Goal: Download file/media

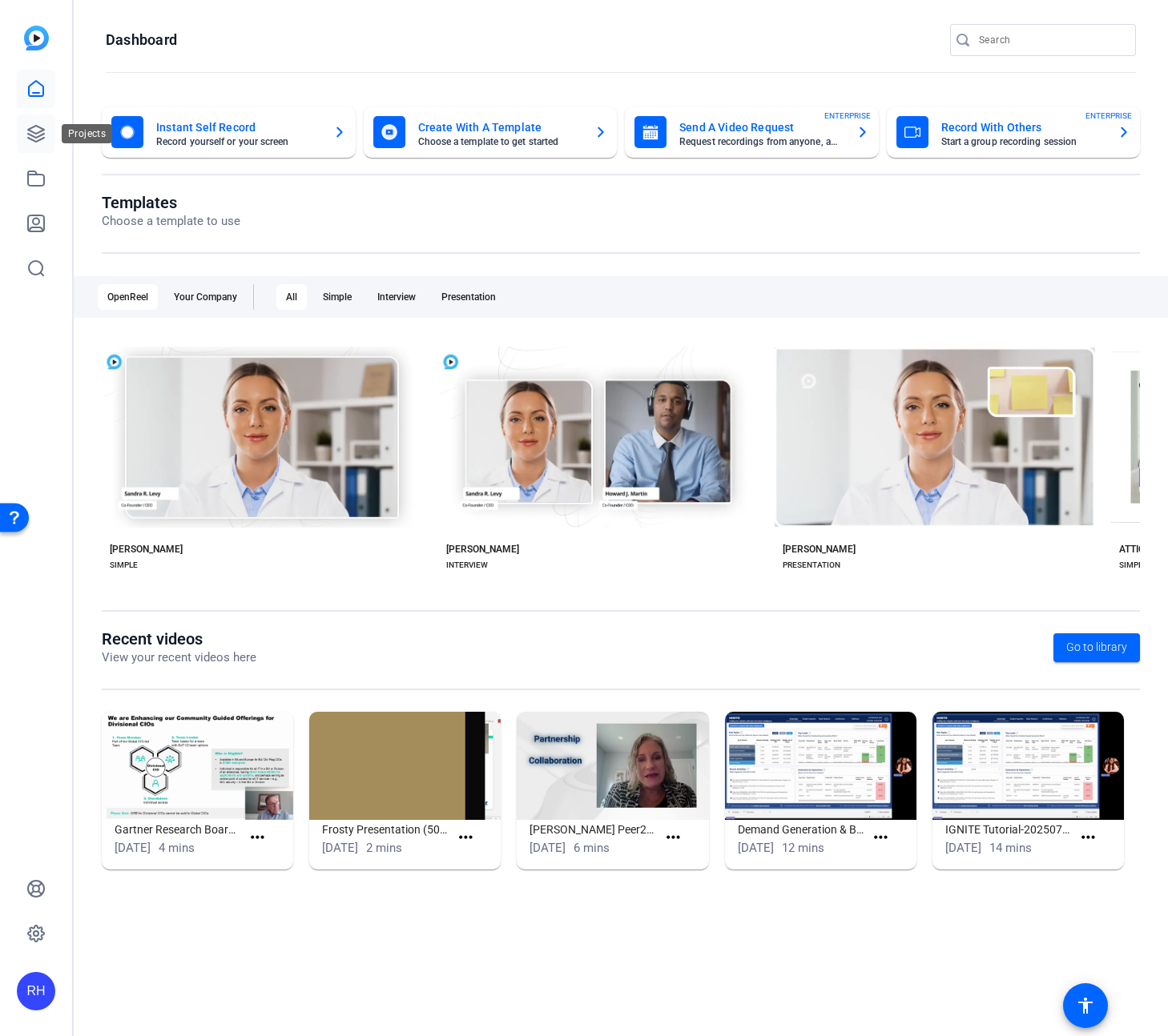
click at [31, 136] on icon at bounding box center [36, 134] width 19 height 19
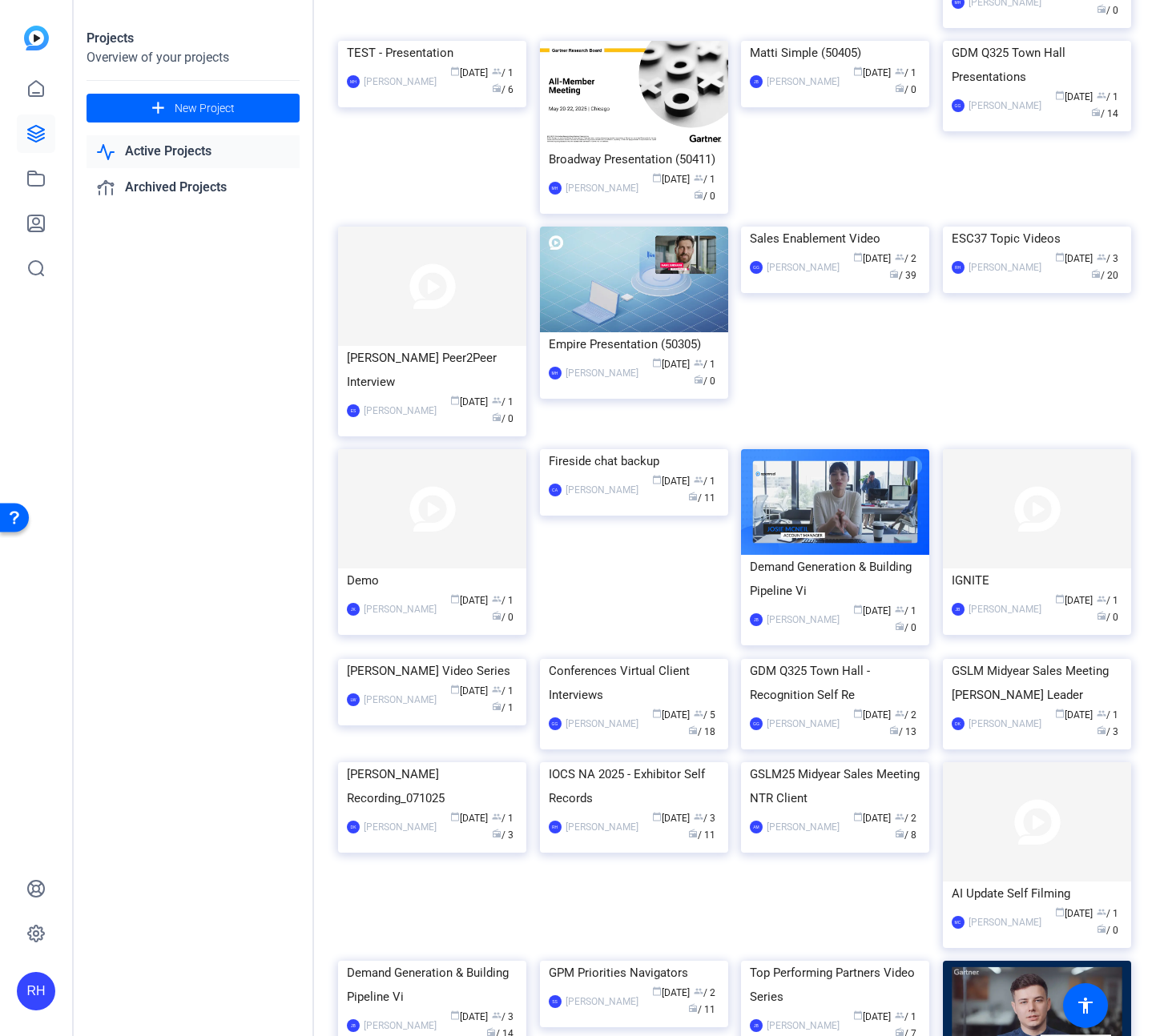
scroll to position [943, 0]
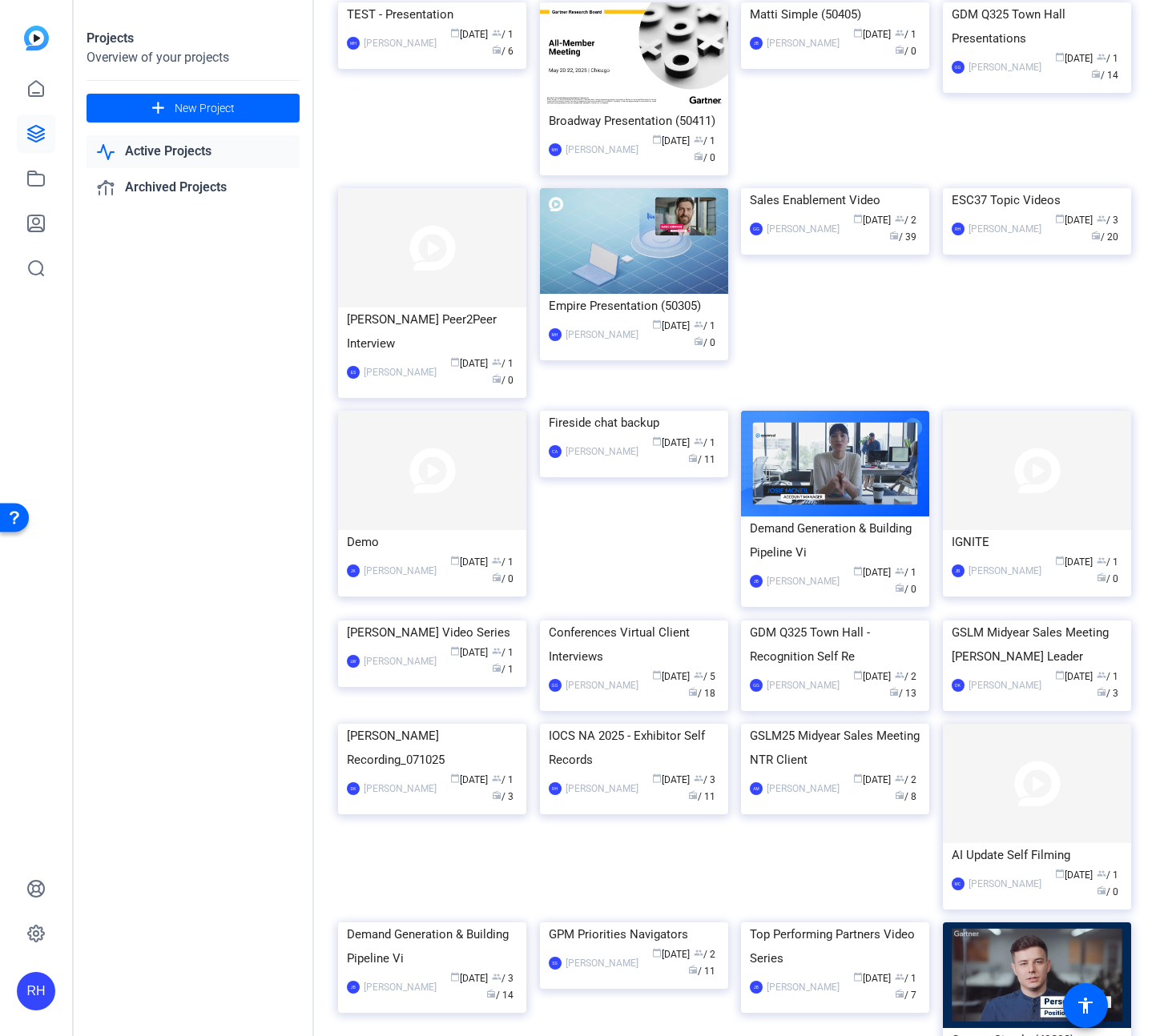
click at [658, 621] on img at bounding box center [634, 621] width 189 height 0
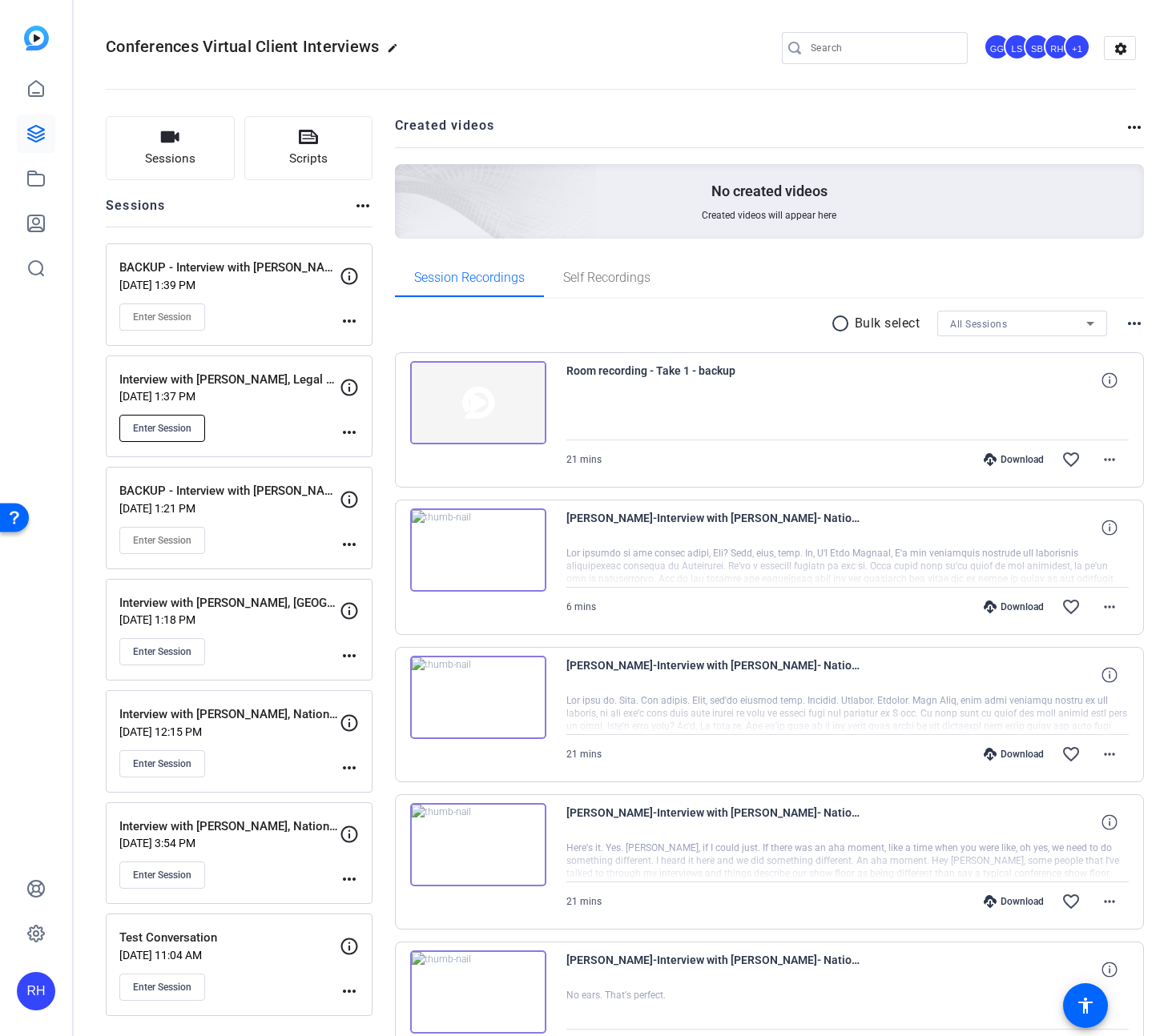
click at [180, 426] on span "Enter Session" at bounding box center [163, 428] width 59 height 13
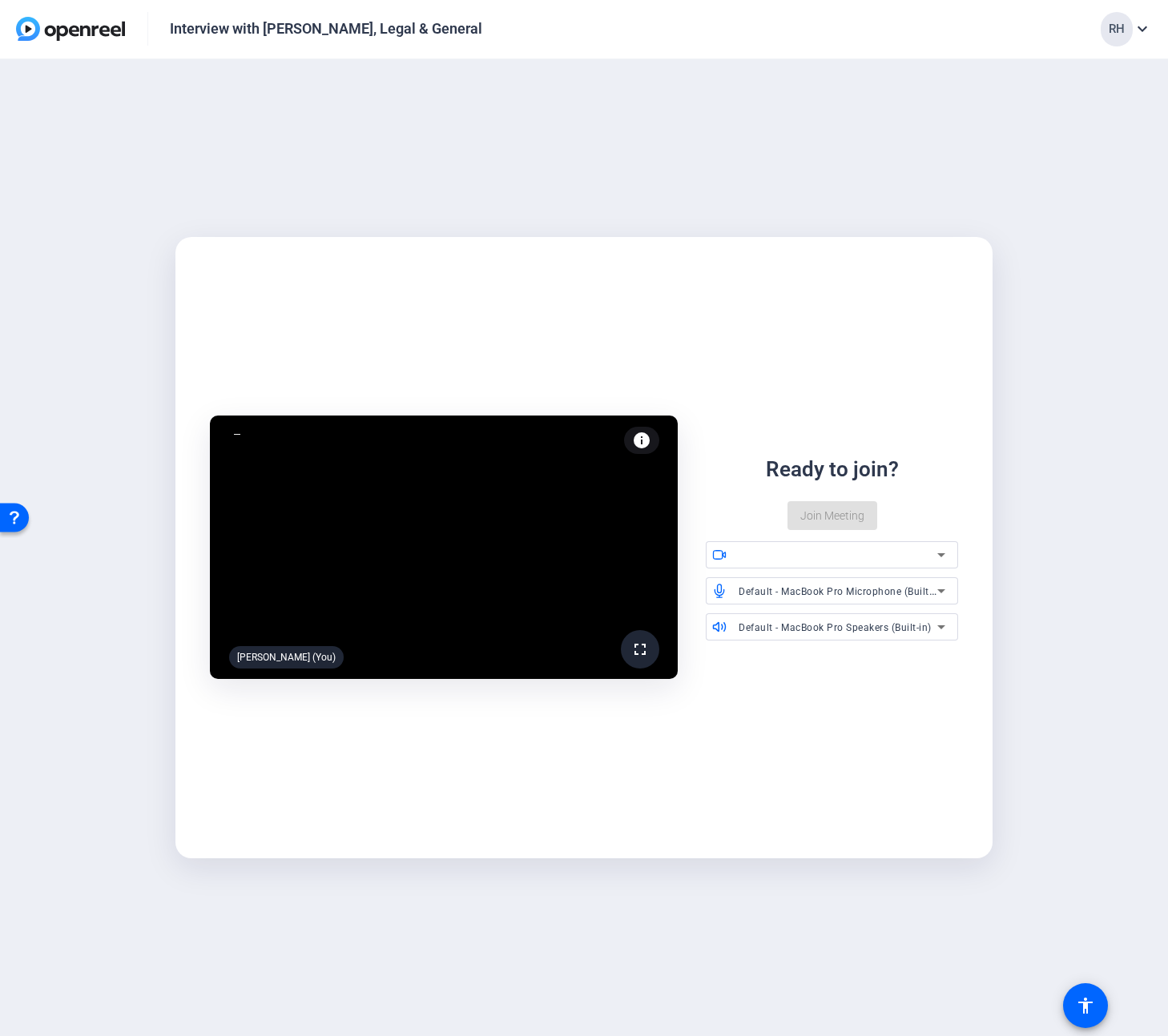
click at [398, 569] on video at bounding box center [444, 547] width 468 height 264
click at [826, 510] on span "Join Meeting" at bounding box center [832, 515] width 64 height 16
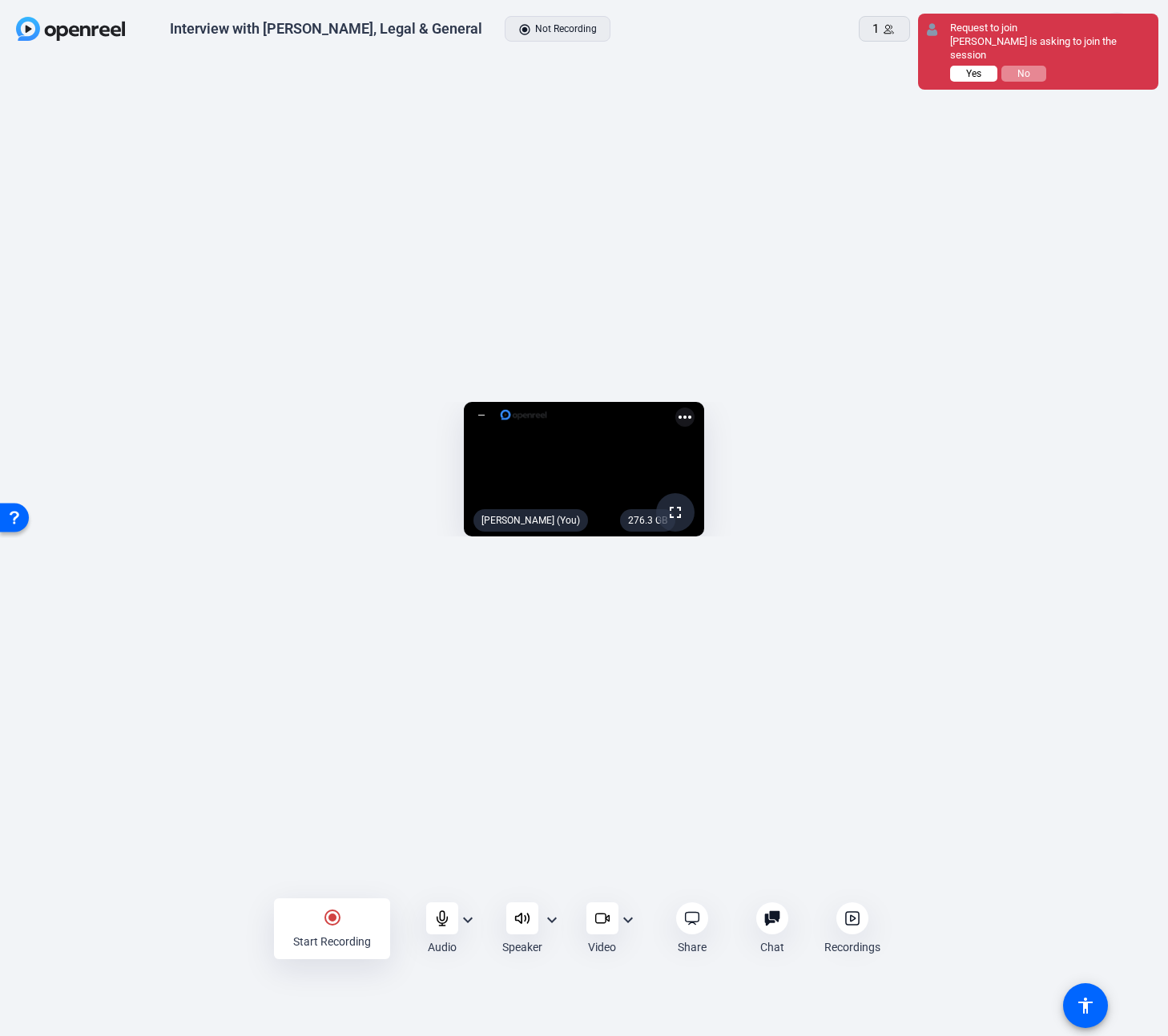
click at [973, 66] on button "Yes" at bounding box center [973, 74] width 48 height 16
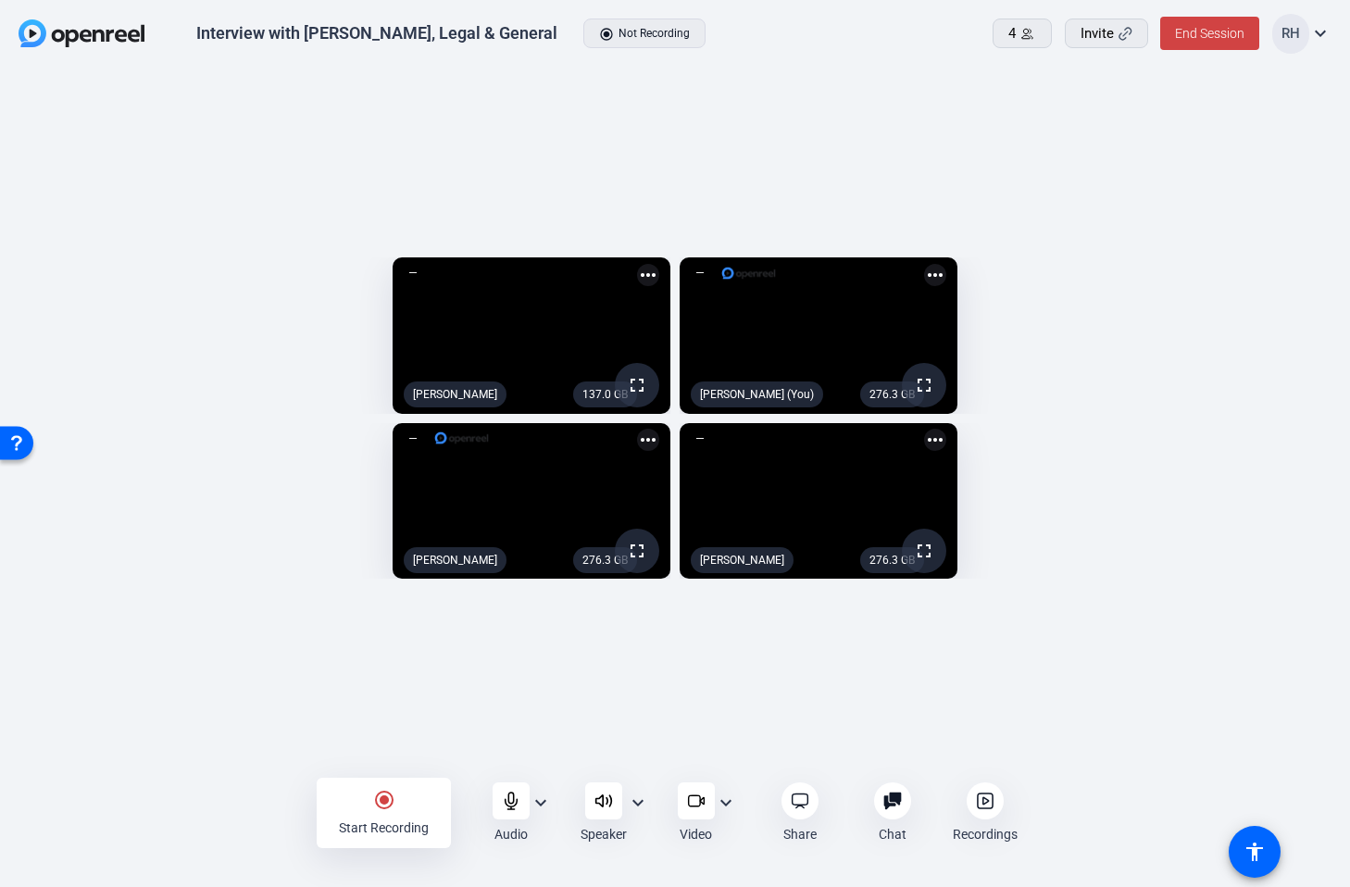
click at [1305, 334] on openreel-capture-lite-video-stream "276.3 GB fullscreen [PERSON_NAME] (You) more_horiz" at bounding box center [1001, 335] width 643 height 157
click at [697, 807] on icon at bounding box center [694, 801] width 12 height 11
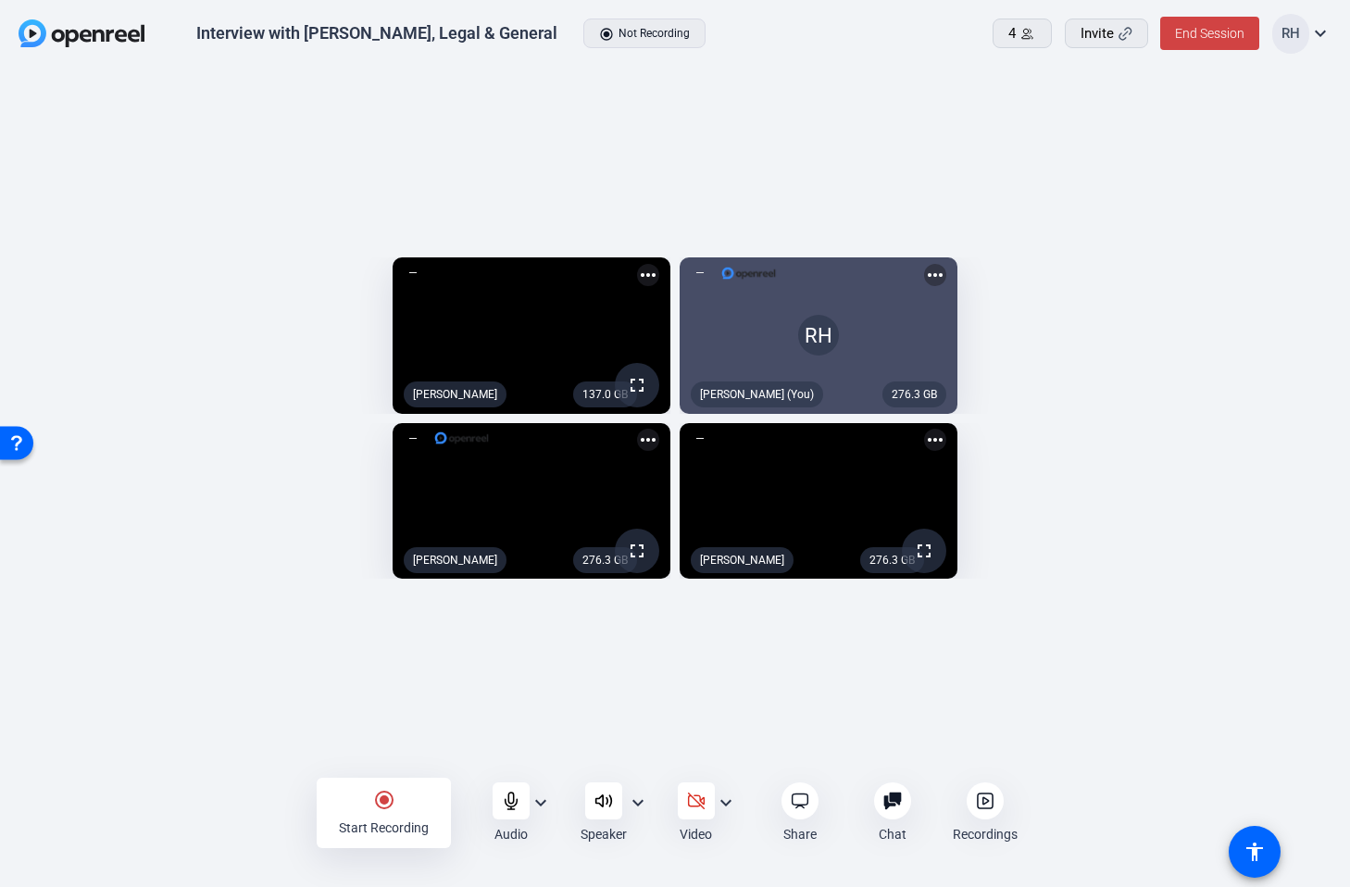
click at [409, 810] on div "radio_button_checked Start Recording" at bounding box center [384, 813] width 134 height 70
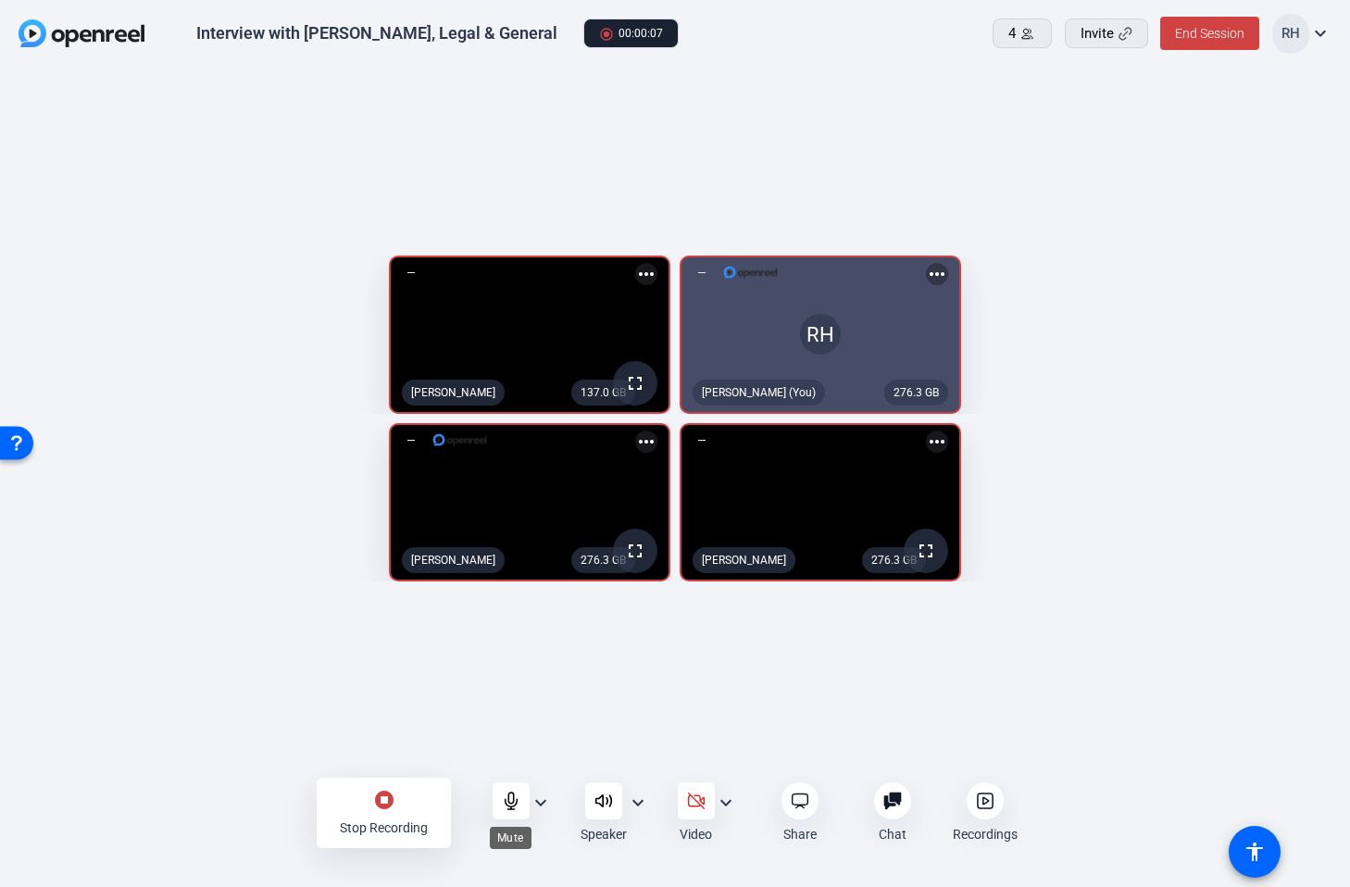
click at [504, 795] on icon at bounding box center [511, 801] width 19 height 19
click at [406, 823] on div "Stop Recording" at bounding box center [384, 828] width 88 height 19
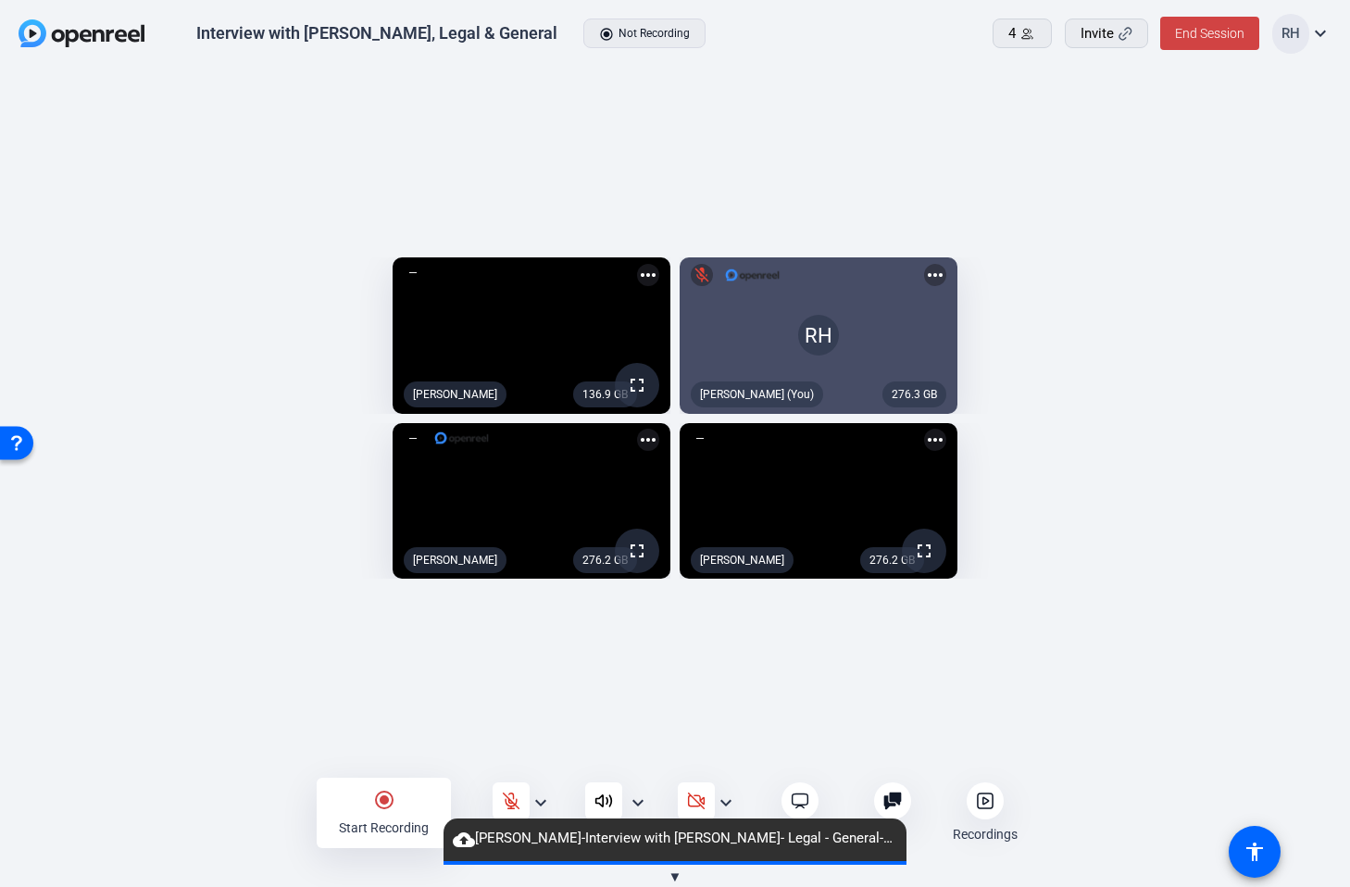
click at [978, 796] on icon at bounding box center [985, 801] width 19 height 19
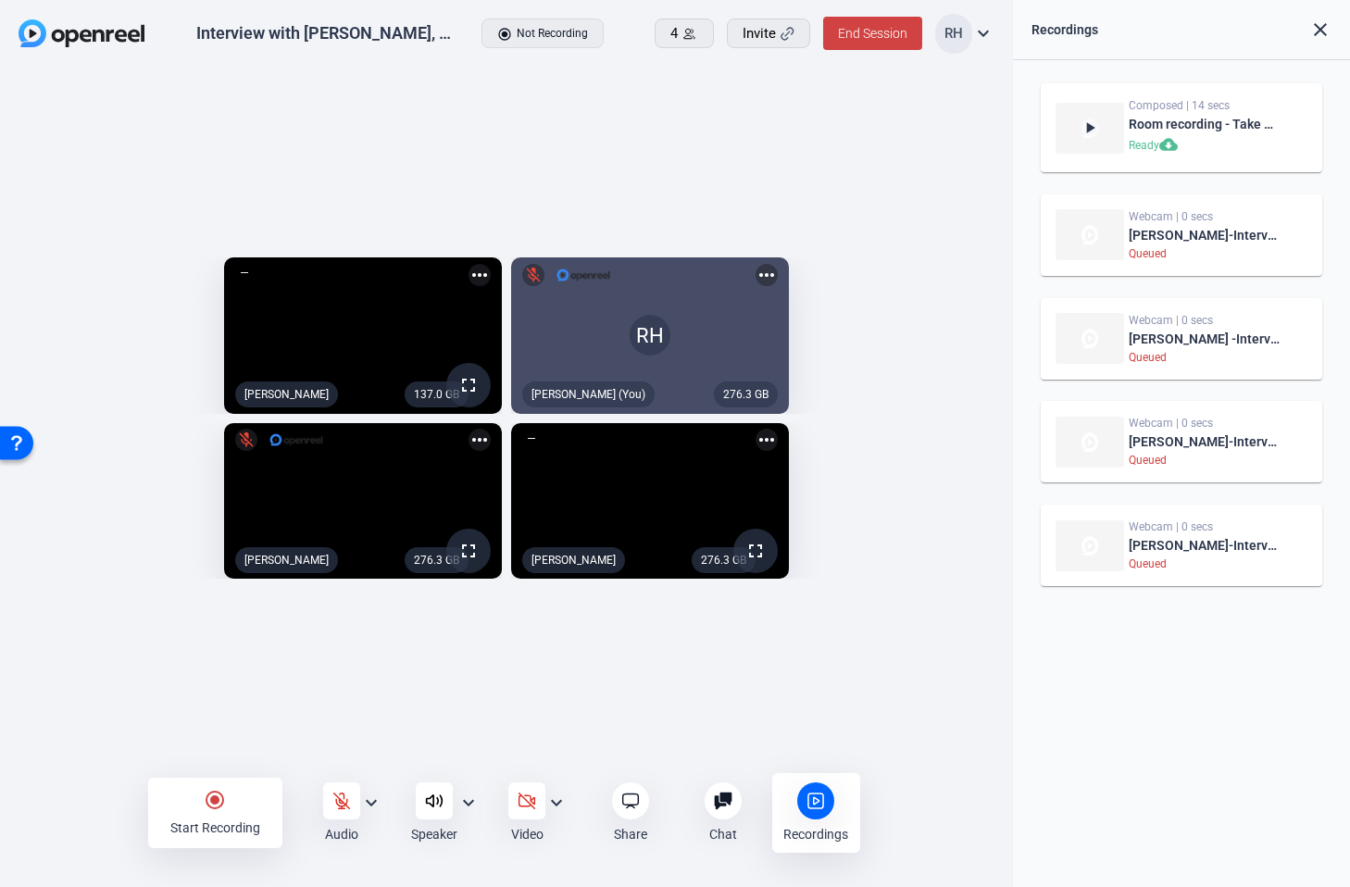
click at [1033, 285] on div "play_arrow Composed | 14 secs Room recording - Take 1 - backup Ready cloud_down…" at bounding box center [1182, 335] width 301 height 512
click at [993, 254] on div "137.0 GB fullscreen Mark Hall more_horiz 276.3 GB RH mic_off Rob Harpin (You) m…" at bounding box center [507, 423] width 976 height 350
click at [728, 805] on icon at bounding box center [723, 801] width 19 height 19
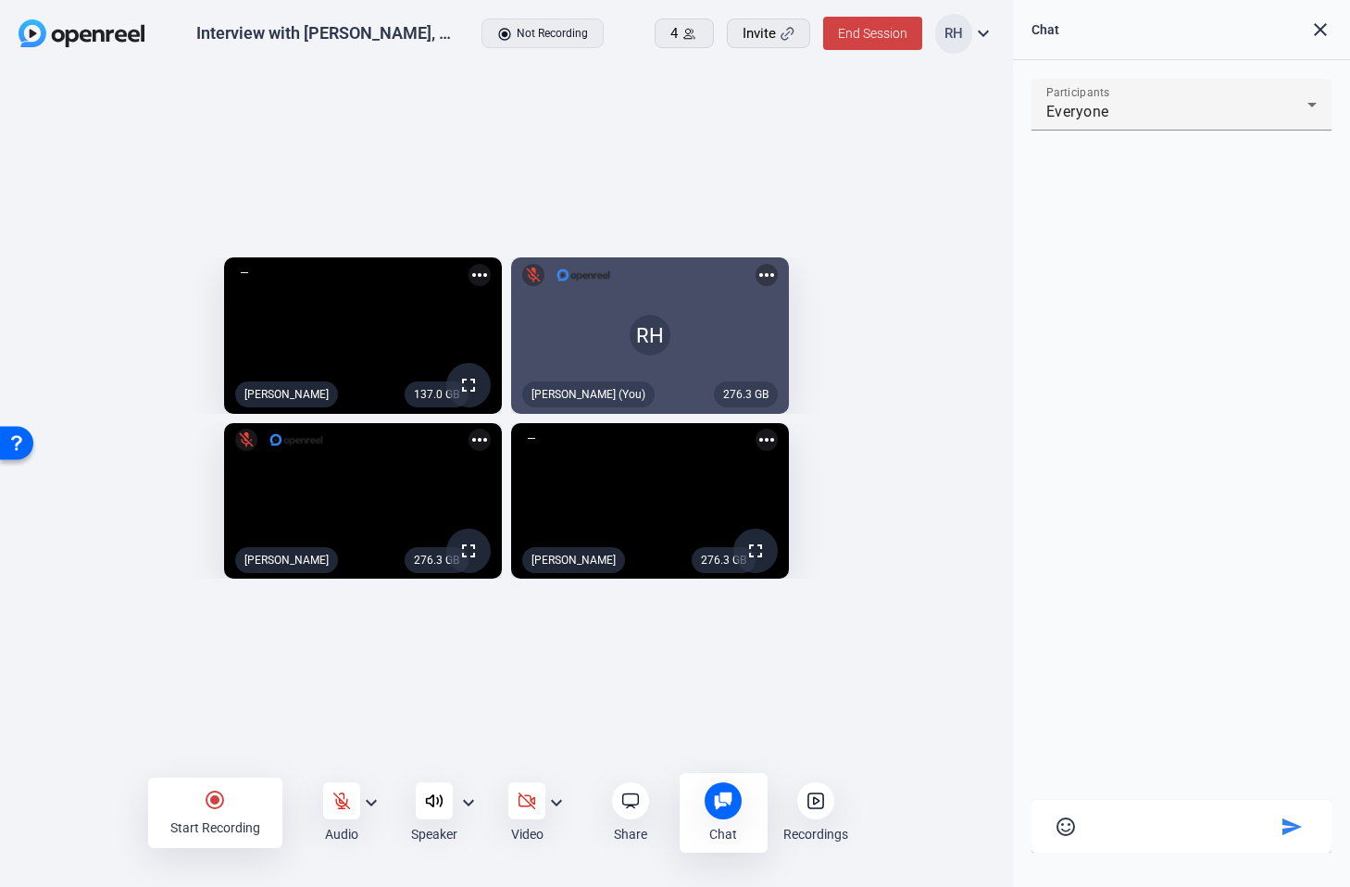
click at [807, 804] on icon at bounding box center [816, 801] width 19 height 19
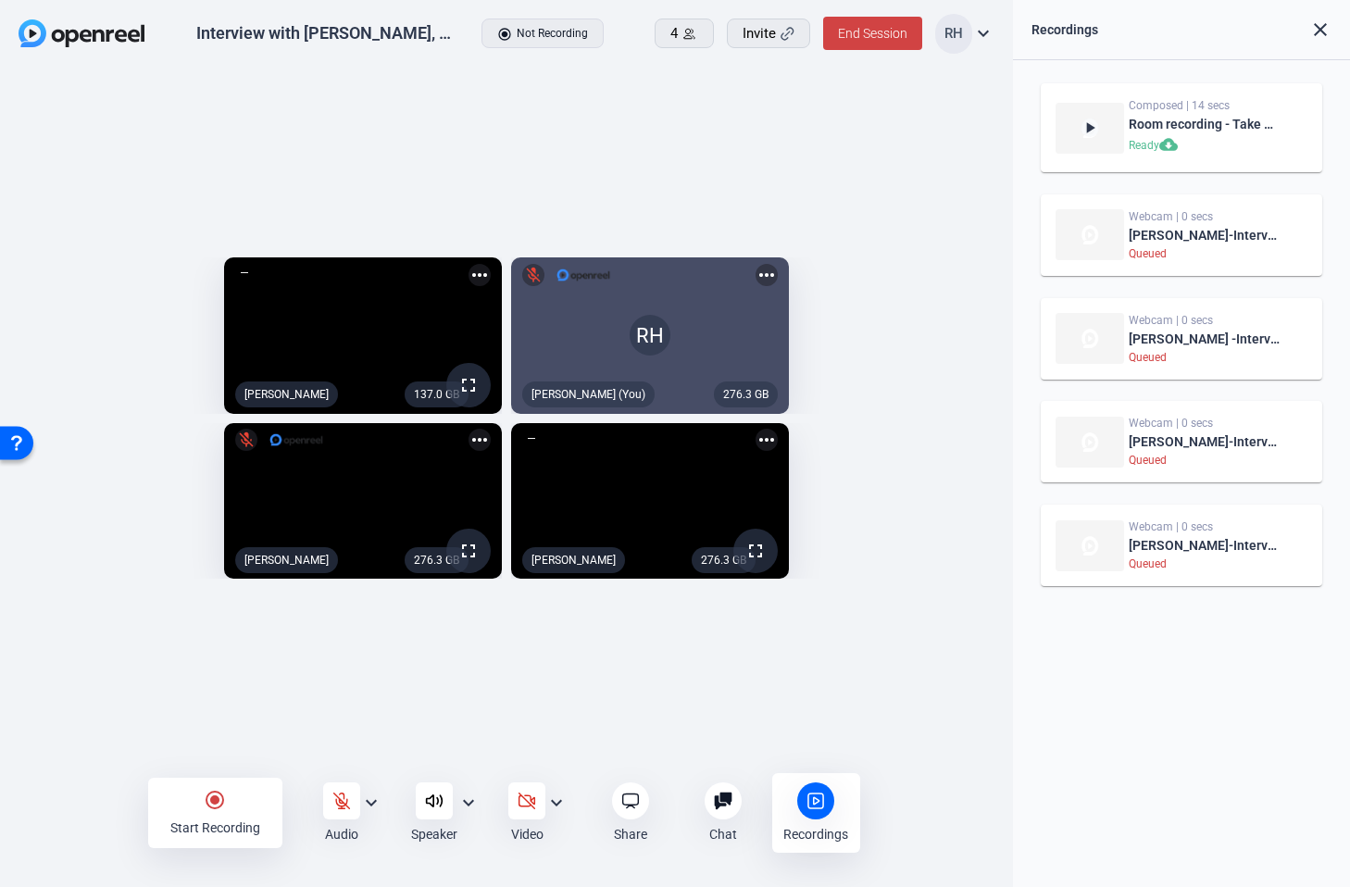
click at [1299, 129] on div "play_arrow Composed | 14 secs Room recording - Take 1 - backup Ready cloud_down…" at bounding box center [1182, 127] width 253 height 59
click at [1193, 216] on div "Webcam | 0 secs" at bounding box center [1205, 216] width 152 height 15
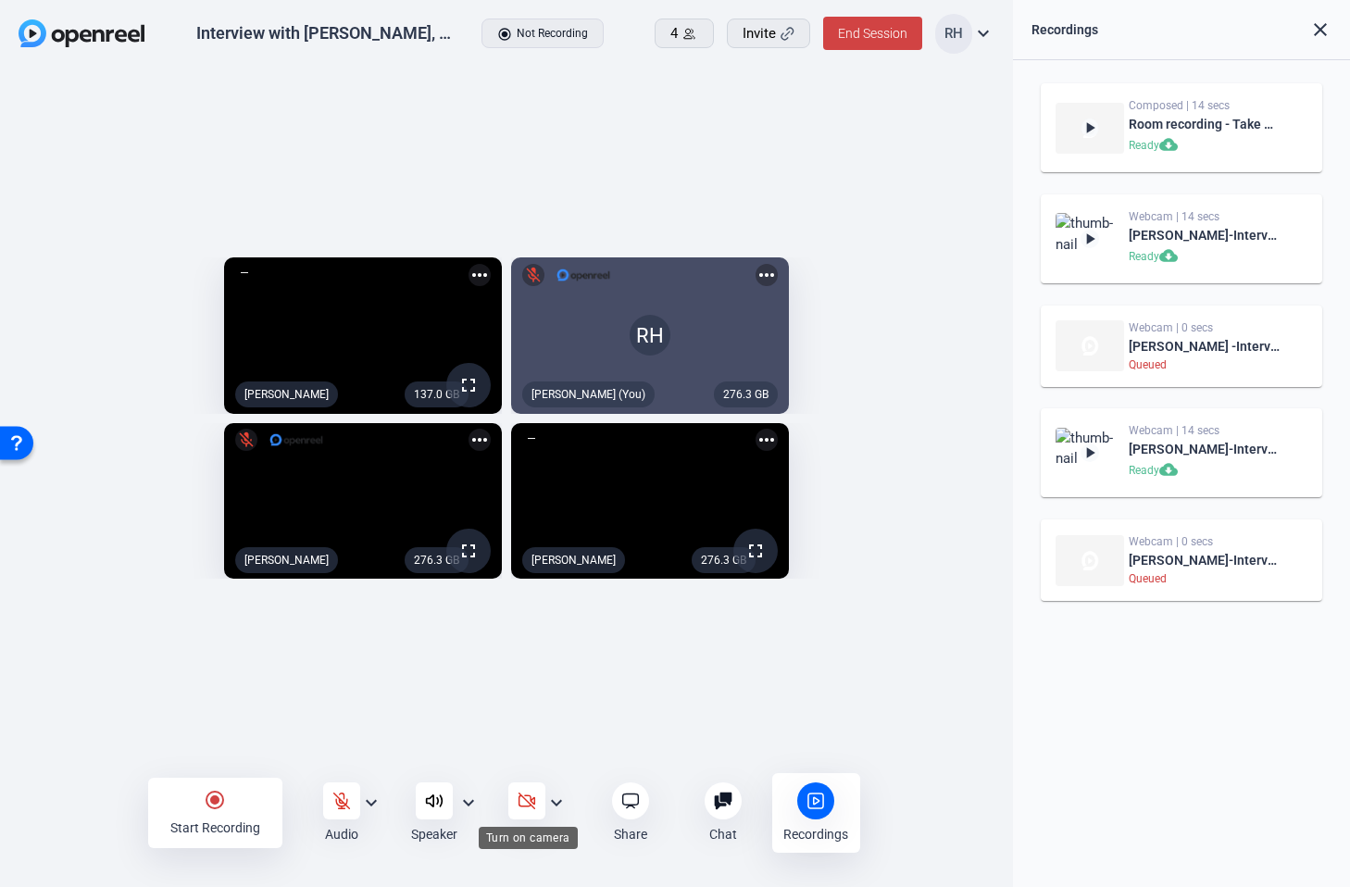
click at [528, 802] on icon at bounding box center [528, 802] width 16 height 16
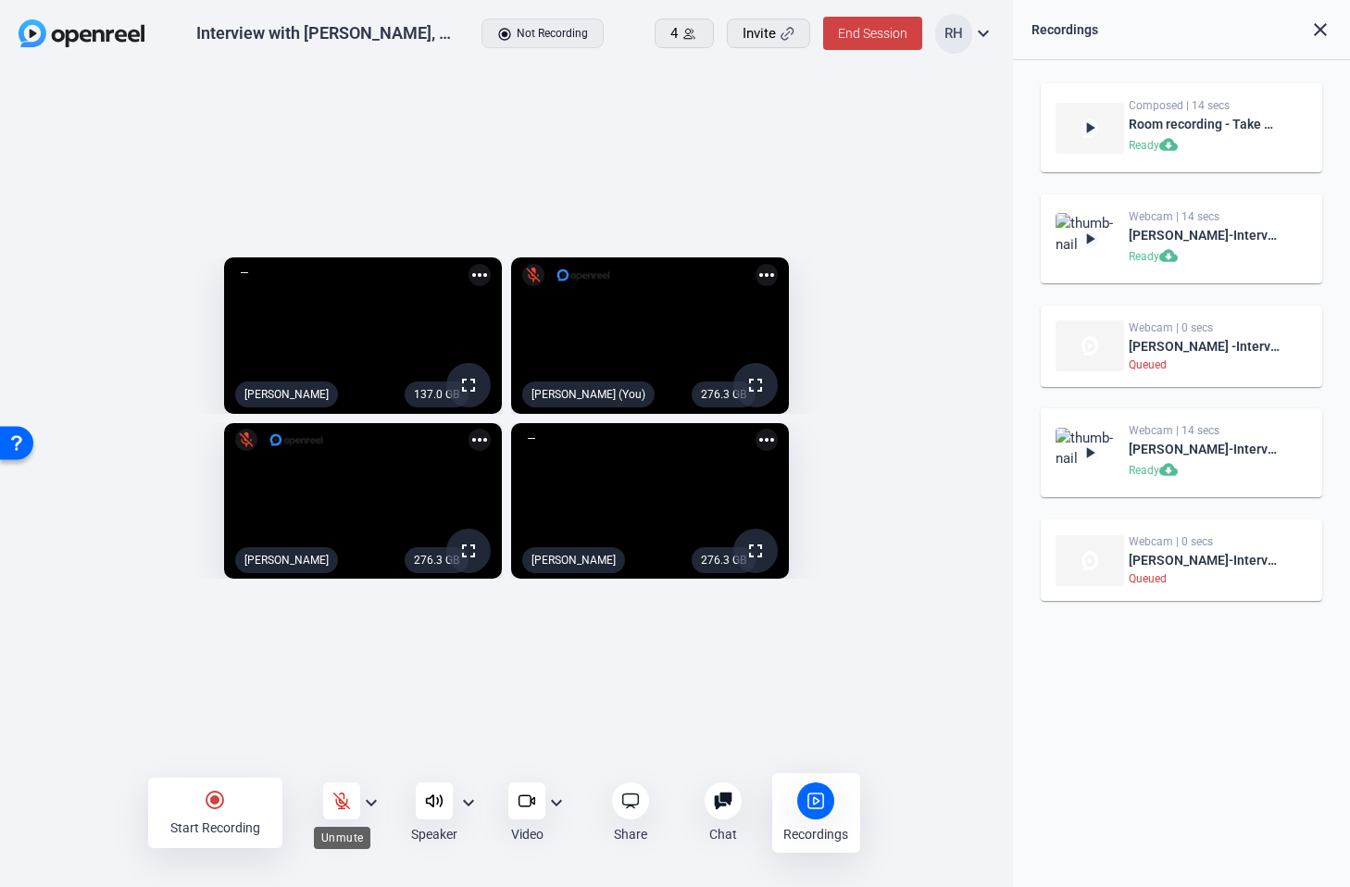
click at [345, 799] on icon at bounding box center [341, 801] width 19 height 19
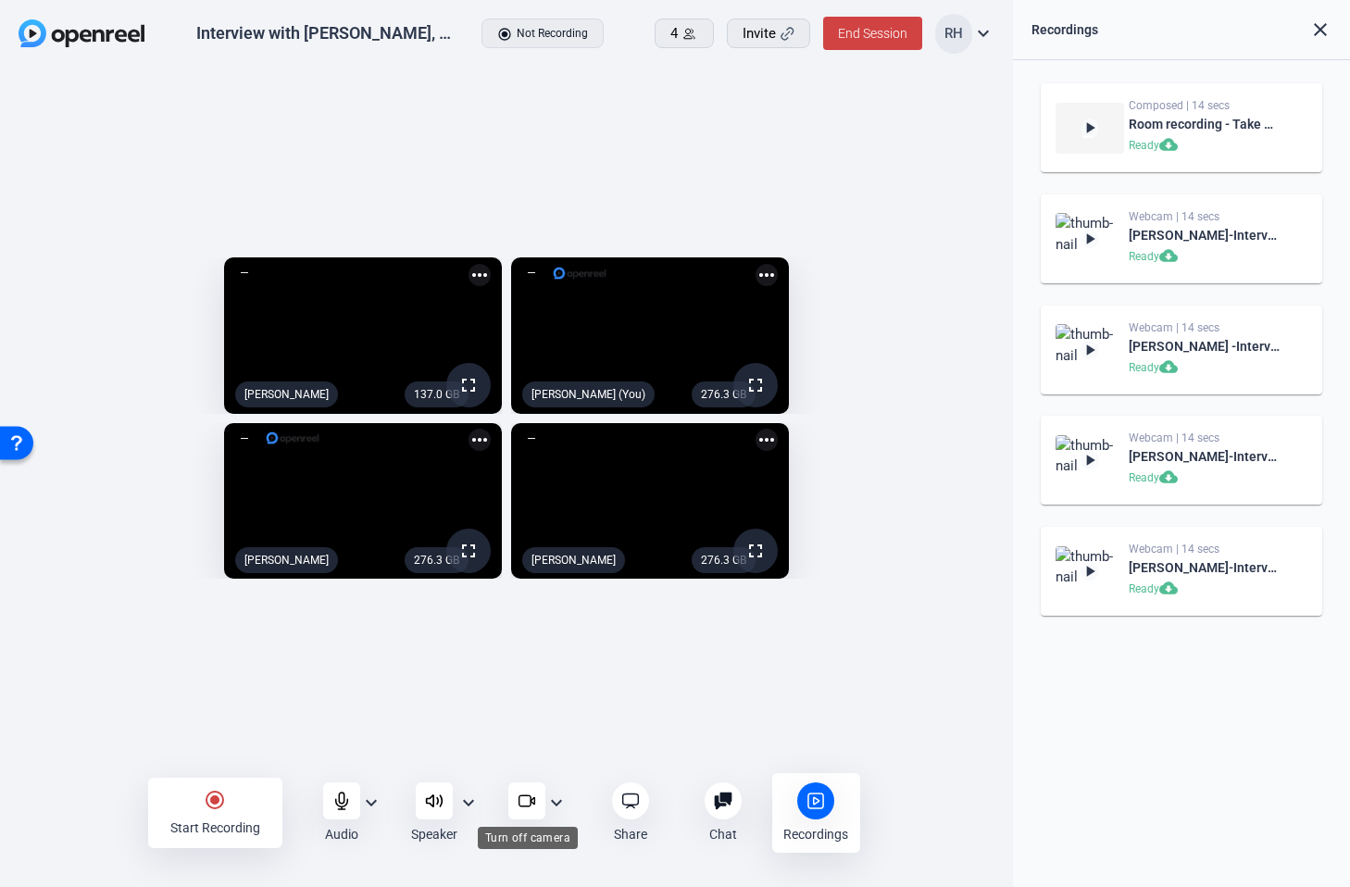
click at [524, 808] on icon at bounding box center [527, 801] width 19 height 19
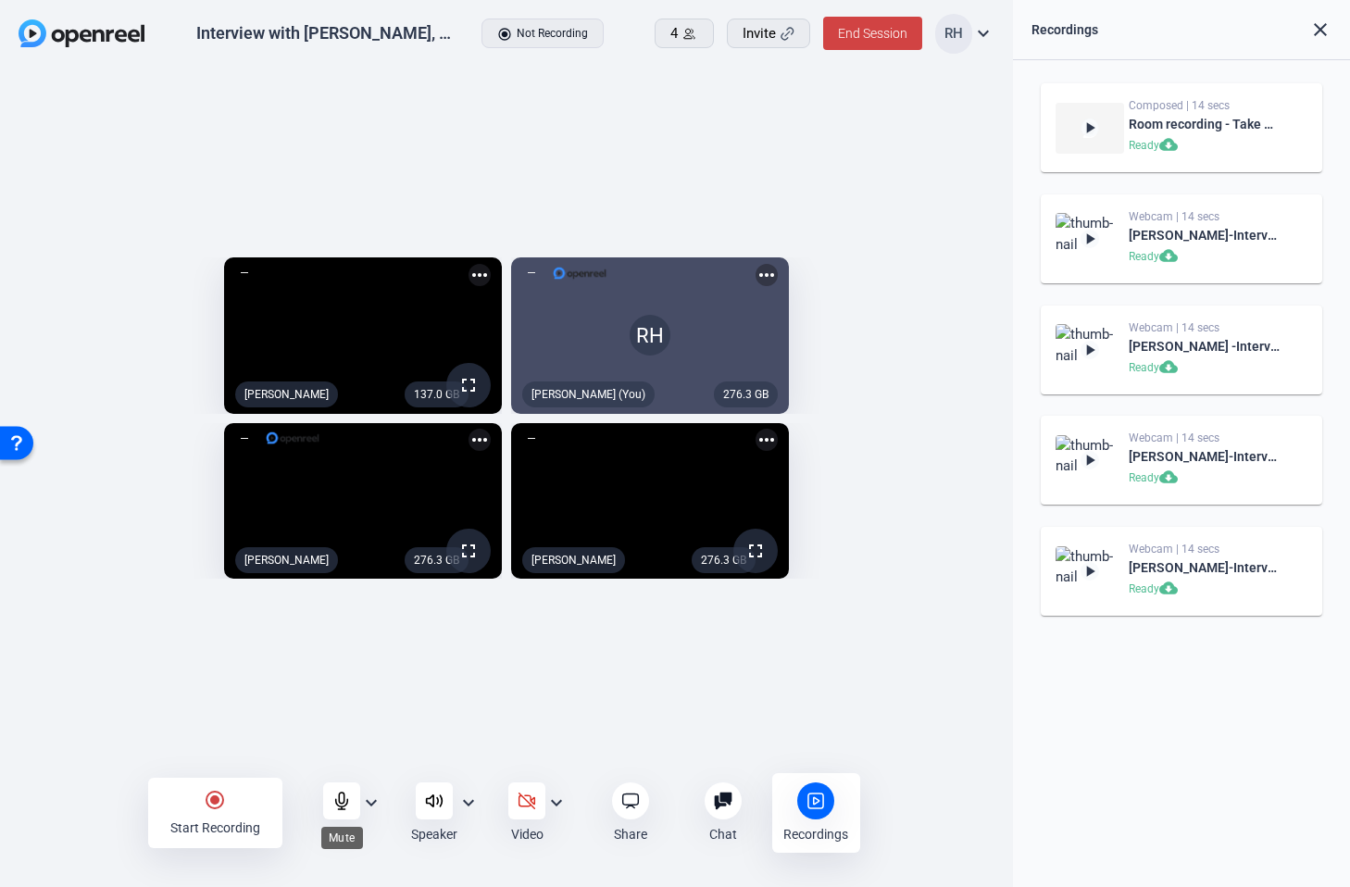
click at [343, 804] on icon at bounding box center [342, 801] width 12 height 17
click at [527, 804] on icon at bounding box center [527, 801] width 19 height 19
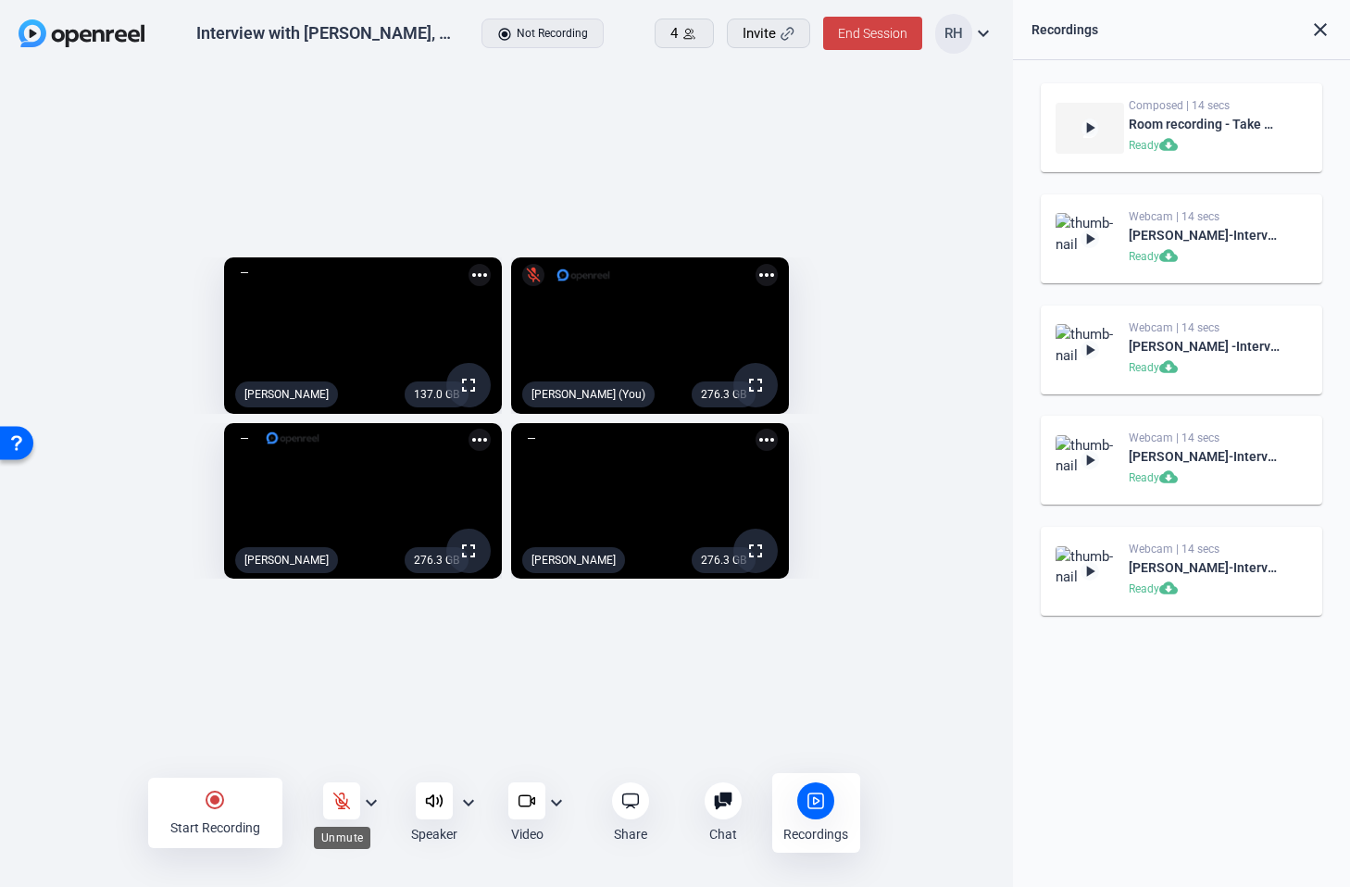
click at [339, 800] on icon at bounding box center [342, 802] width 16 height 16
click at [534, 808] on icon at bounding box center [527, 801] width 19 height 19
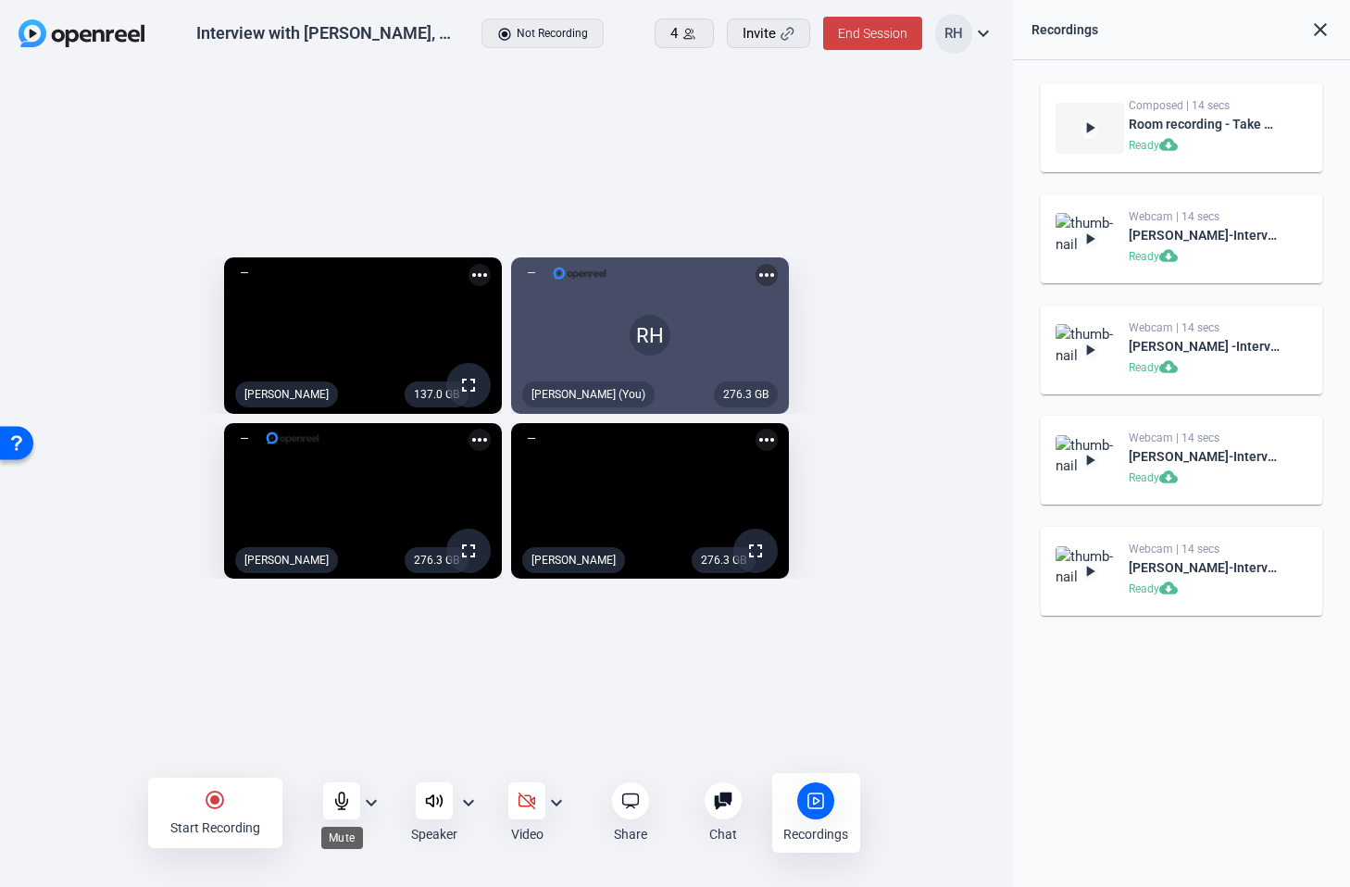
click at [334, 800] on icon at bounding box center [341, 801] width 19 height 19
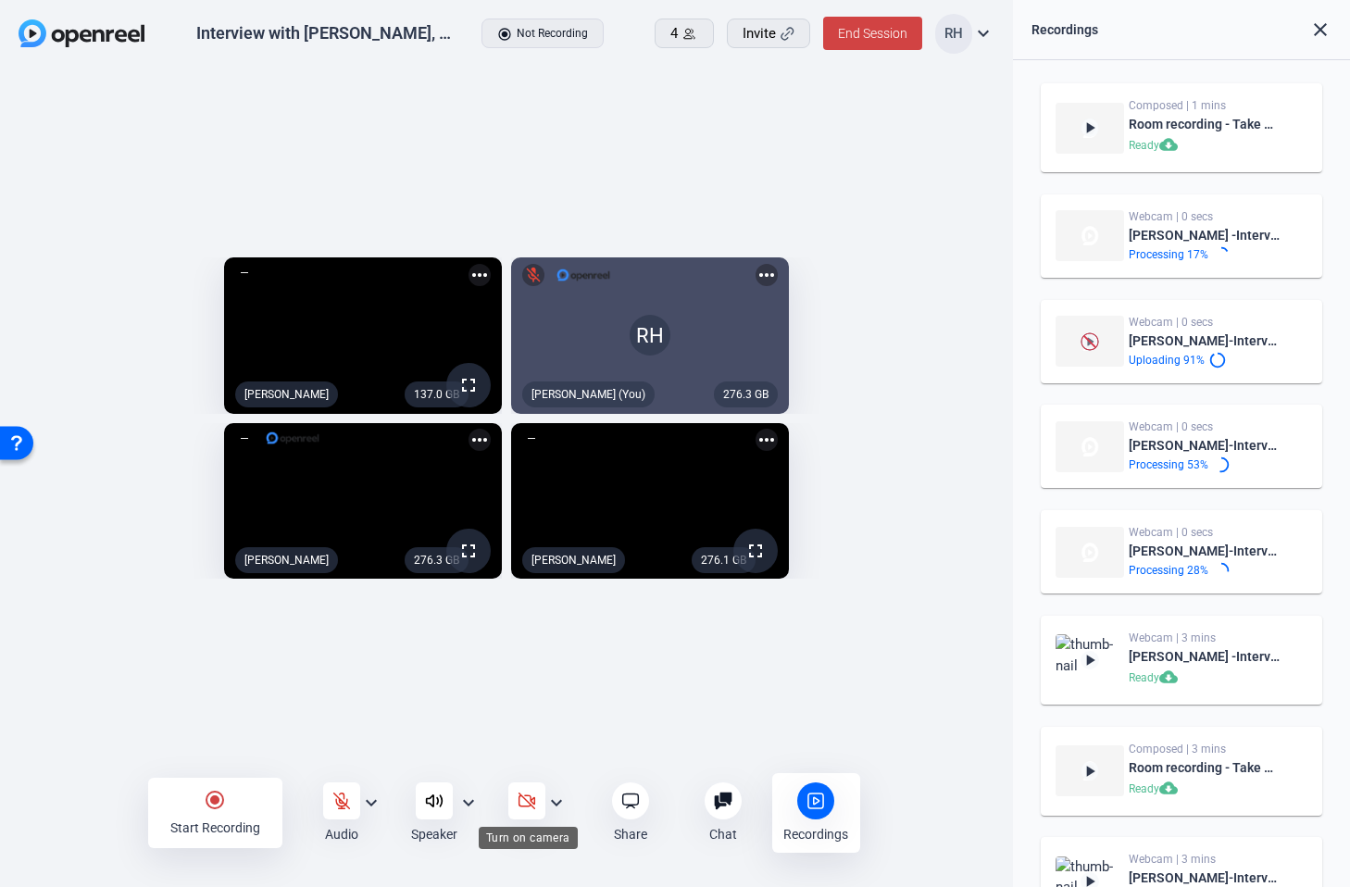
click at [528, 807] on icon at bounding box center [527, 801] width 19 height 19
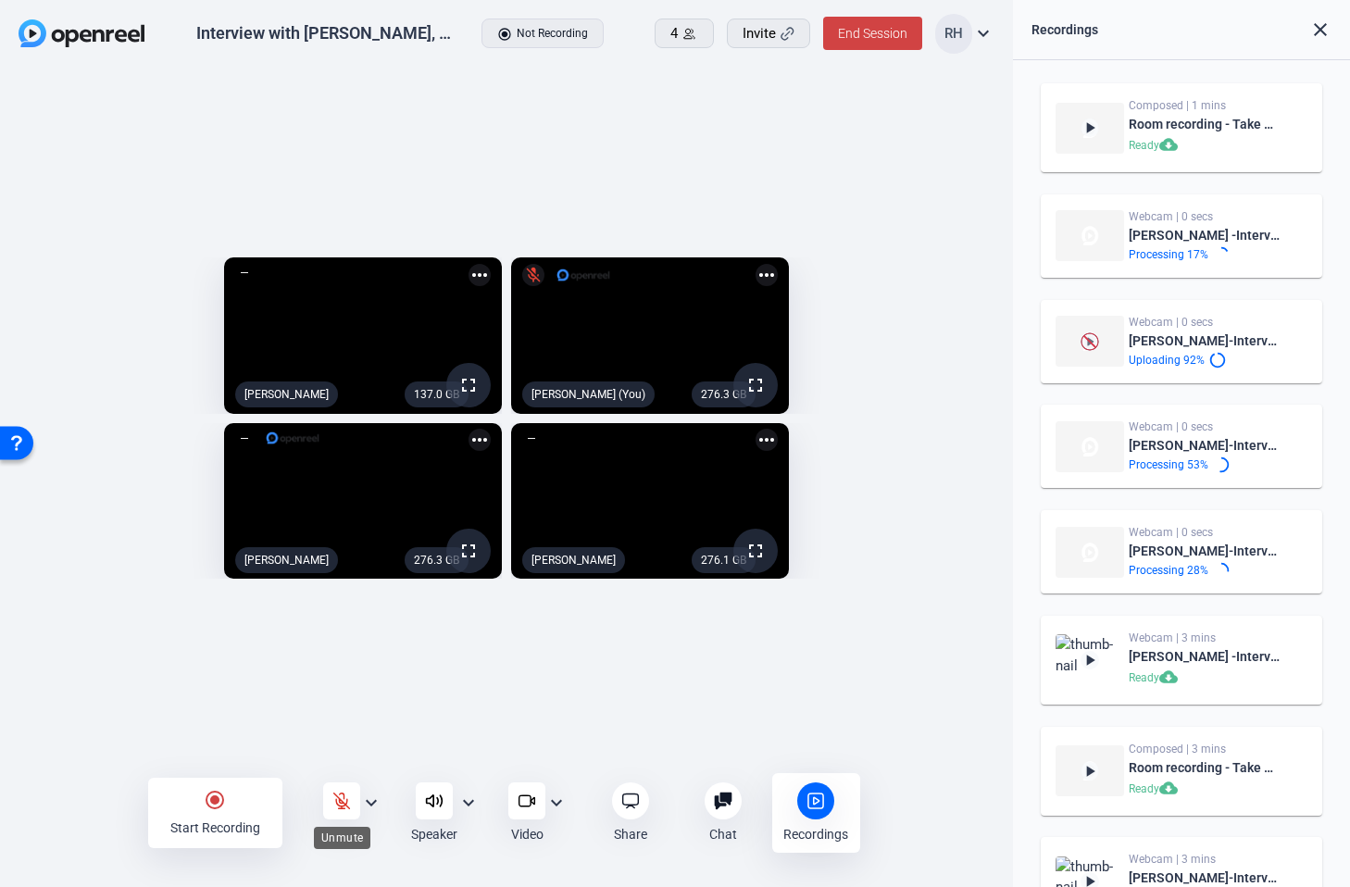
click at [348, 797] on icon at bounding box center [341, 801] width 19 height 19
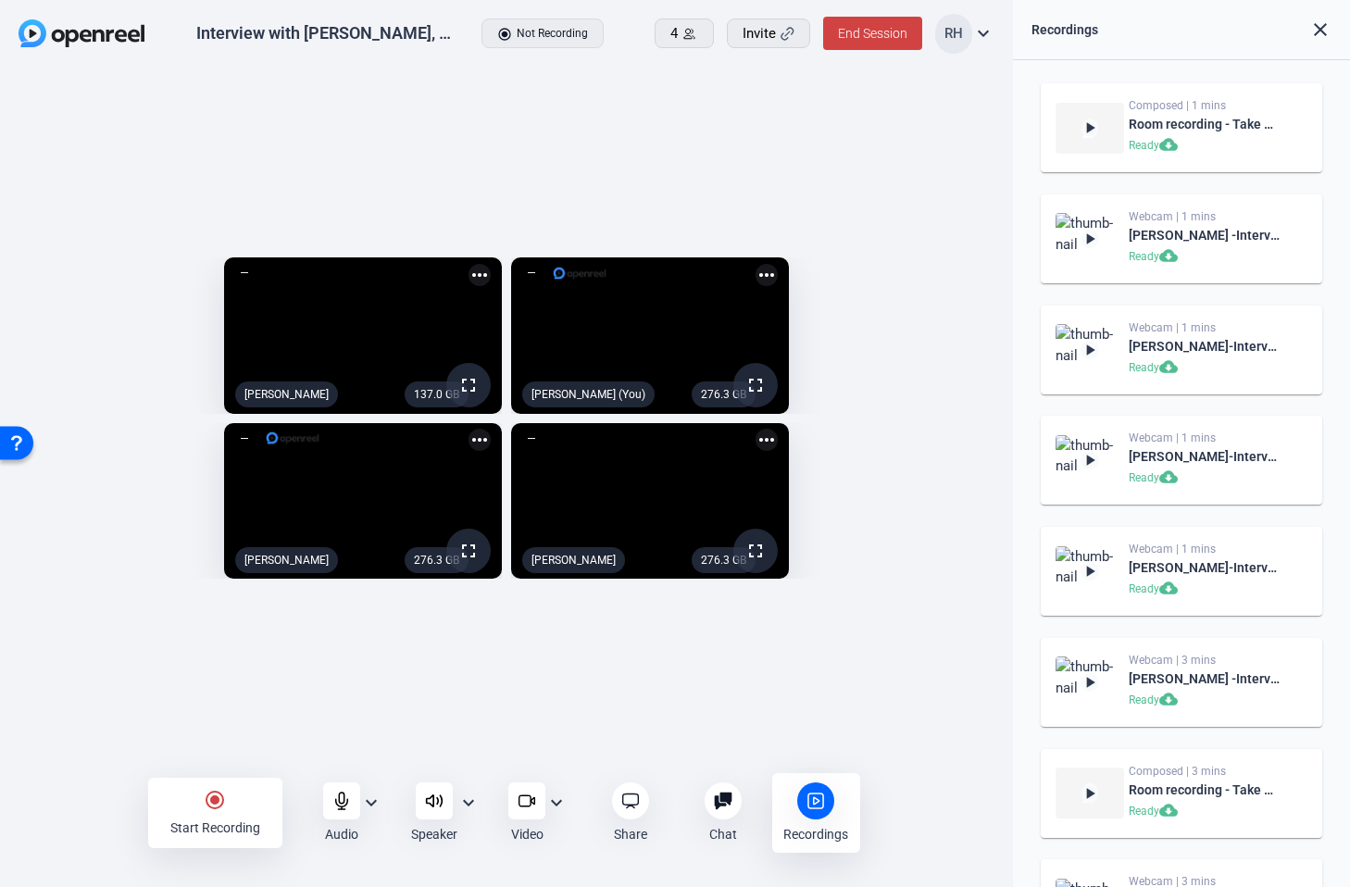
click at [937, 800] on div "radio_button_checked Start Recording Audio expand_more Speaker expand_more Vide…" at bounding box center [506, 813] width 1013 height 71
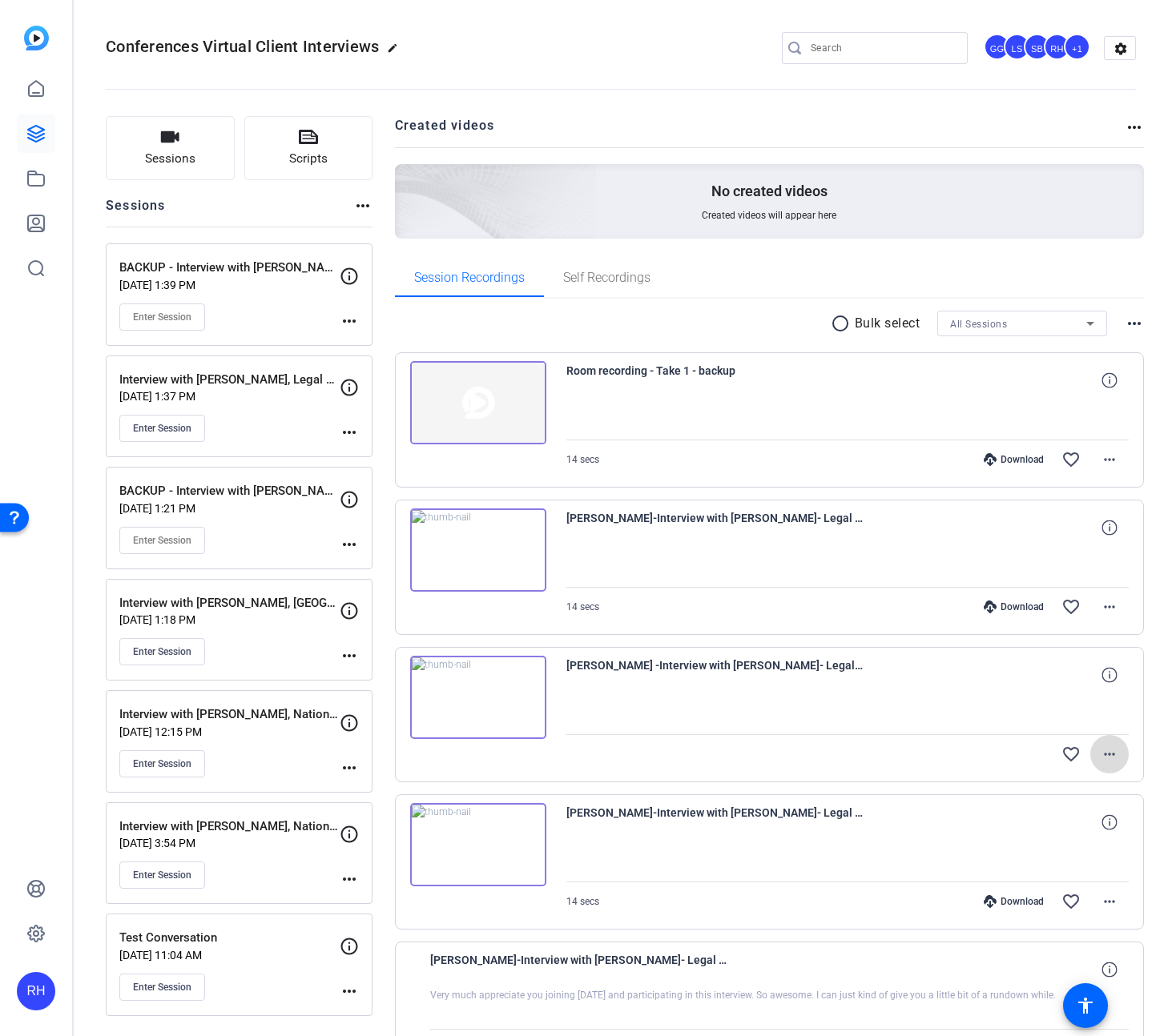
click at [1113, 758] on mat-icon "more_horiz" at bounding box center [1110, 754] width 19 height 19
click at [1080, 787] on span "Download Original" at bounding box center [1059, 788] width 113 height 19
click at [613, 329] on div "radio_button_unchecked Bulk select All Sessions more_horiz" at bounding box center [770, 323] width 750 height 26
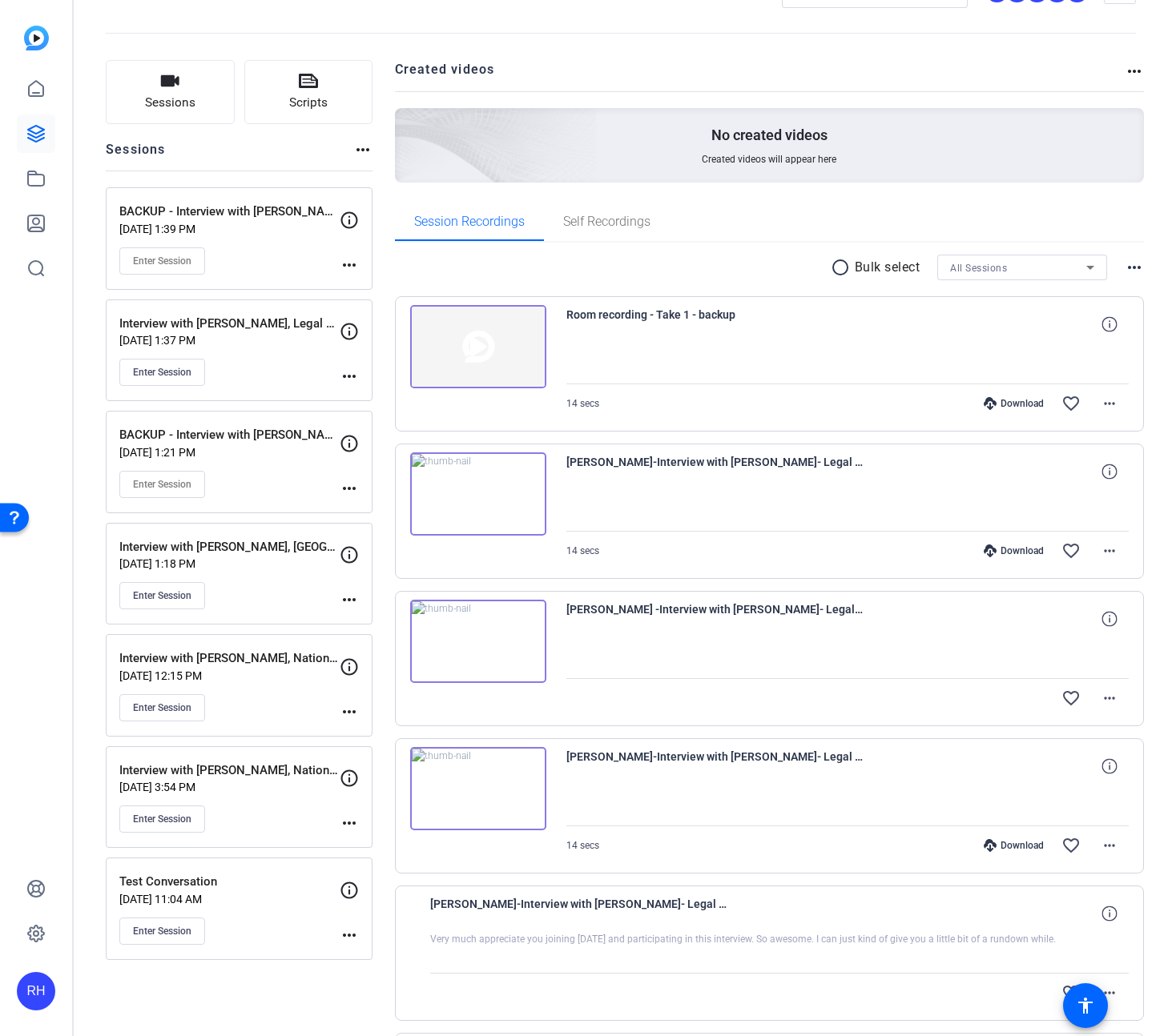
scroll to position [59, 0]
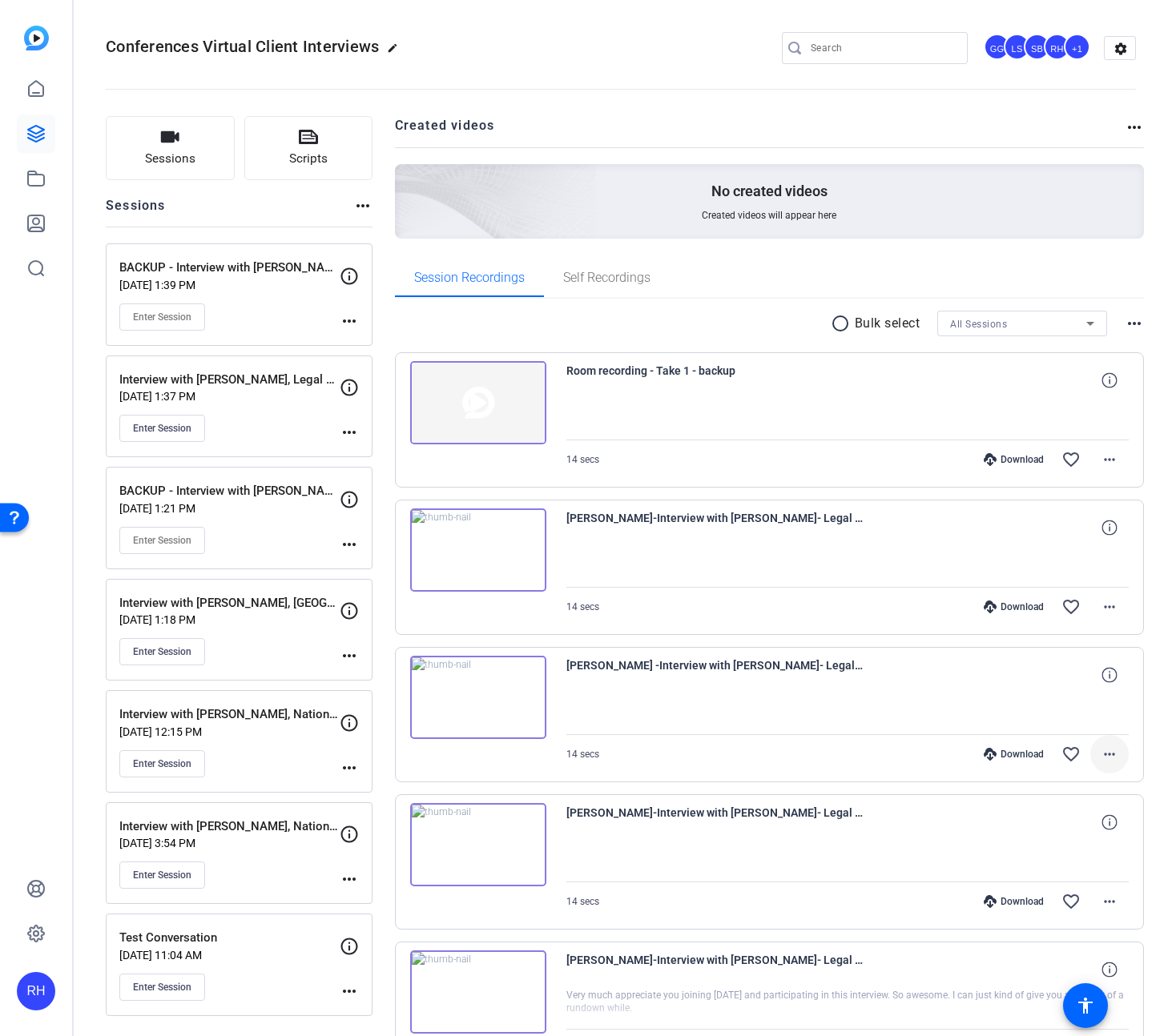
click at [1114, 758] on mat-icon "more_horiz" at bounding box center [1110, 754] width 19 height 19
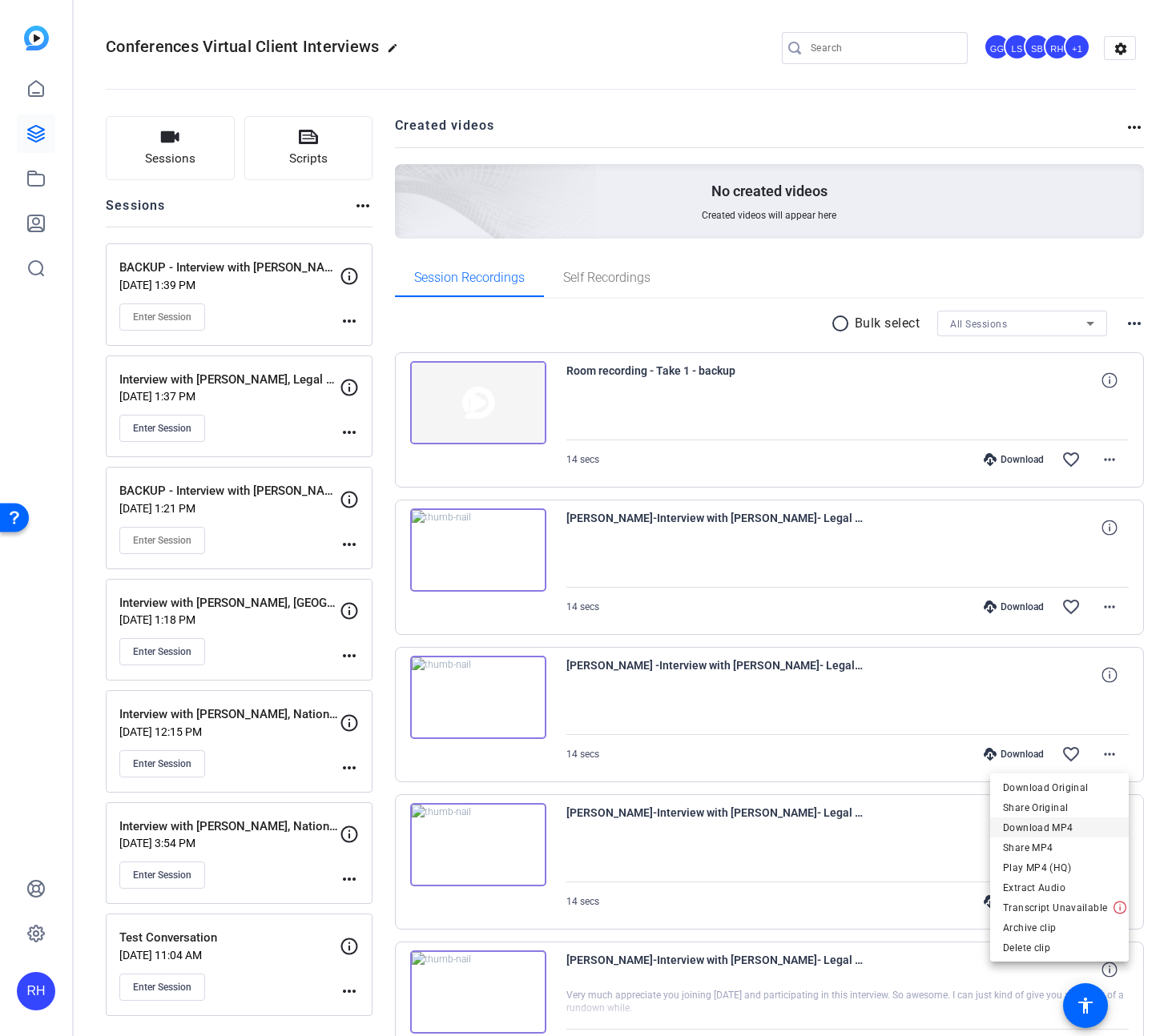
click at [1059, 828] on span "Download MP4" at bounding box center [1059, 828] width 113 height 19
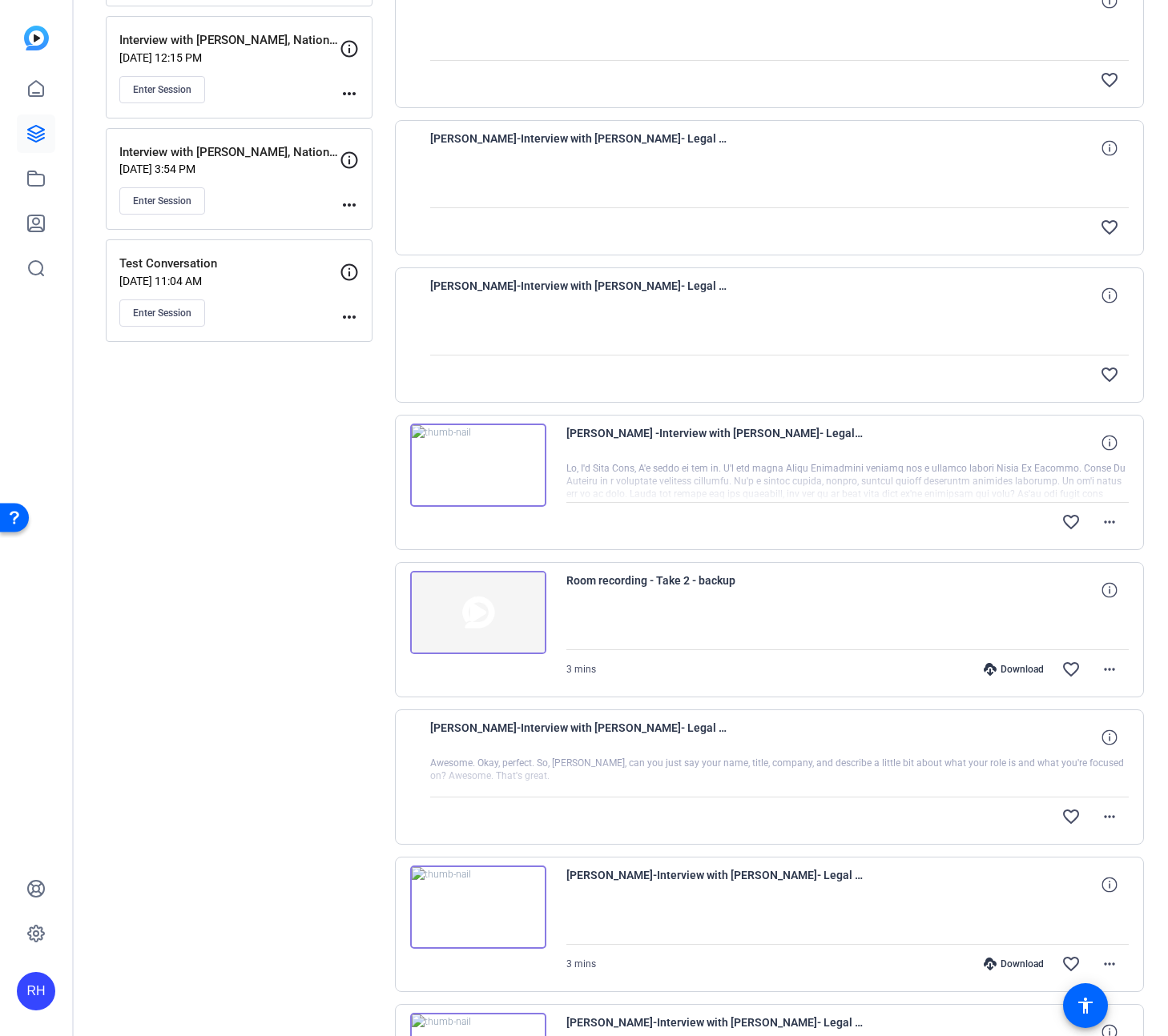
scroll to position [751, 0]
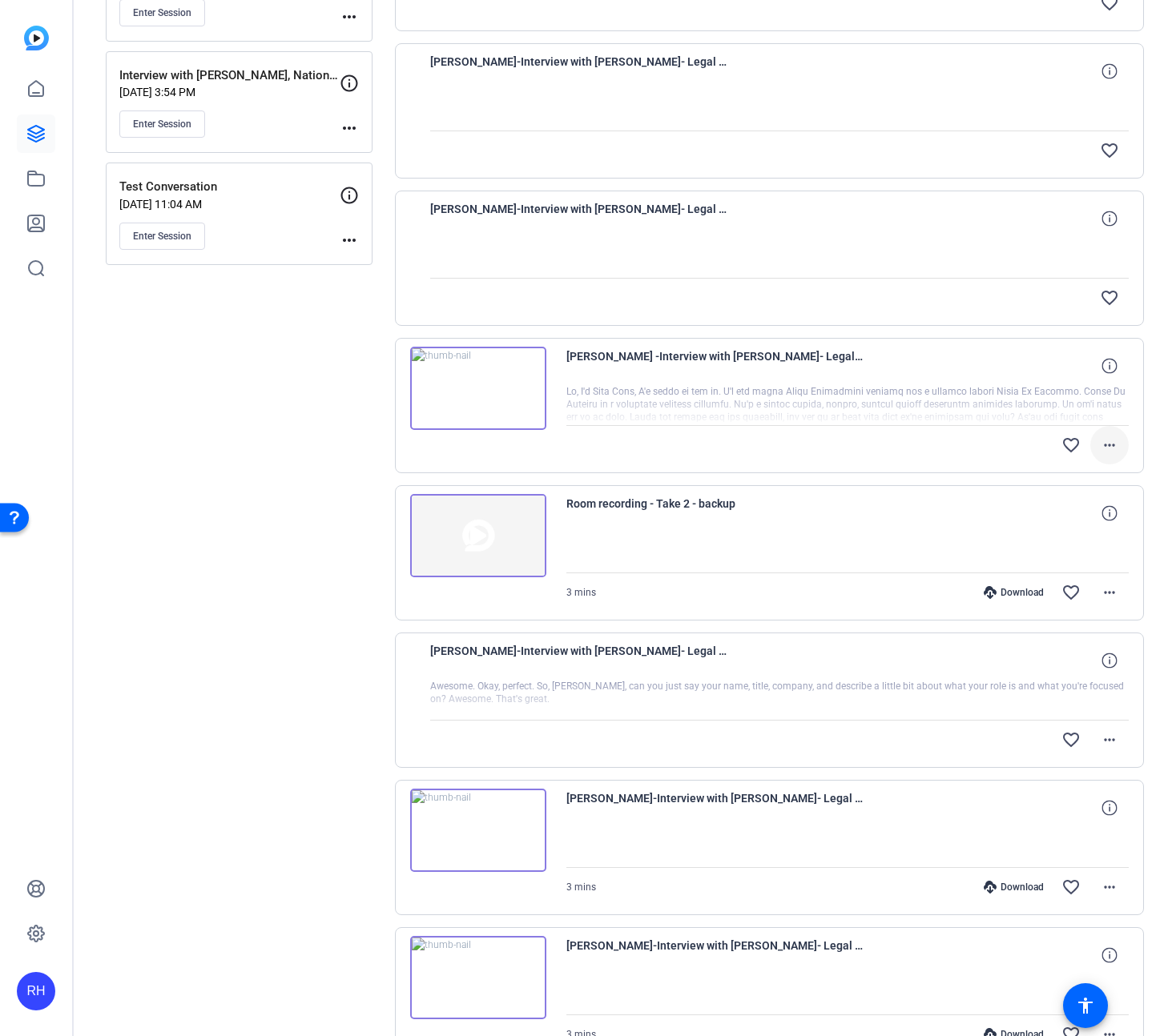
click at [1112, 444] on mat-icon "more_horiz" at bounding box center [1110, 445] width 19 height 19
click at [1150, 438] on div at bounding box center [584, 518] width 1168 height 1036
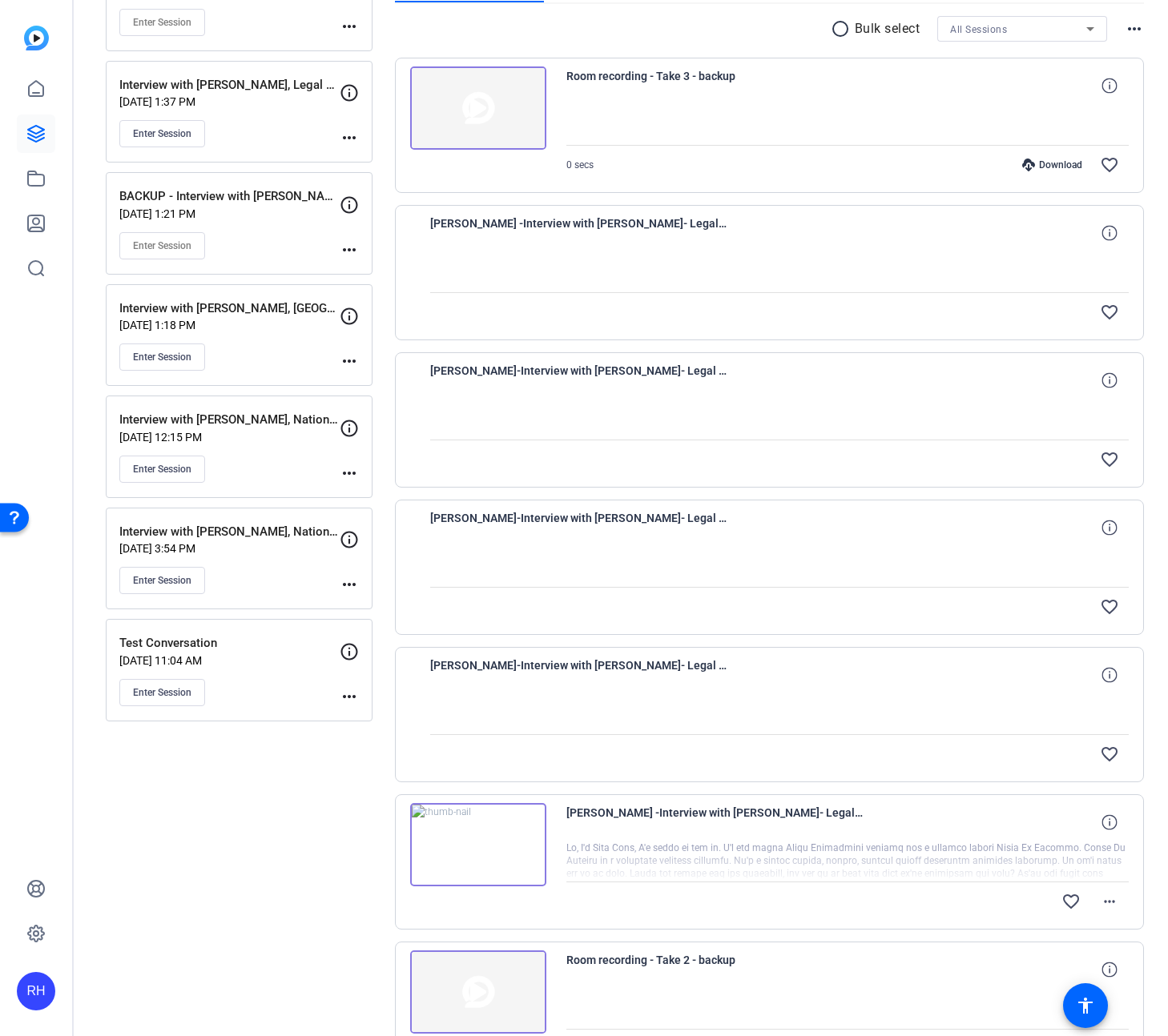
scroll to position [506, 0]
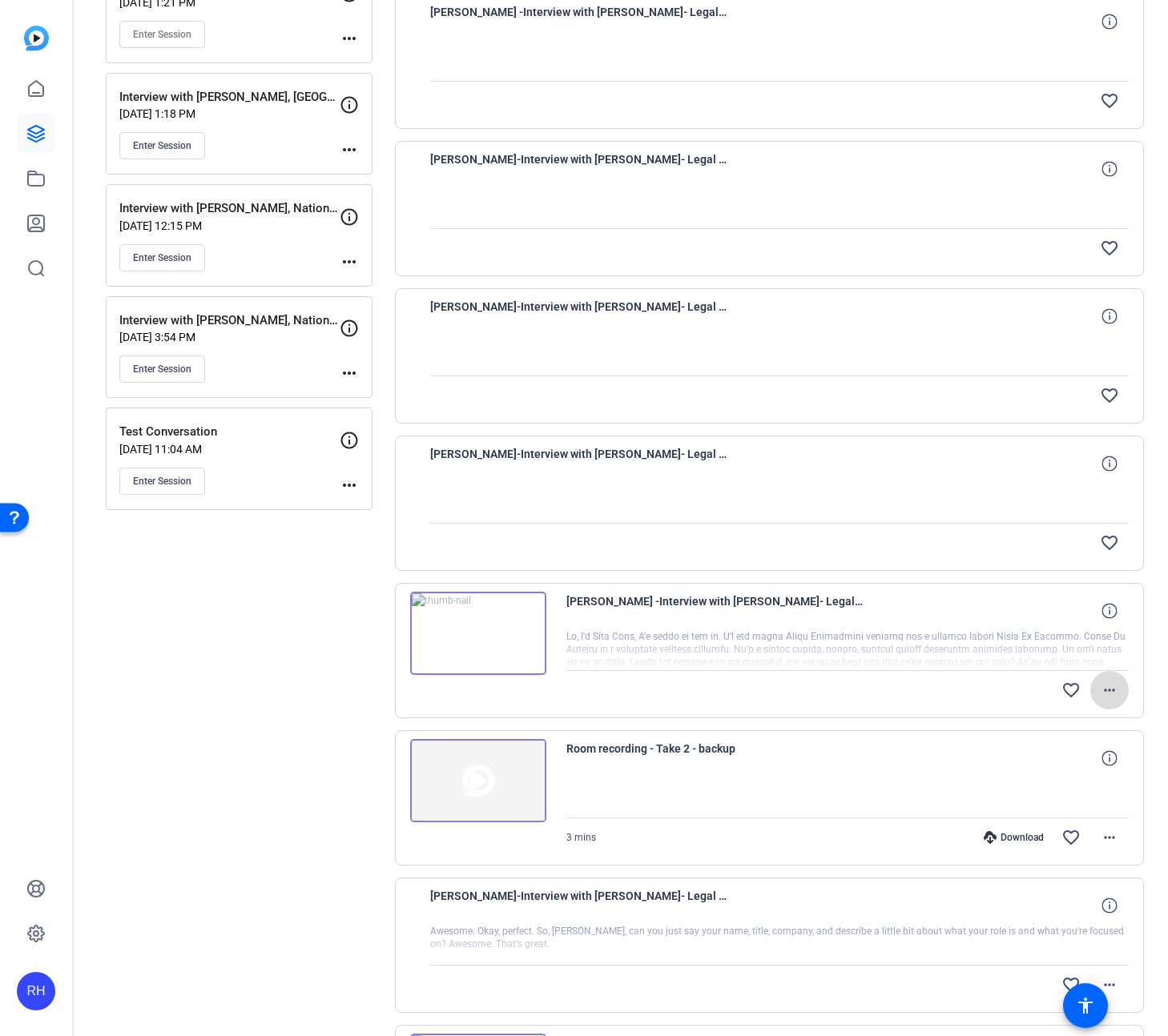
click at [1115, 693] on mat-icon "more_horiz" at bounding box center [1110, 690] width 19 height 19
click at [1159, 683] on div at bounding box center [584, 518] width 1168 height 1036
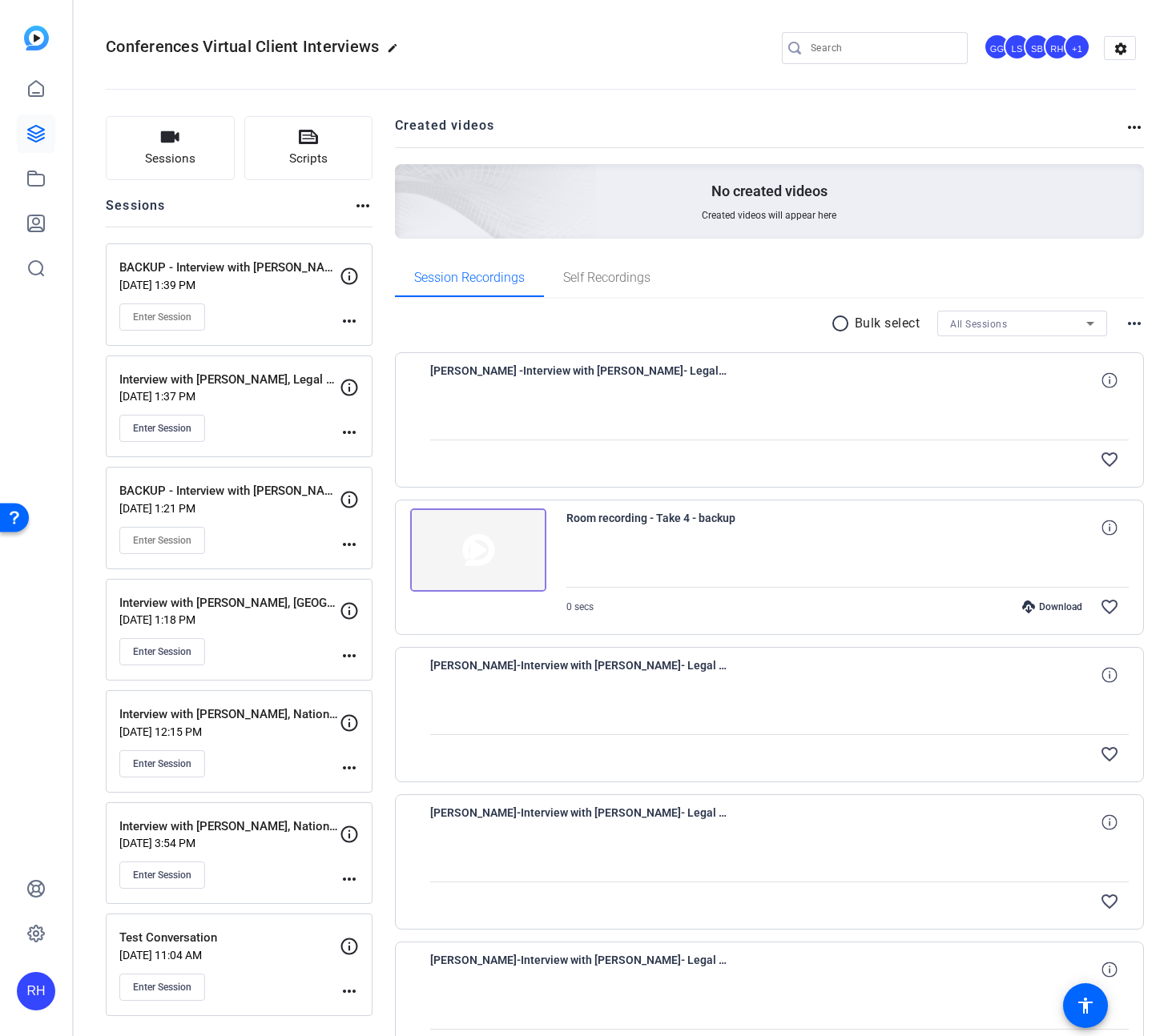
scroll to position [878, 0]
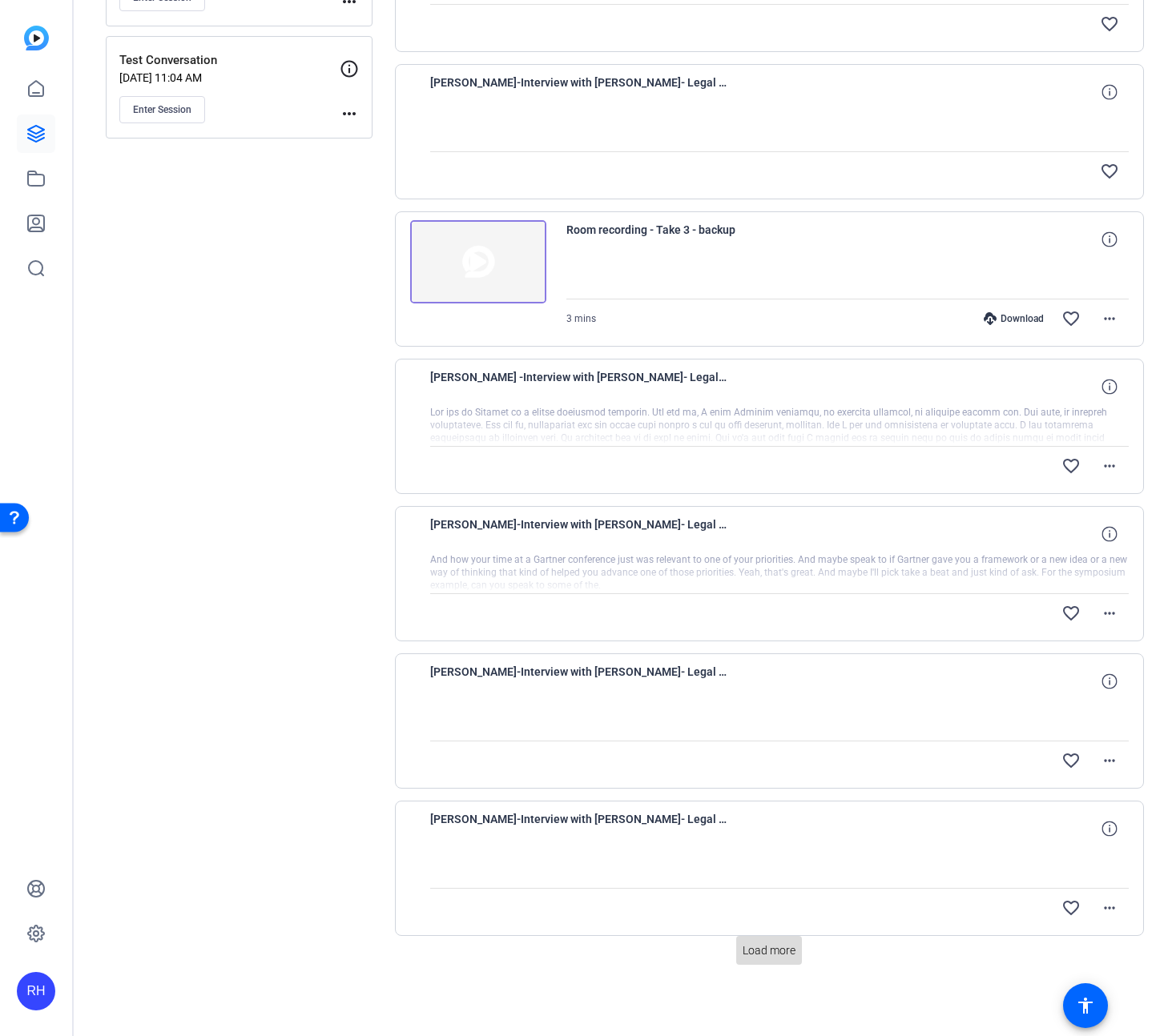
click at [782, 957] on span "Load more" at bounding box center [769, 950] width 53 height 16
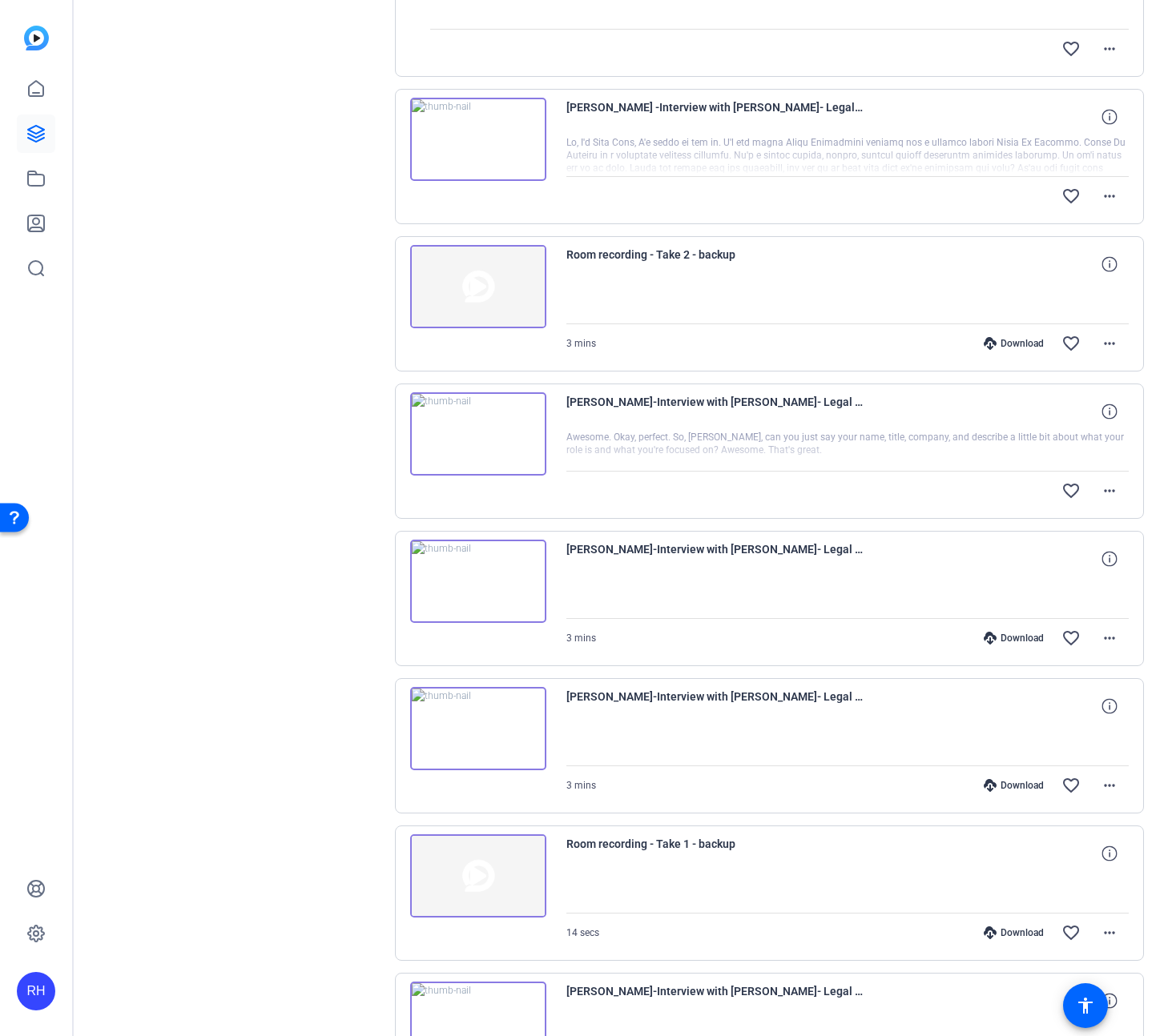
scroll to position [1692, 0]
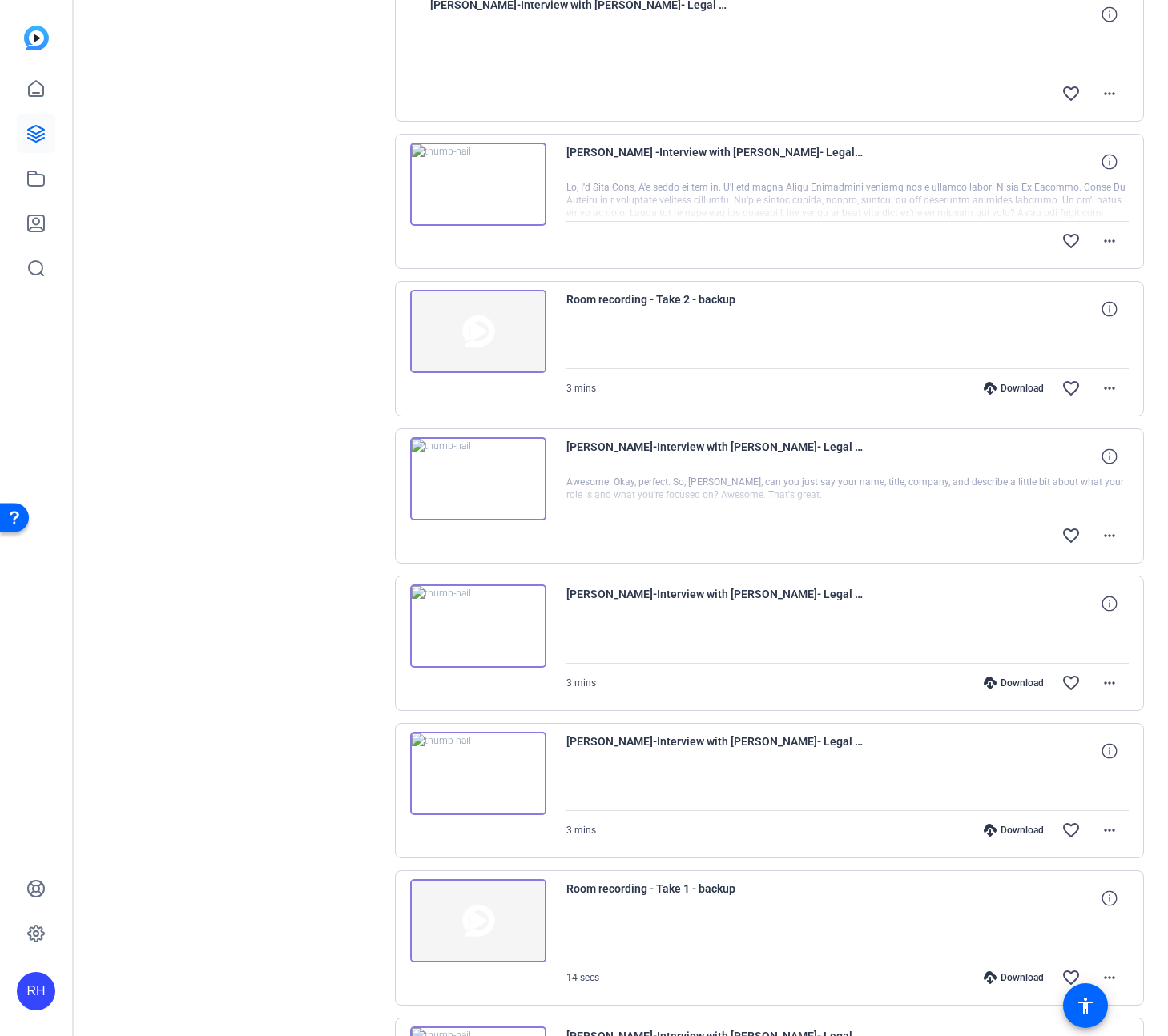
click at [322, 218] on div "Sessions Scripts Sessions more_horiz BACKUP - Interview with [PERSON_NAME], Leg…" at bounding box center [239, 49] width 266 height 3252
click at [1116, 244] on mat-icon "more_horiz" at bounding box center [1110, 241] width 19 height 19
click at [1116, 244] on div at bounding box center [584, 518] width 1168 height 1036
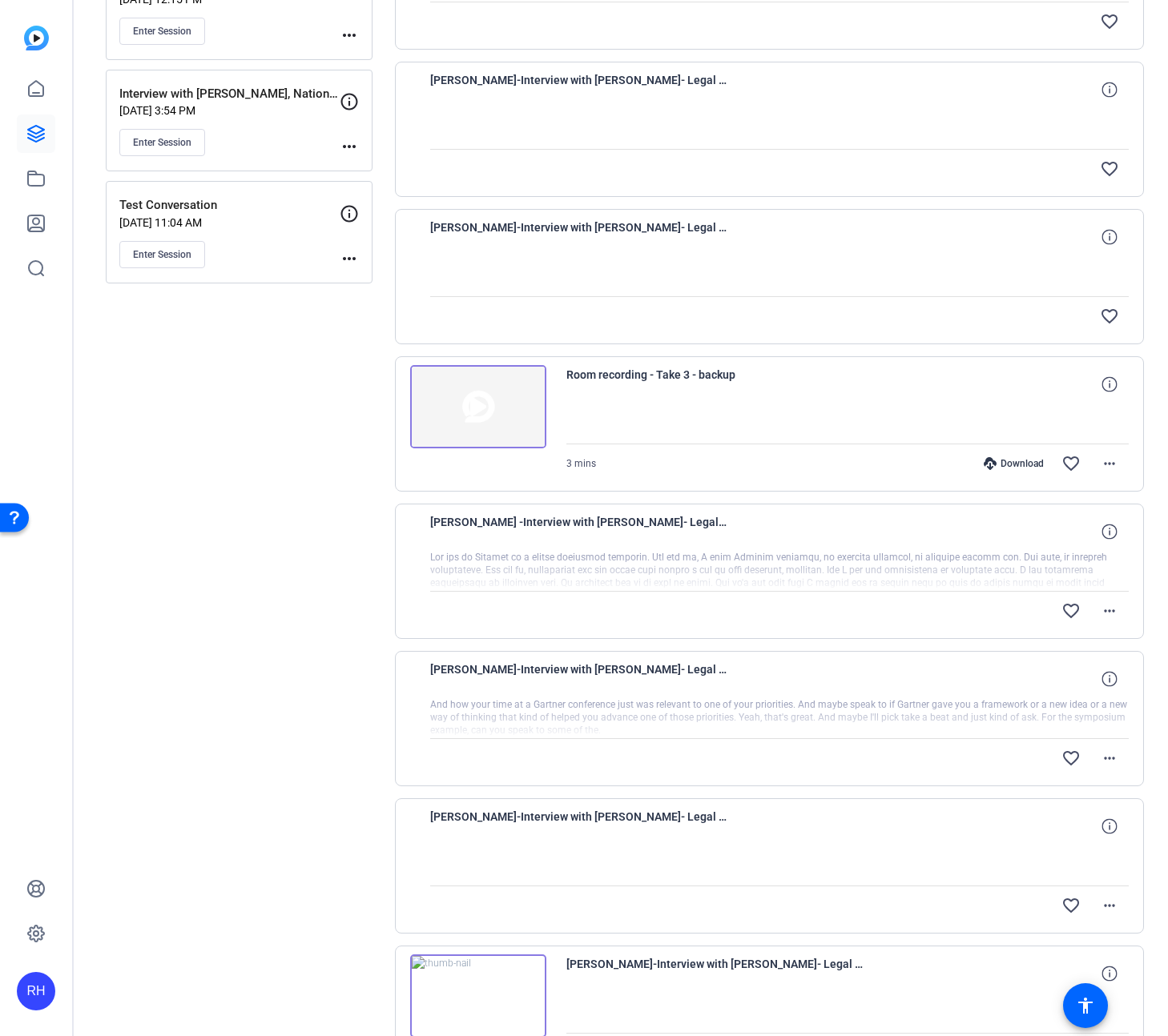
scroll to position [507, 0]
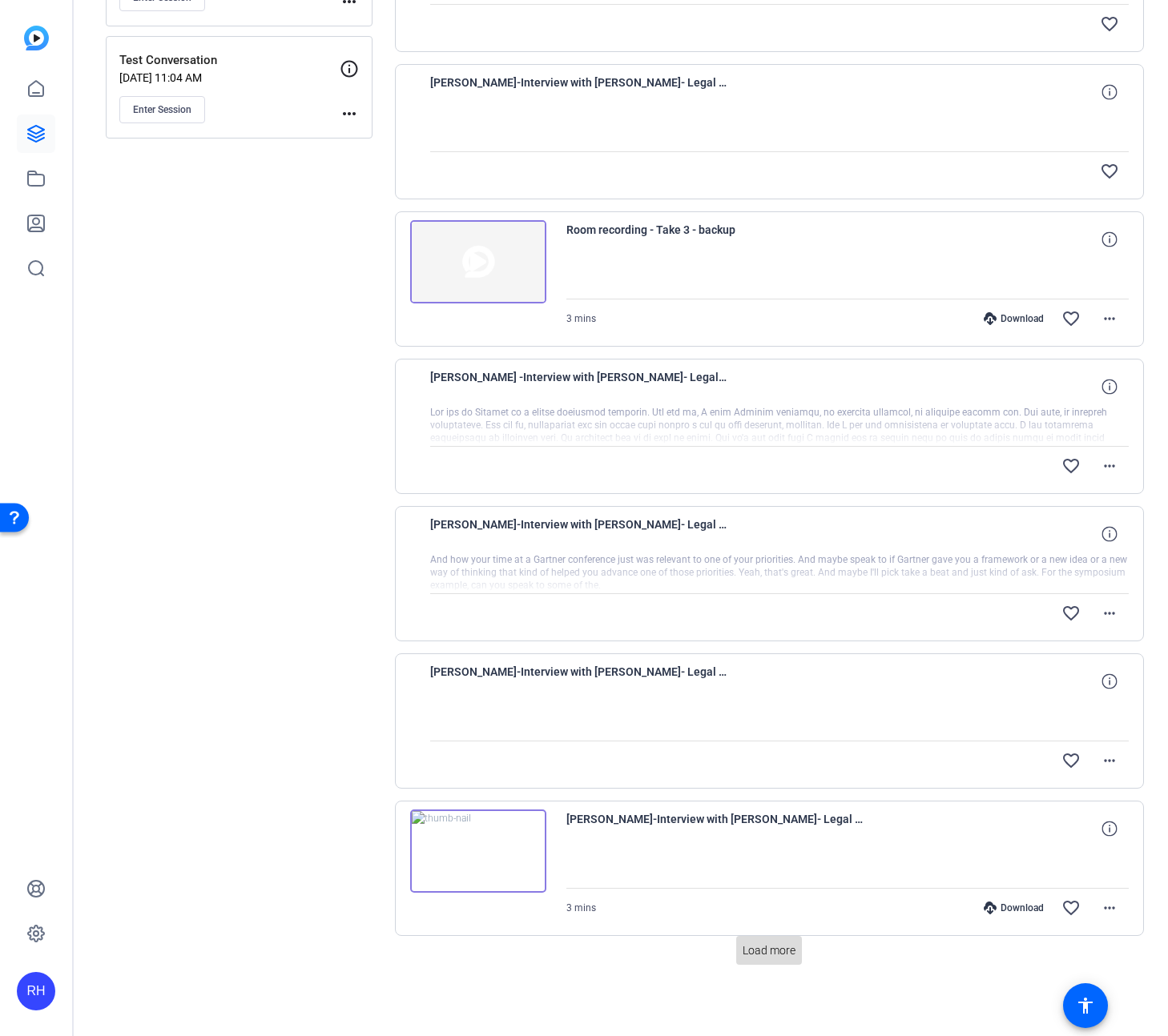
click at [775, 952] on span "Load more" at bounding box center [769, 950] width 53 height 16
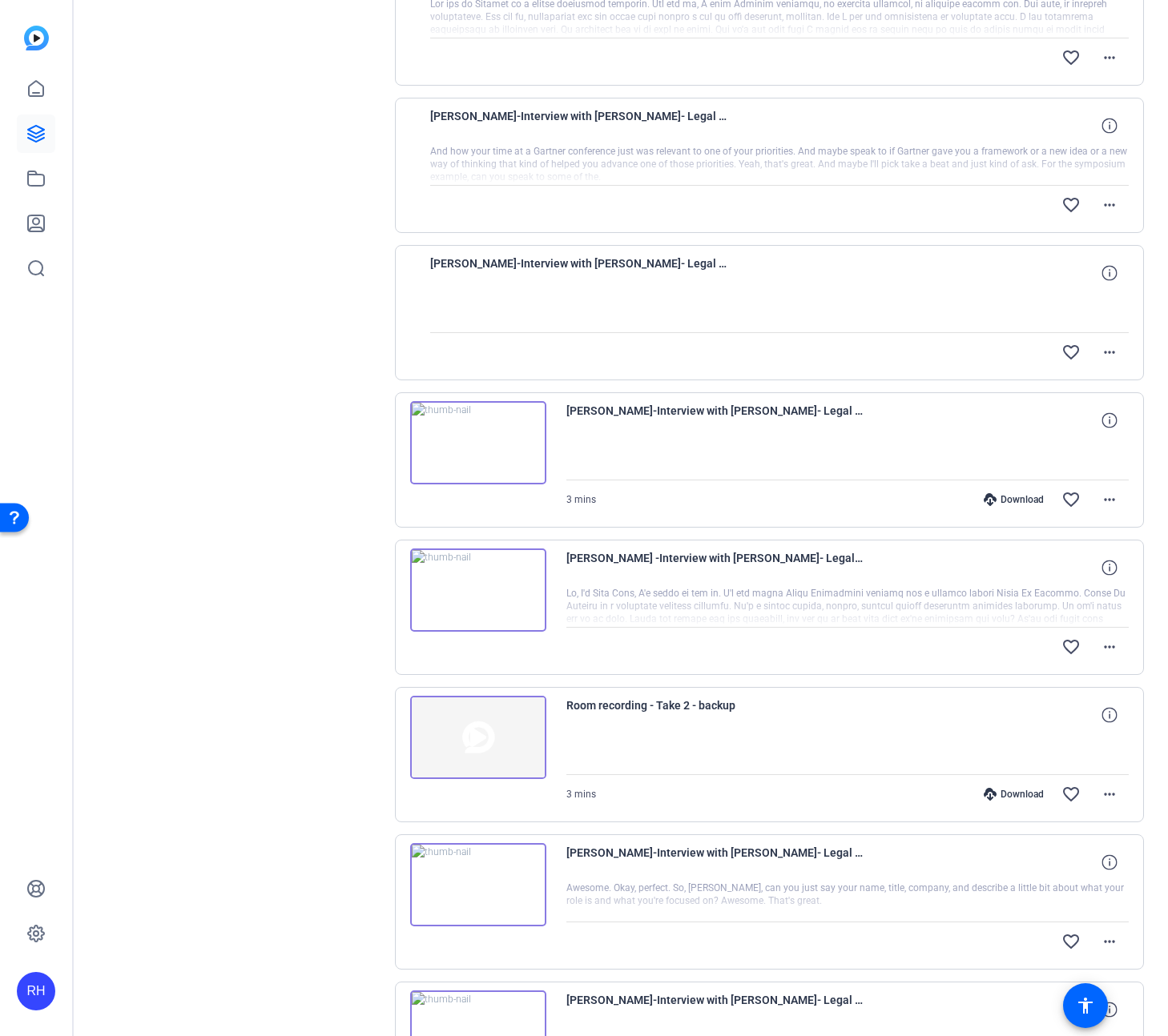
scroll to position [1314, 0]
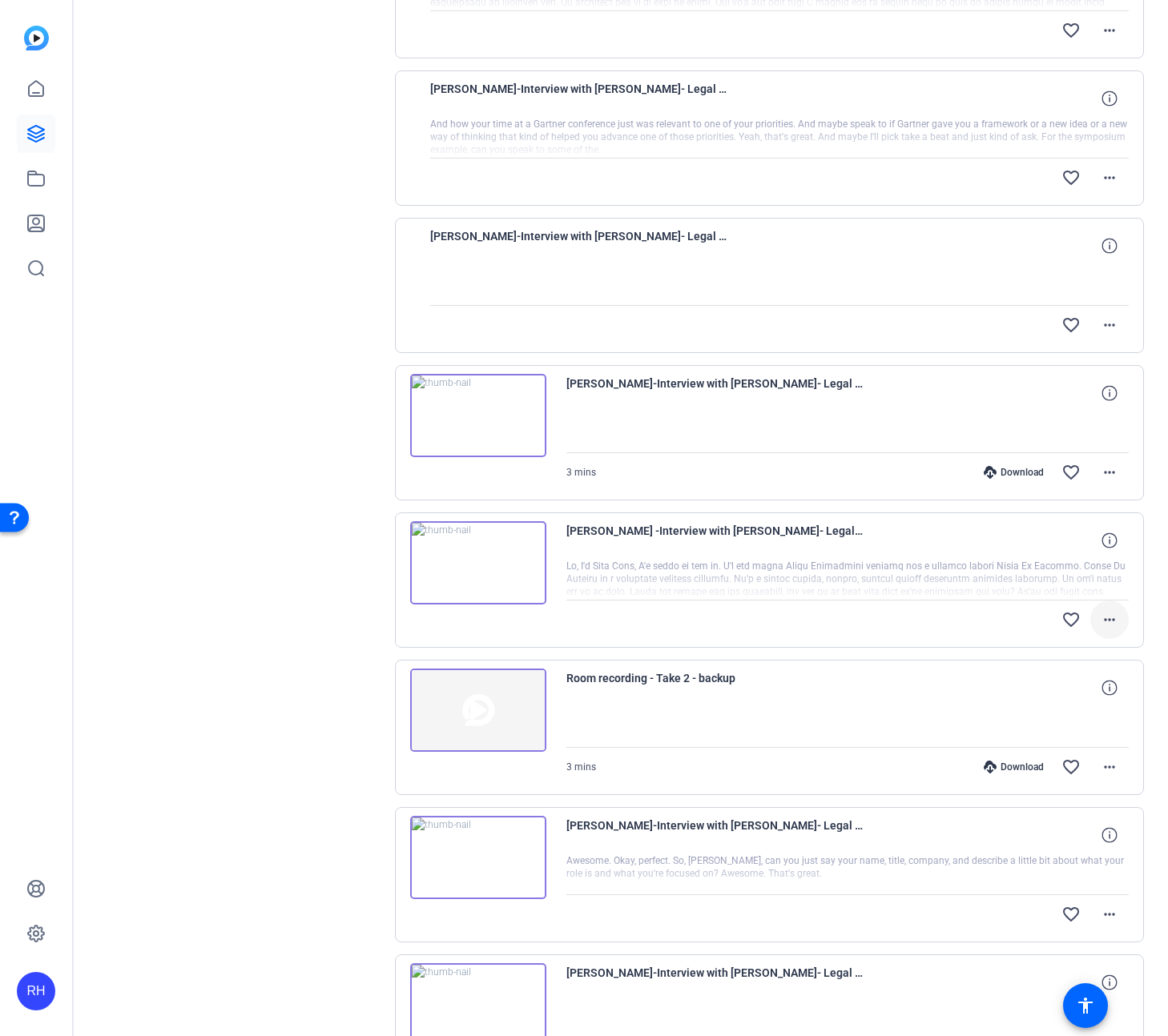
click at [1112, 623] on mat-icon "more_horiz" at bounding box center [1110, 620] width 19 height 19
click at [1152, 609] on div at bounding box center [584, 518] width 1168 height 1036
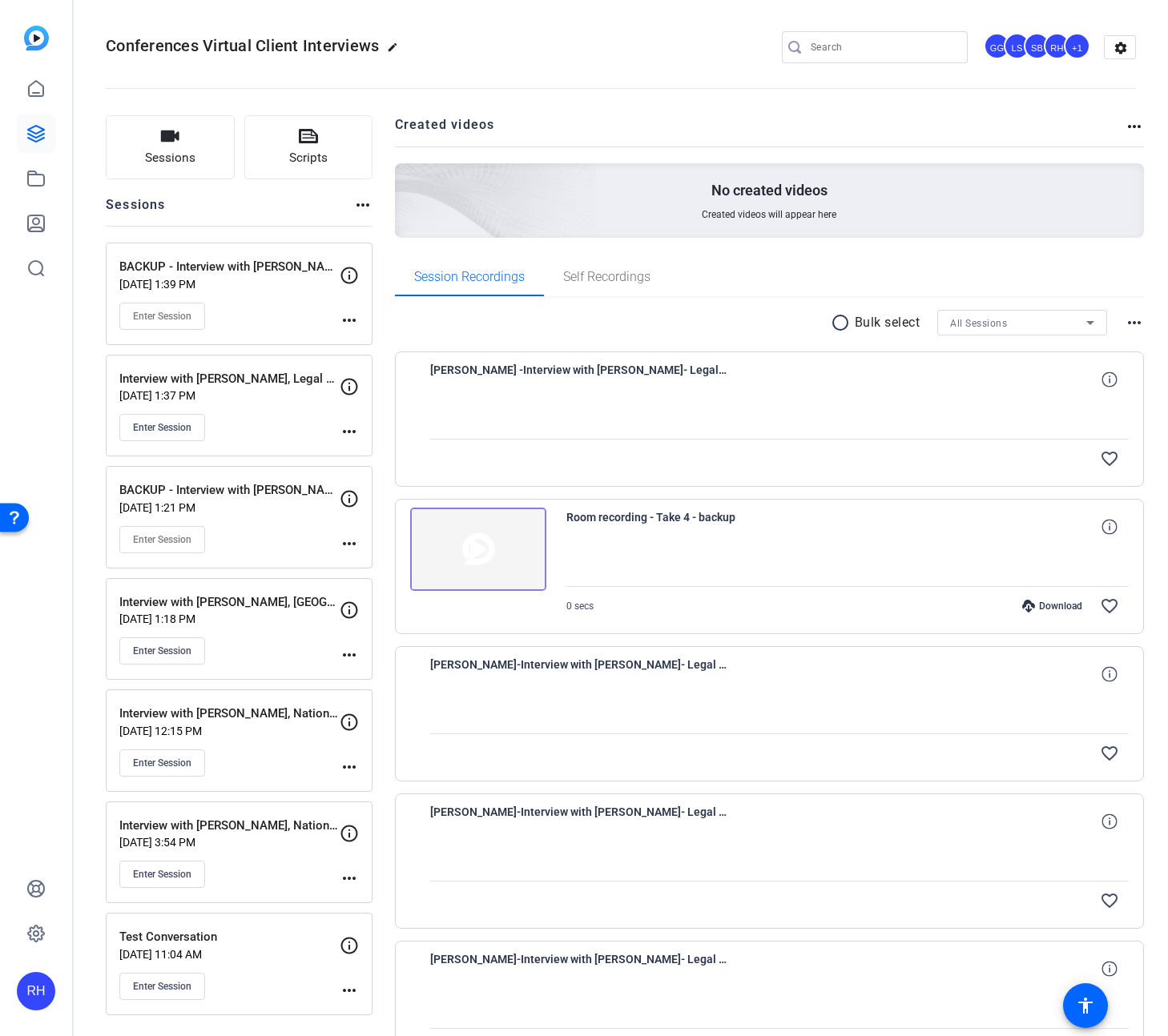
scroll to position [0, 0]
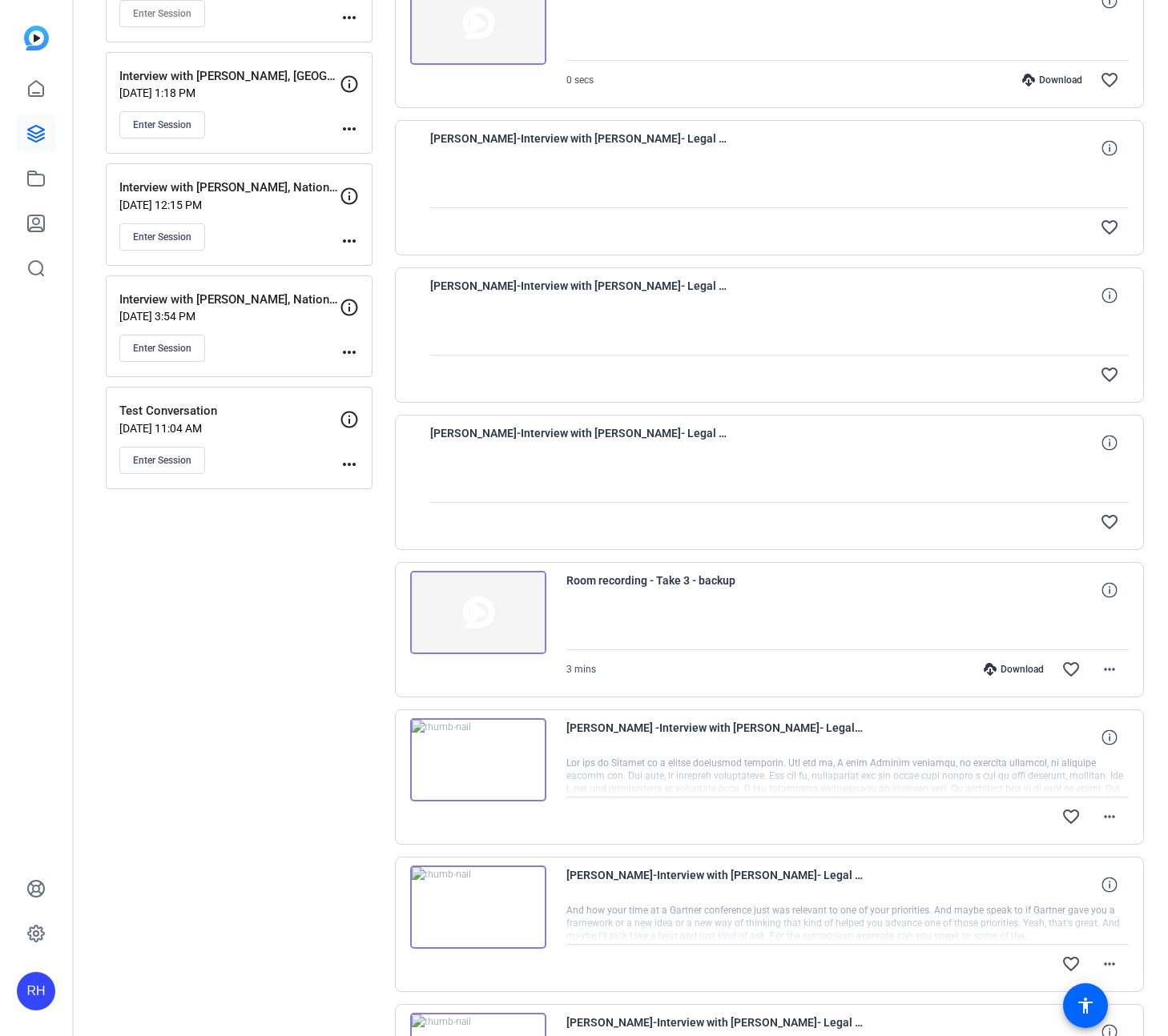
scroll to position [878, 0]
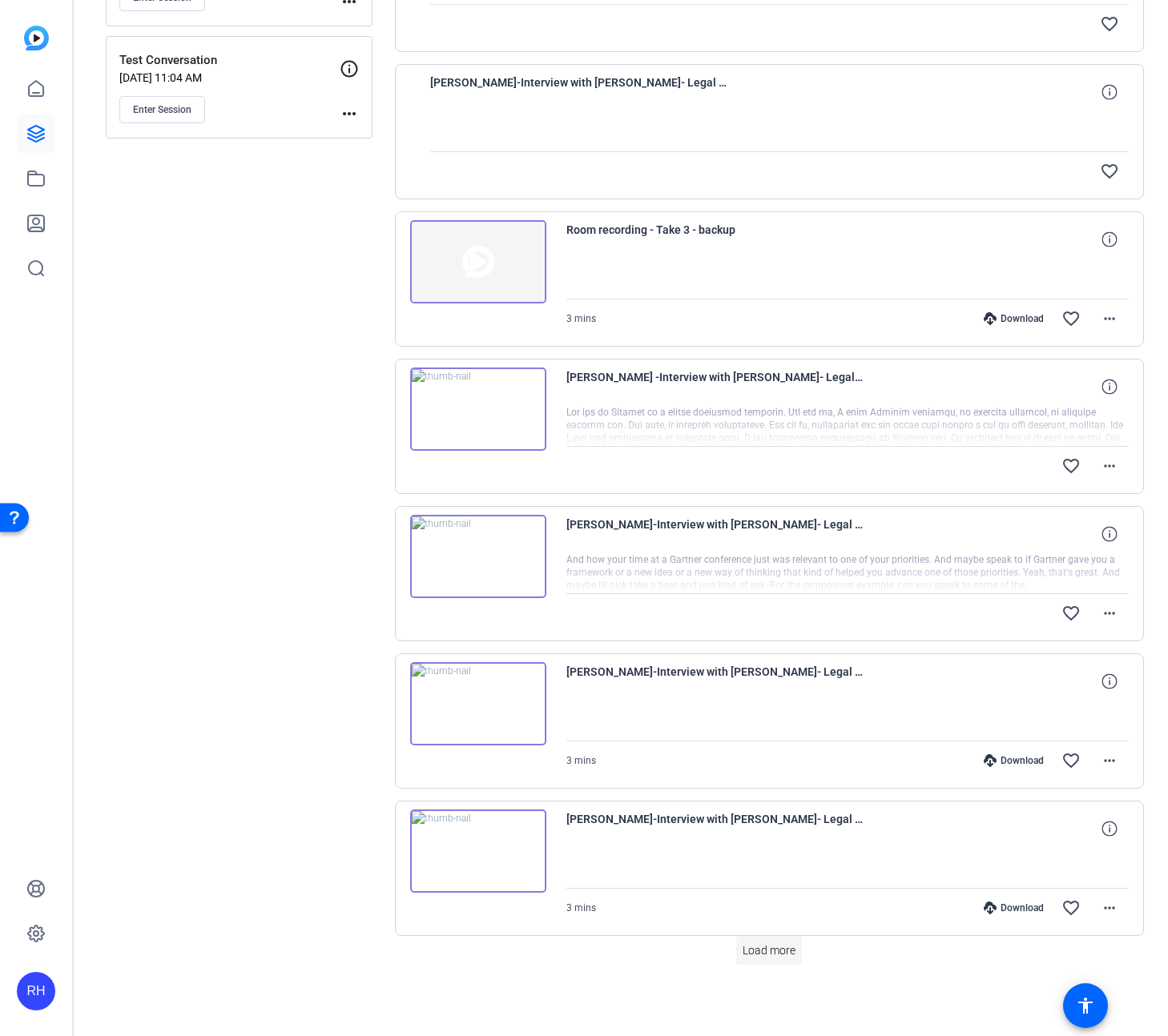
click at [771, 947] on span "Load more" at bounding box center [769, 950] width 53 height 16
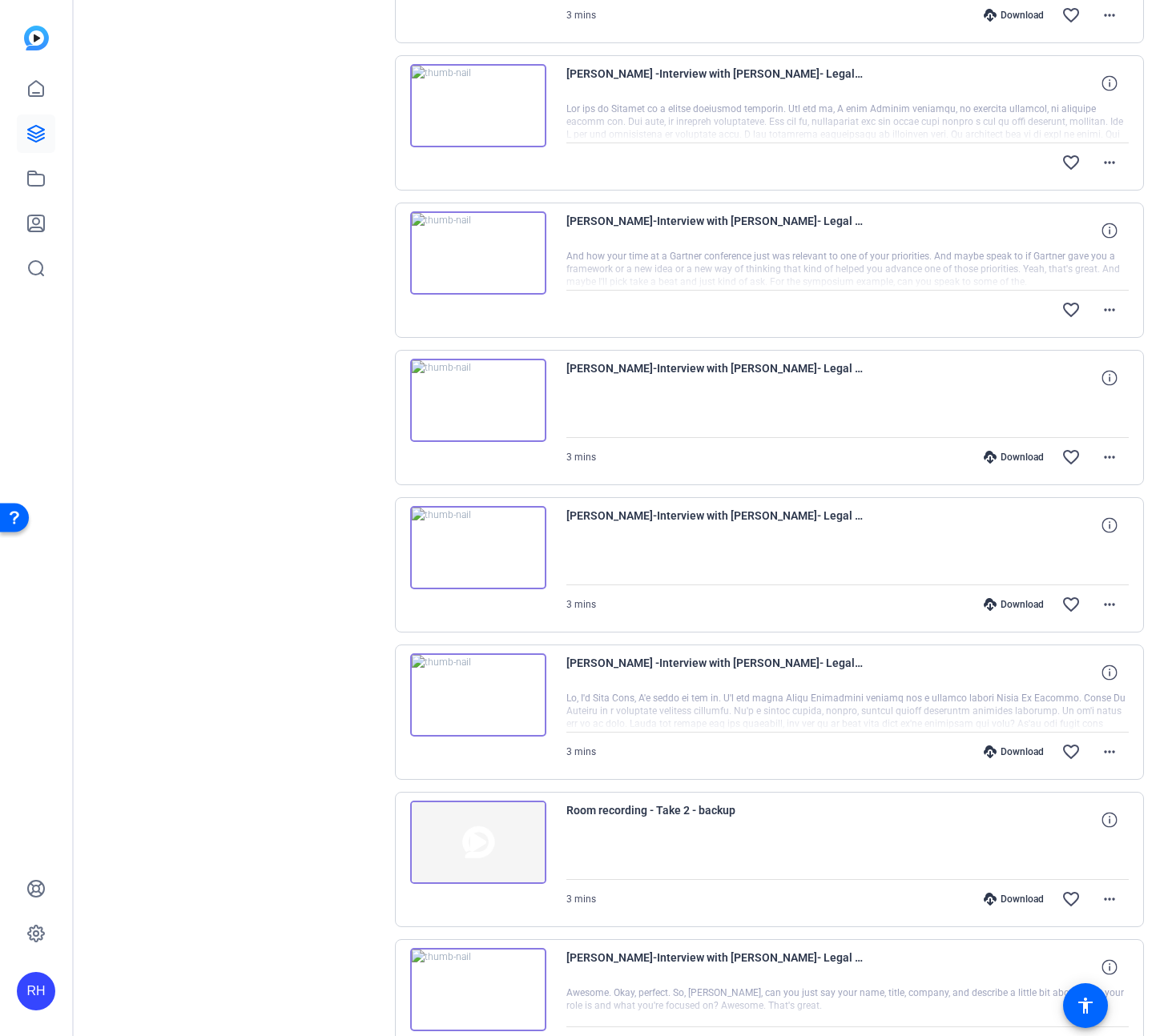
scroll to position [1304, 0]
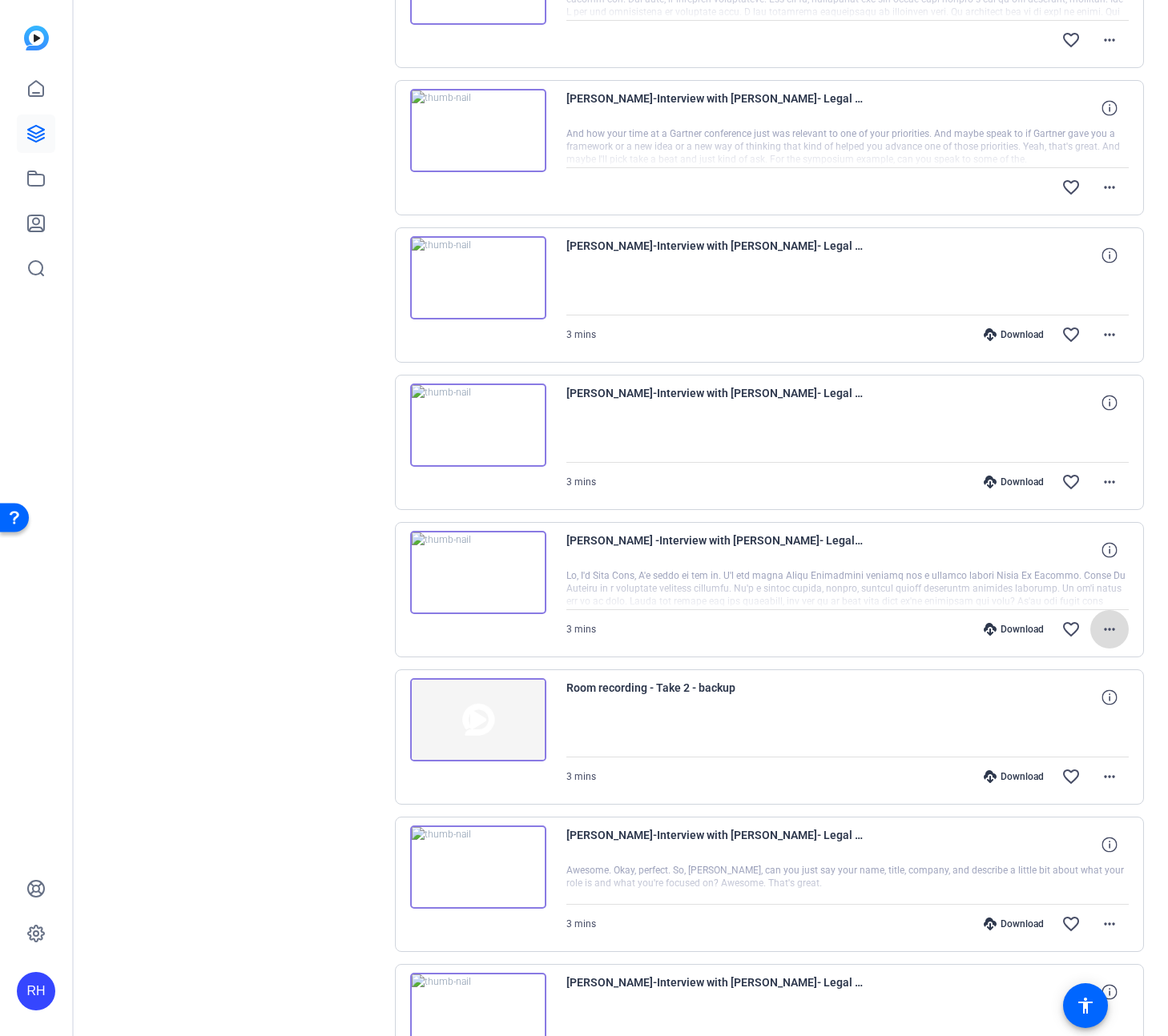
click at [1106, 635] on mat-icon "more_horiz" at bounding box center [1110, 630] width 19 height 19
click at [1062, 710] on span "Download MP4" at bounding box center [1068, 703] width 96 height 19
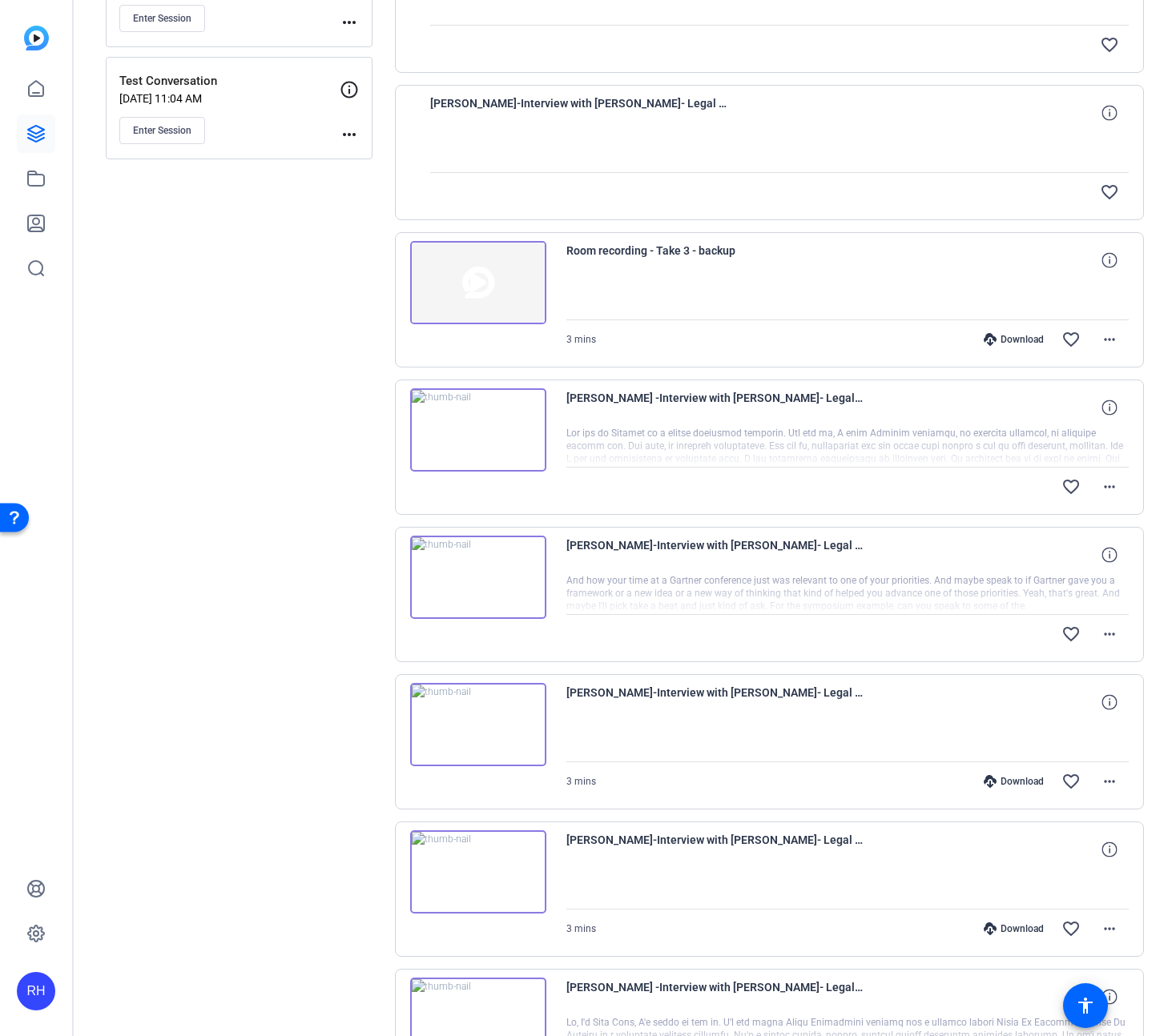
scroll to position [822, 0]
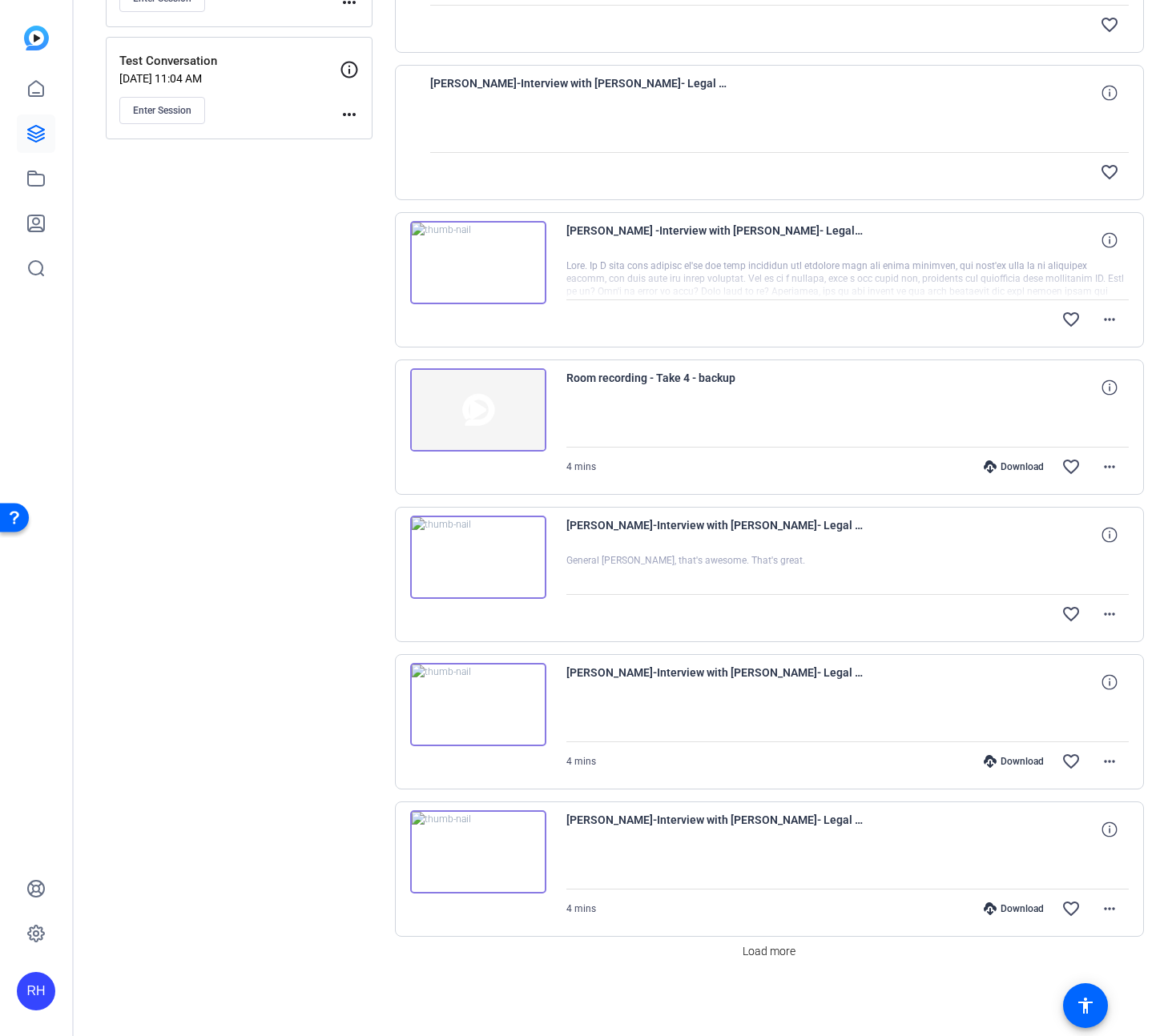
scroll to position [878, 0]
click at [775, 946] on span "Load more" at bounding box center [769, 950] width 53 height 16
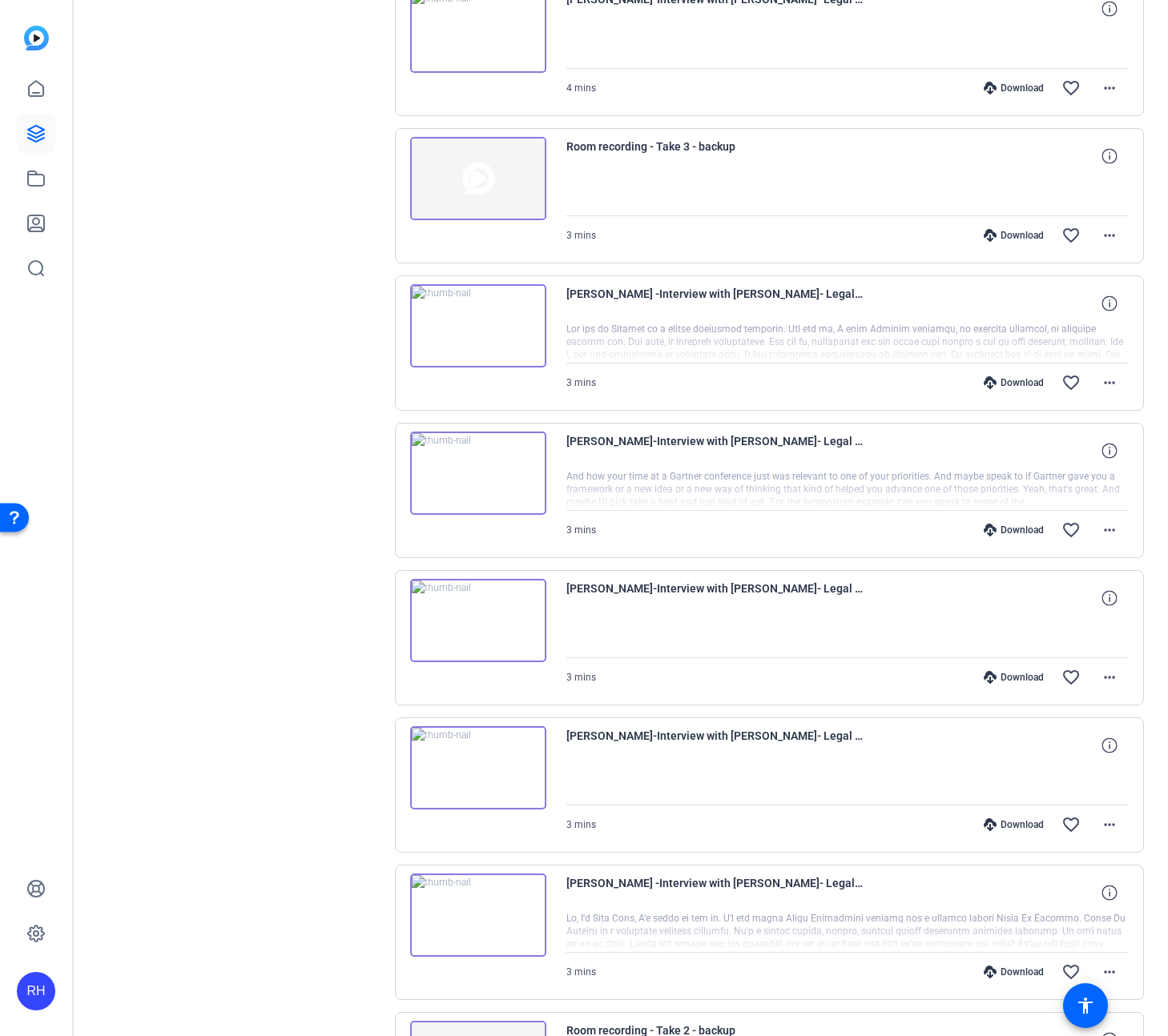
scroll to position [1682, 0]
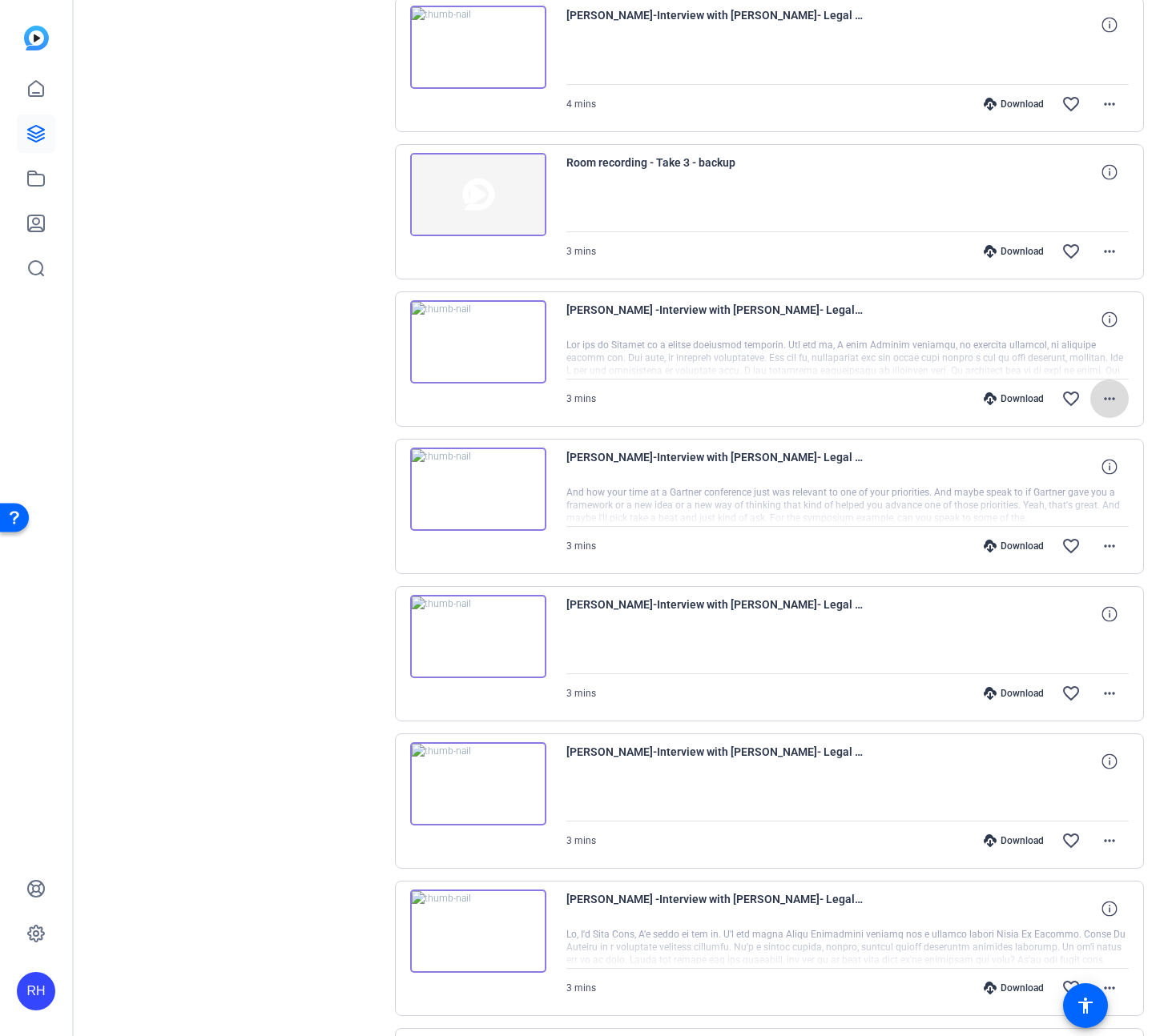
click at [1113, 403] on mat-icon "more_horiz" at bounding box center [1110, 399] width 19 height 19
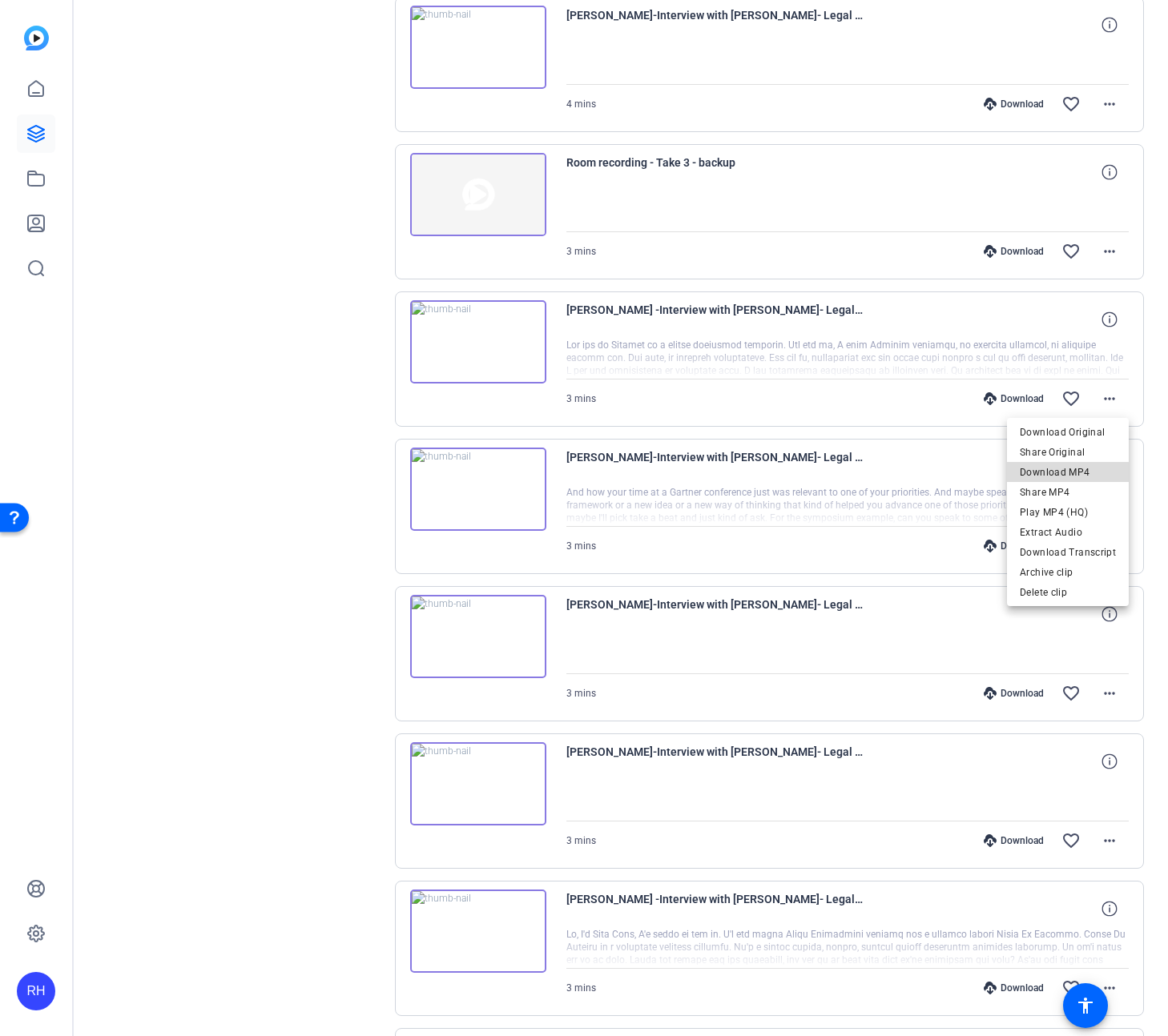
click at [1090, 468] on span "Download MP4" at bounding box center [1068, 472] width 96 height 19
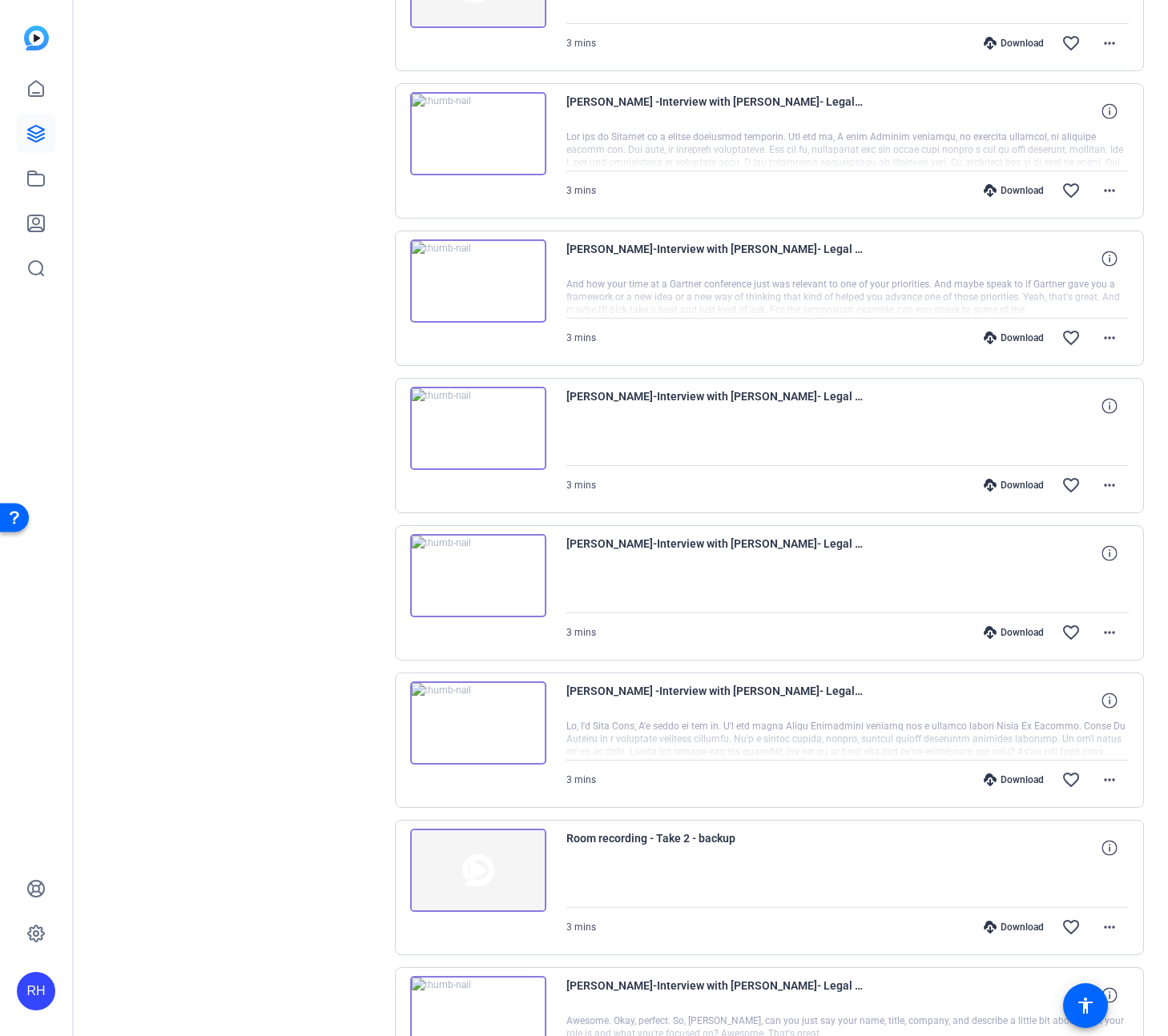
scroll to position [1953, 0]
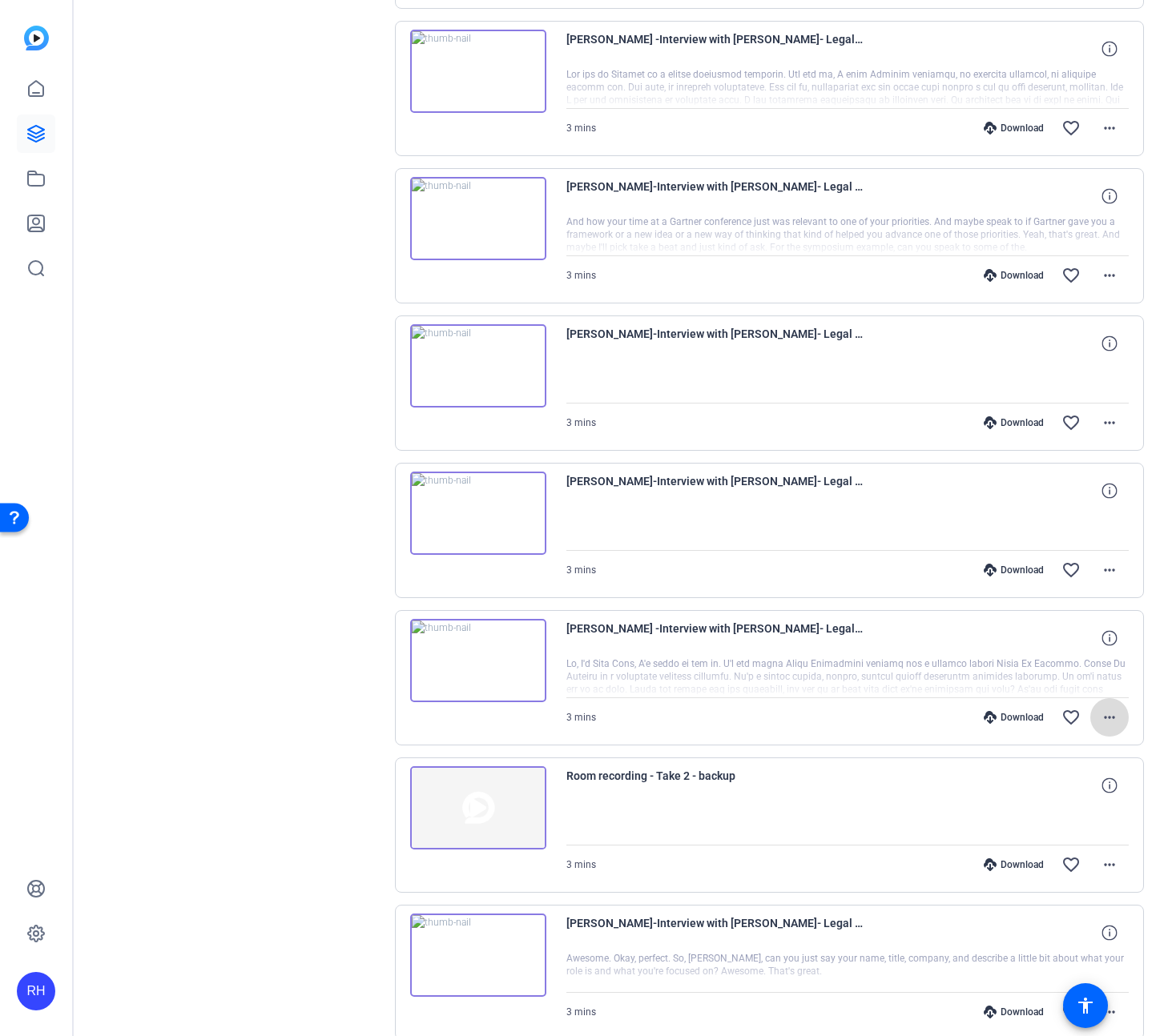
click at [1117, 725] on mat-icon "more_horiz" at bounding box center [1110, 718] width 19 height 19
click at [1088, 873] on span "Download Transcript" at bounding box center [1068, 871] width 96 height 19
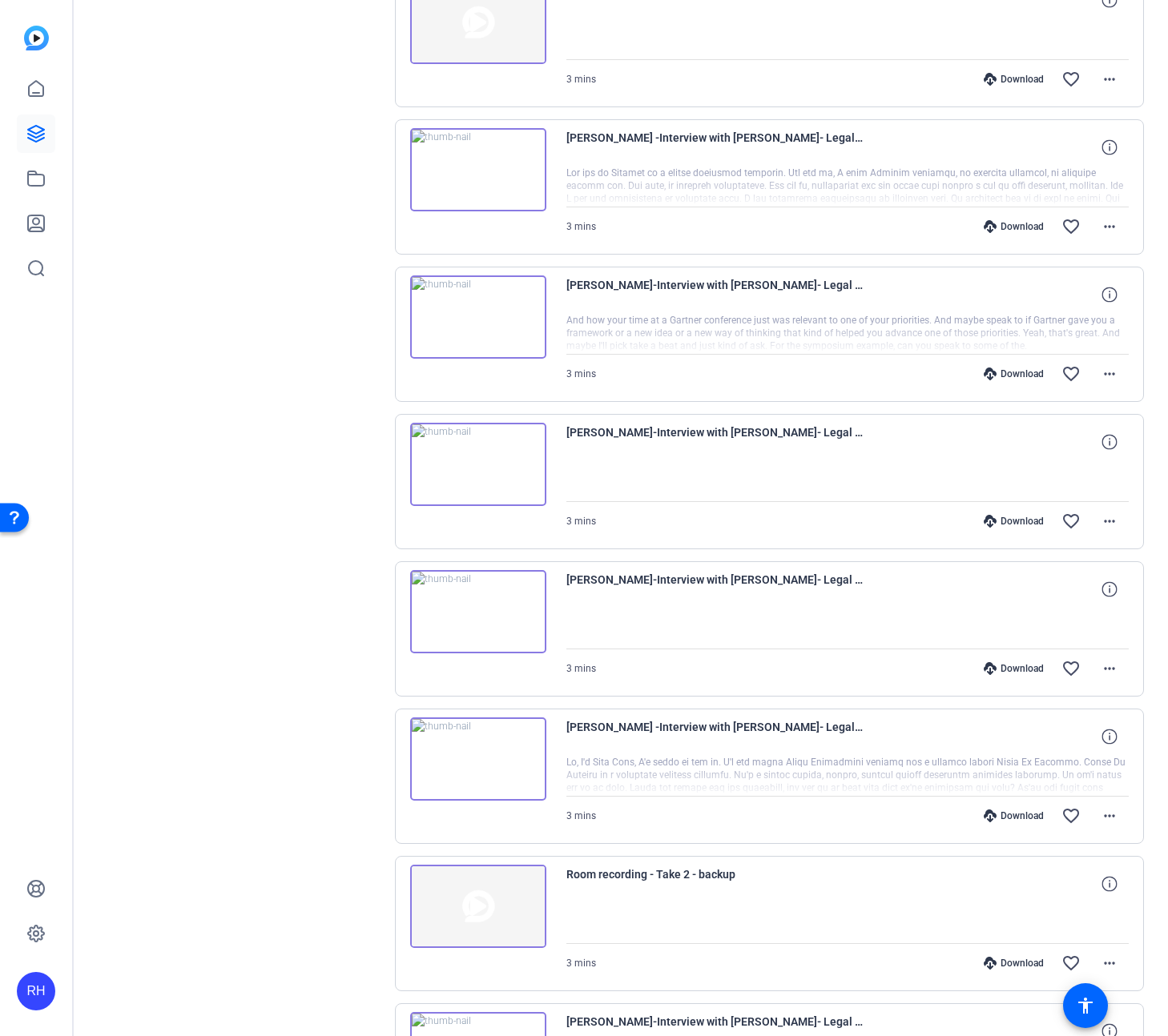
scroll to position [1855, 0]
click at [1107, 225] on mat-icon "more_horiz" at bounding box center [1110, 226] width 19 height 19
click at [1069, 382] on span "Download Transcript" at bounding box center [1068, 380] width 96 height 19
click at [1118, 820] on mat-icon "more_horiz" at bounding box center [1110, 815] width 19 height 19
click at [253, 734] on div at bounding box center [584, 518] width 1168 height 1036
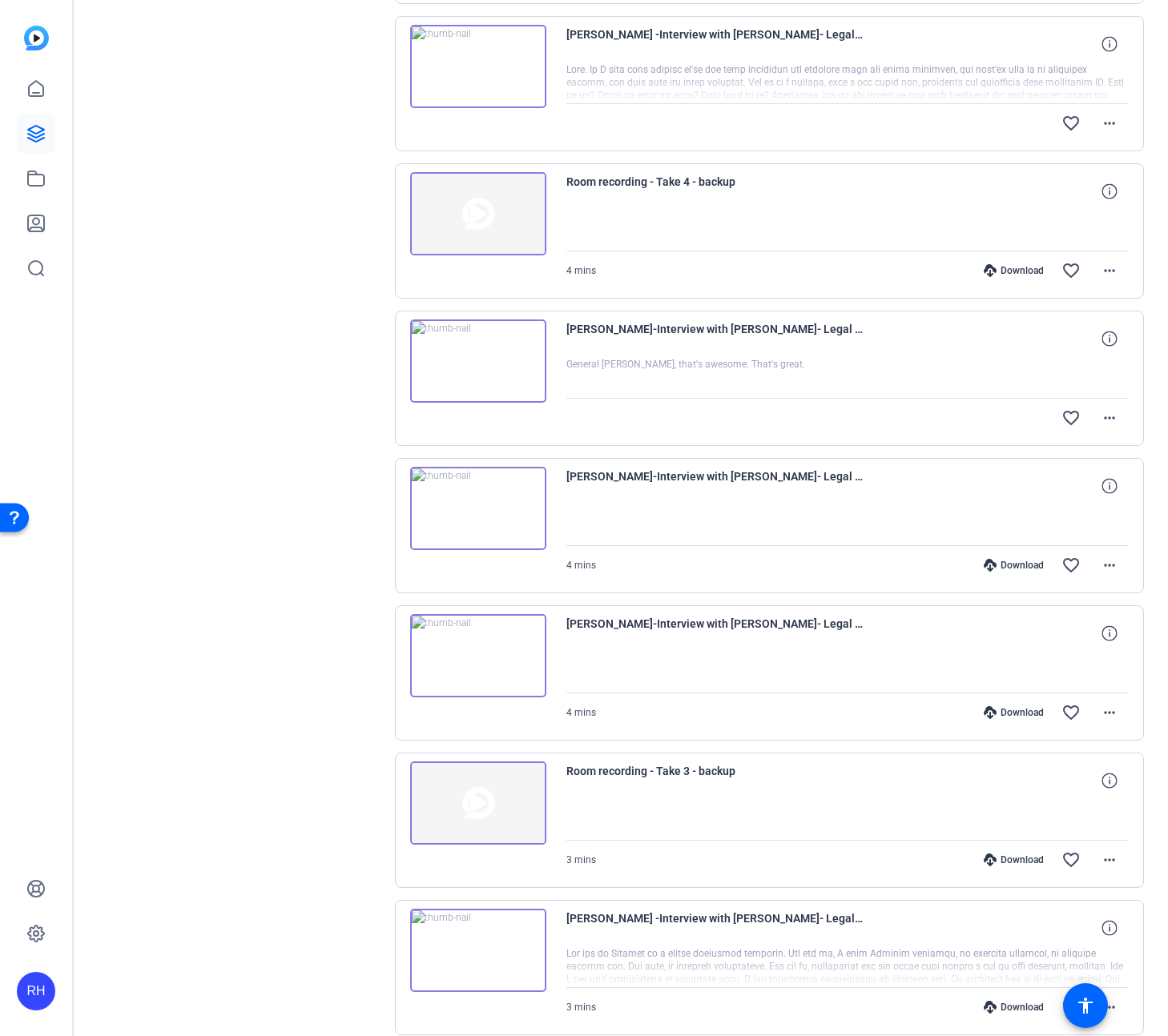
scroll to position [1052, 0]
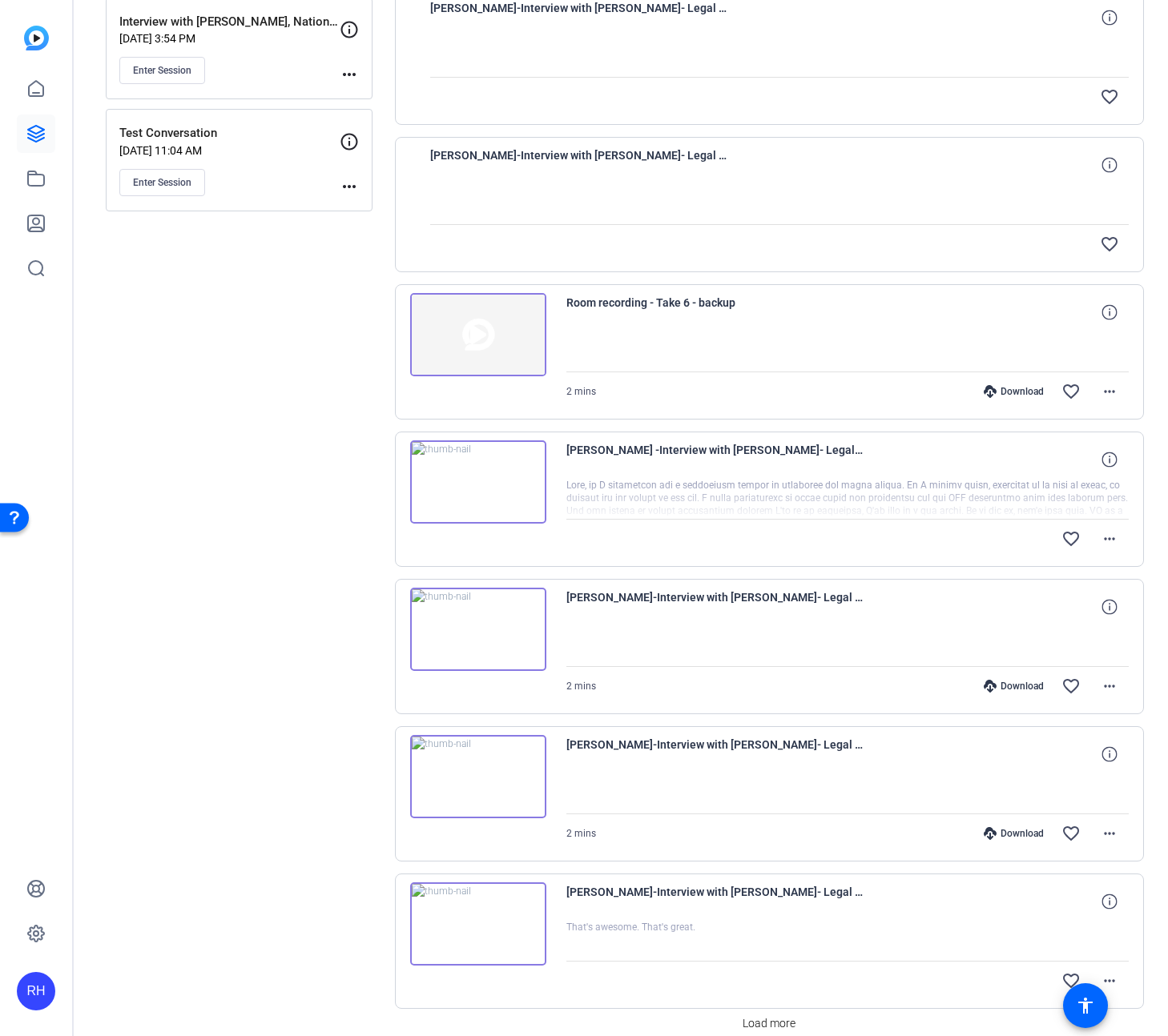
scroll to position [878, 0]
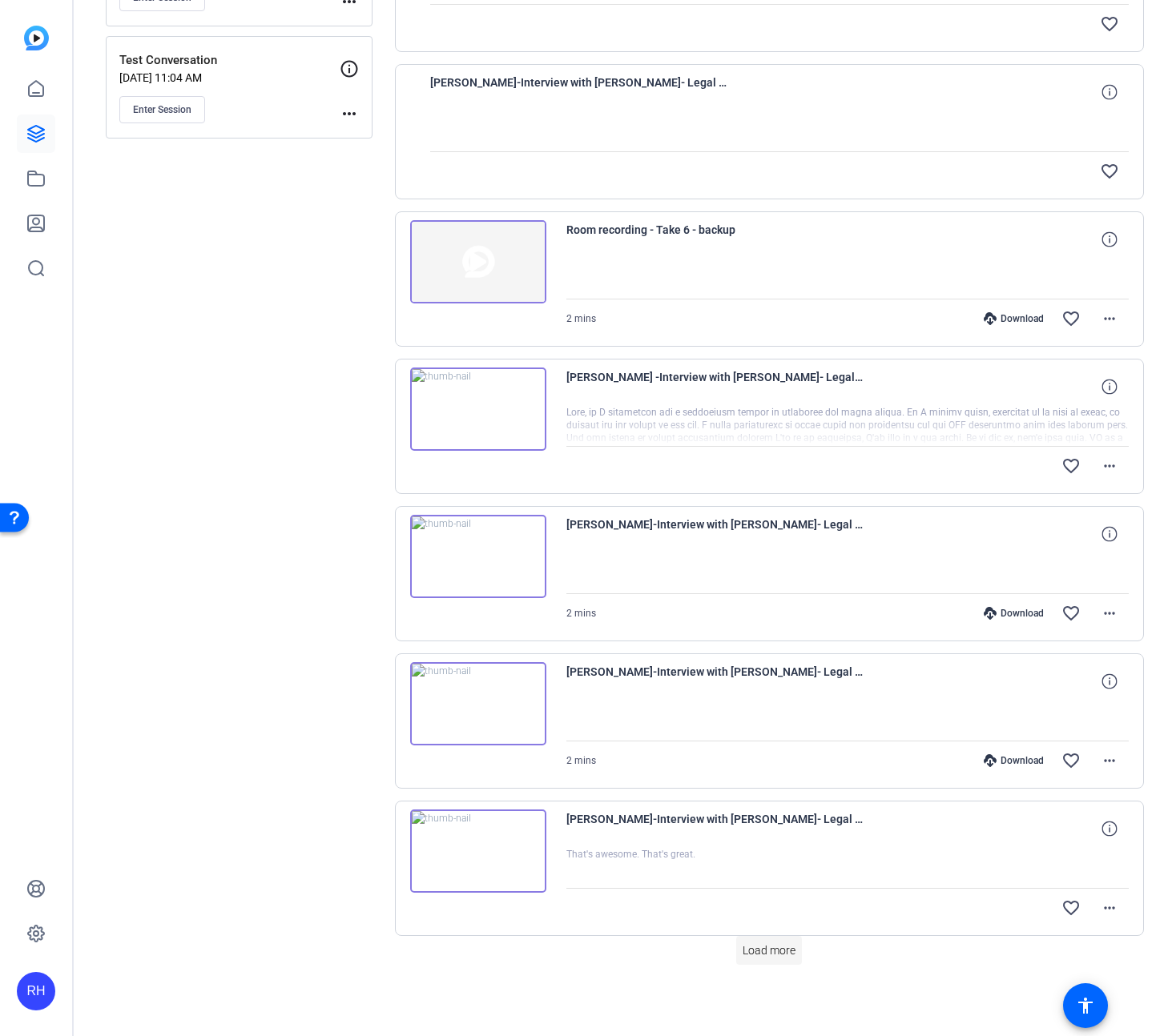
click at [765, 956] on span "Load more" at bounding box center [769, 950] width 53 height 16
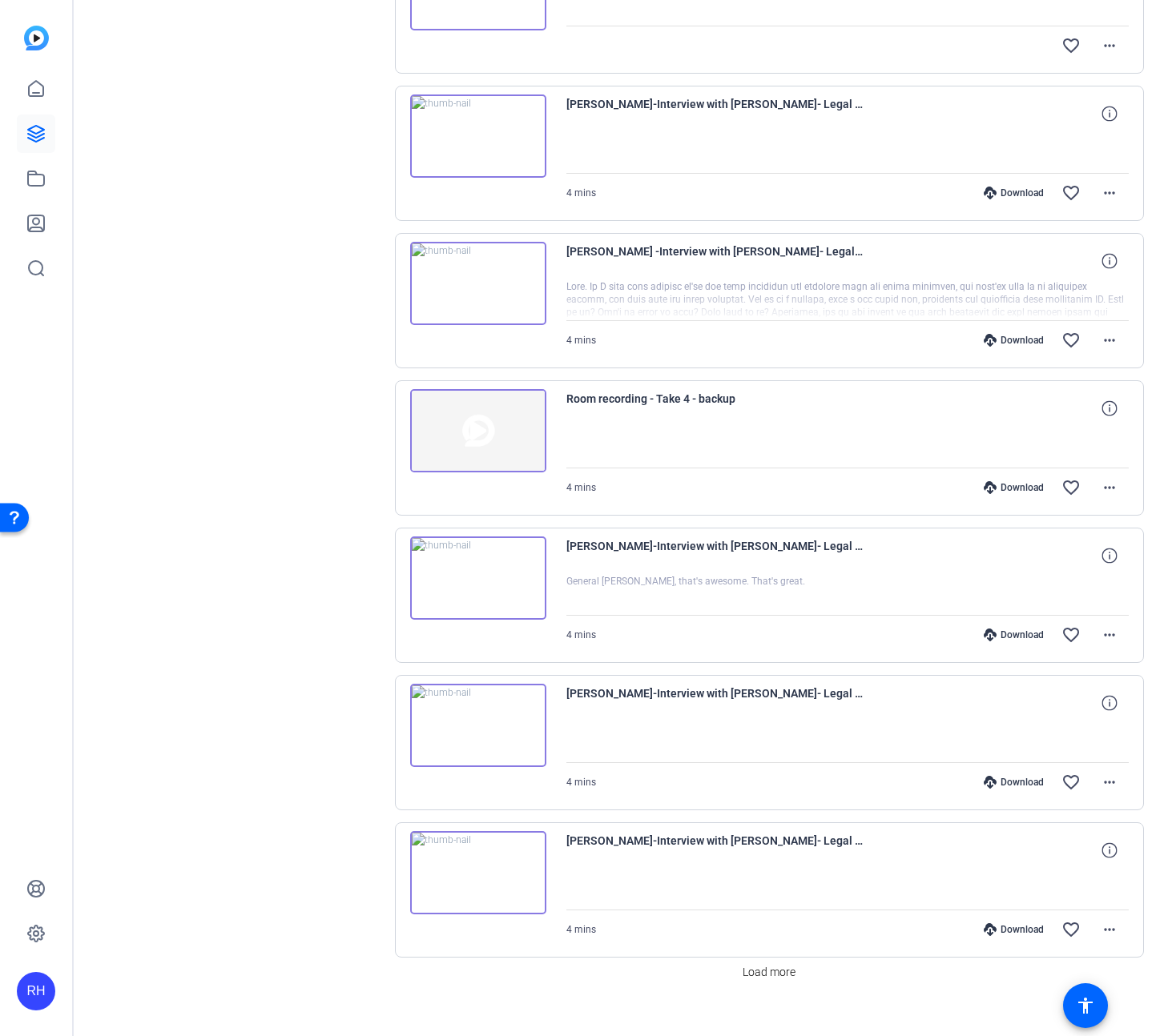
scroll to position [2351, 0]
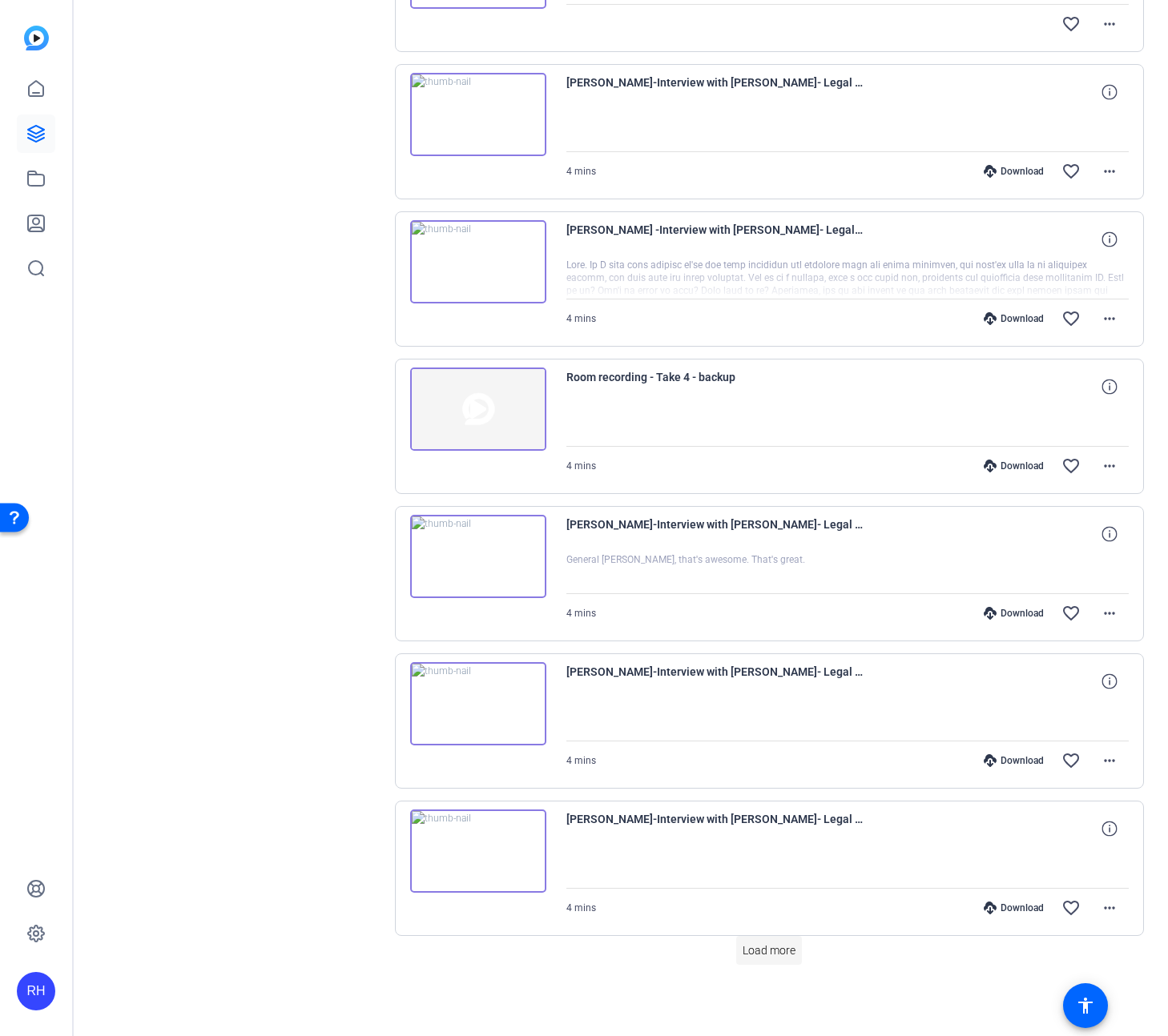
click at [794, 951] on span "Load more" at bounding box center [769, 950] width 53 height 16
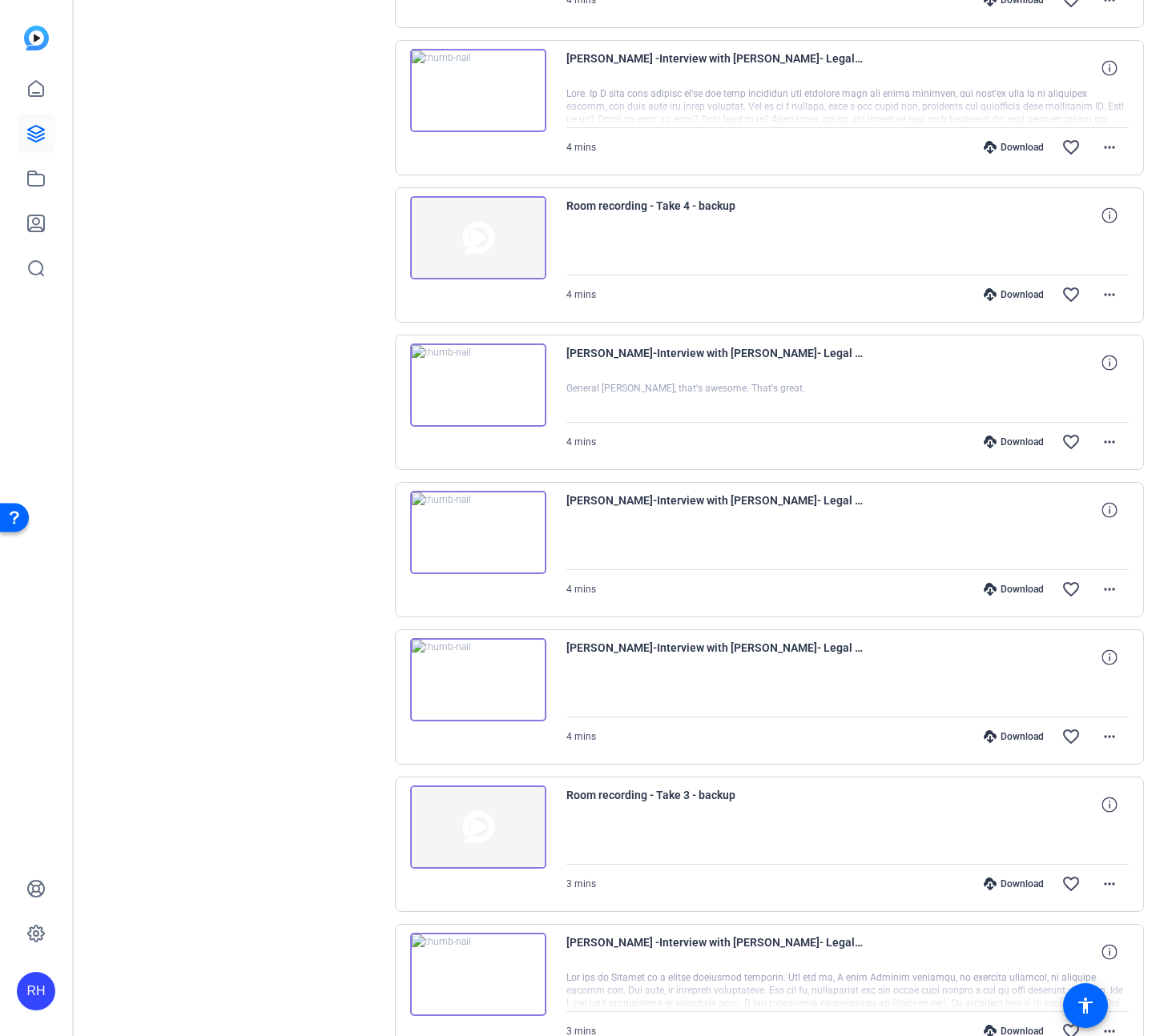
scroll to position [2298, 0]
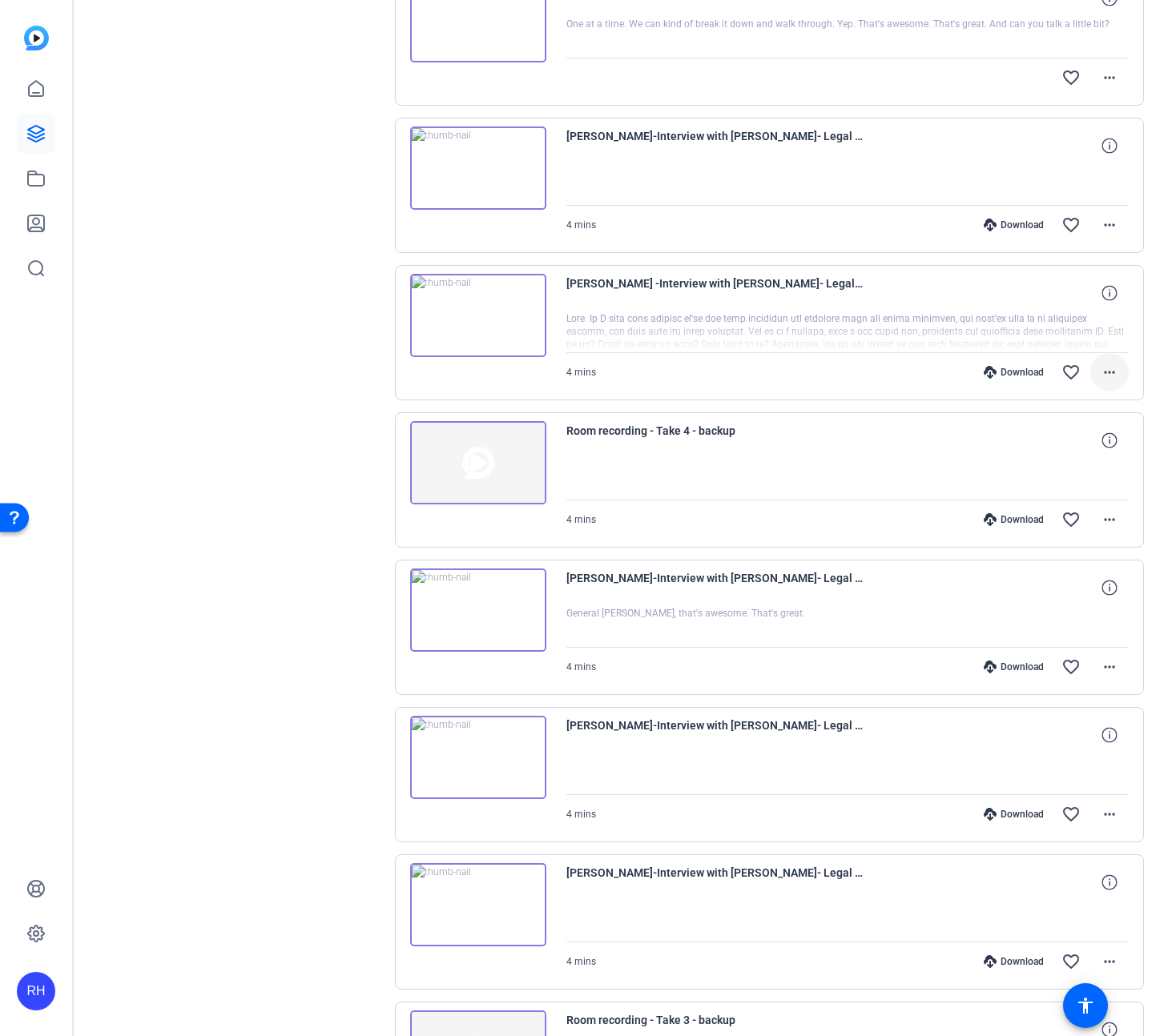
click at [1118, 375] on mat-icon "more_horiz" at bounding box center [1110, 373] width 19 height 19
click at [1082, 446] on span "Download MP4" at bounding box center [1068, 446] width 96 height 19
click at [1118, 375] on mat-icon "more_horiz" at bounding box center [1110, 373] width 19 height 19
click at [1094, 525] on span "Download Transcript" at bounding box center [1068, 526] width 96 height 19
click at [338, 542] on div "Sessions Scripts Sessions more_horiz BACKUP - Interview with Mark Hall, Legal &…" at bounding box center [239, 181] width 266 height 4725
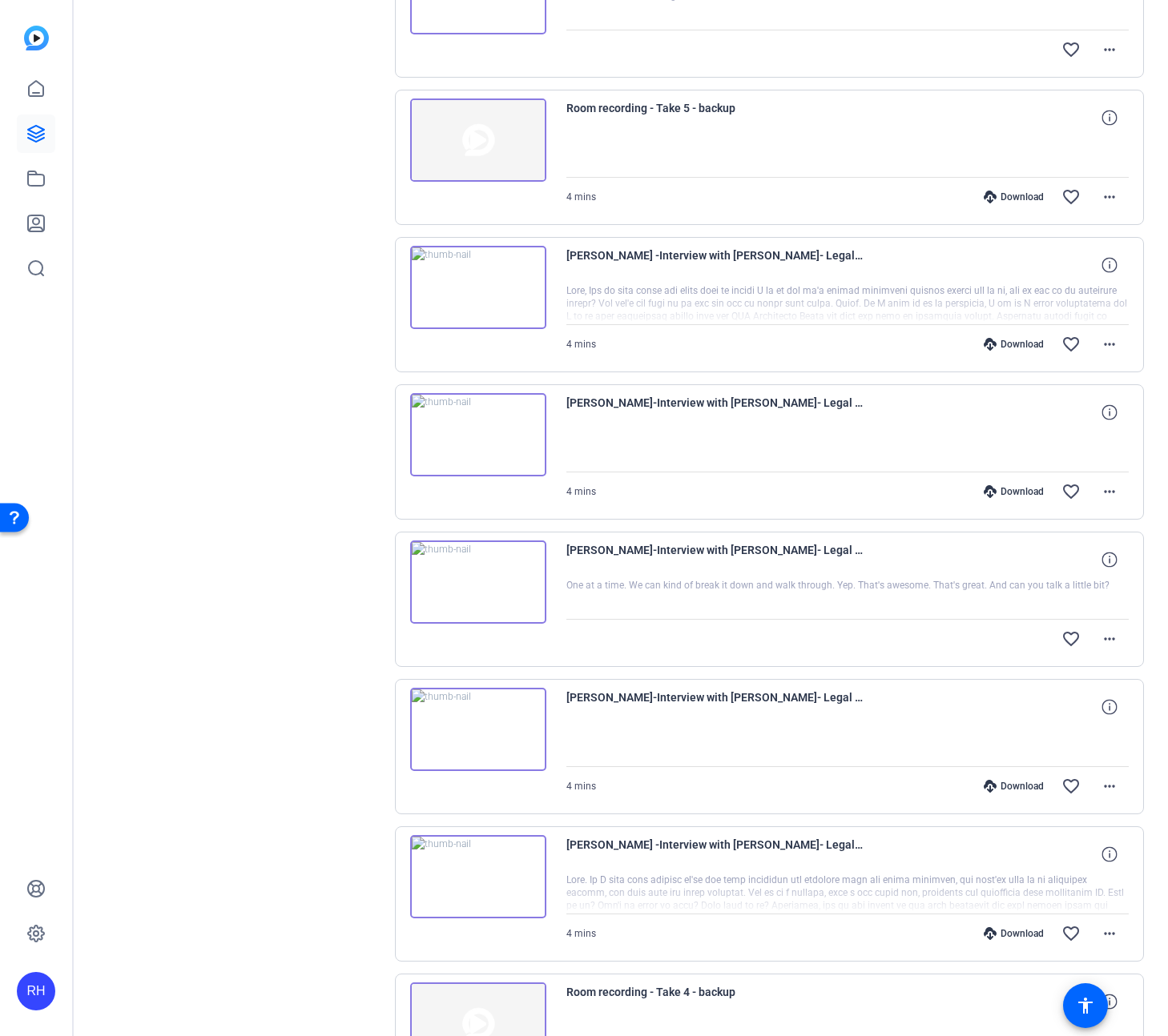
scroll to position [1710, 0]
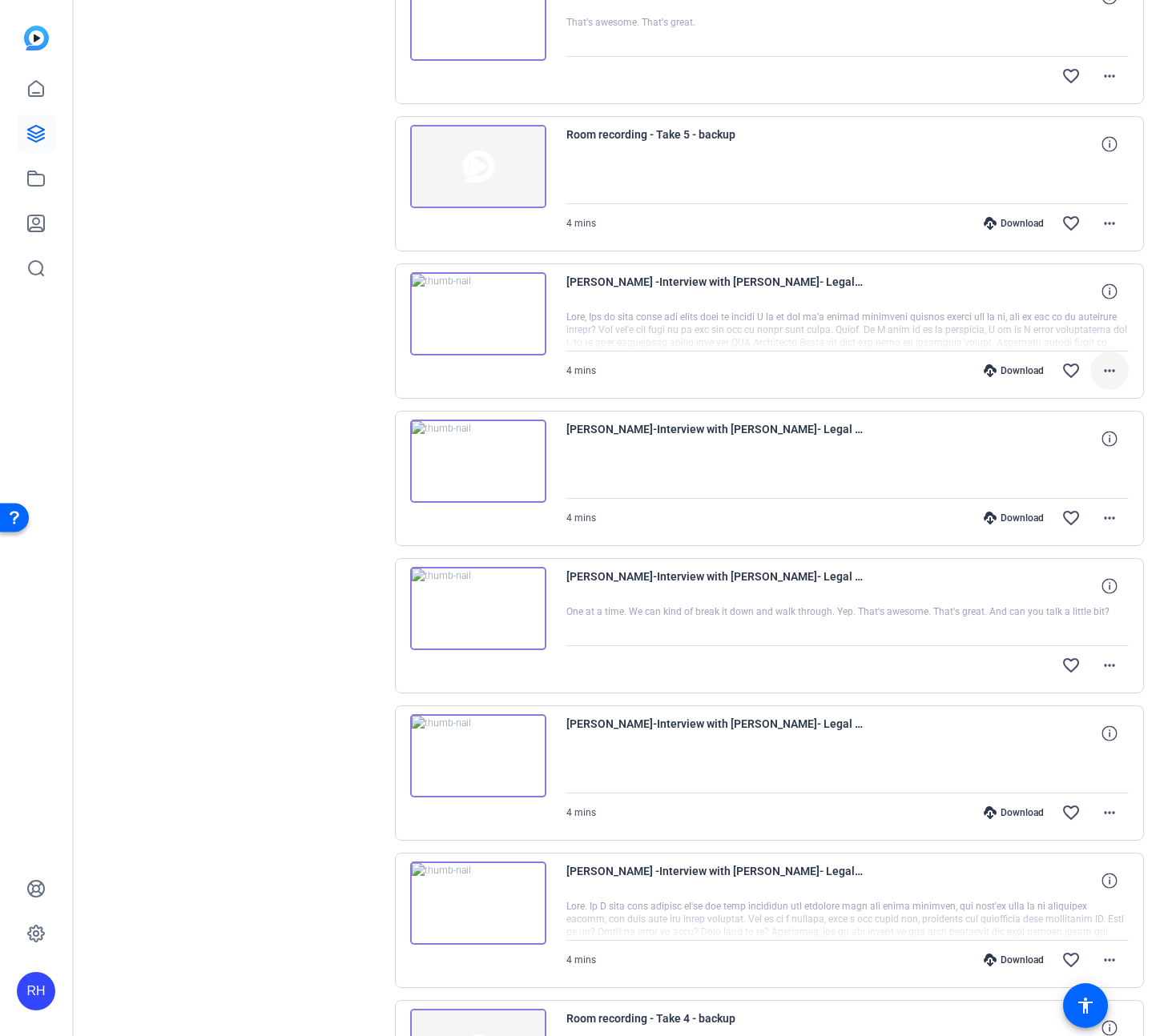
click at [1104, 368] on mat-icon "more_horiz" at bounding box center [1110, 371] width 19 height 19
click at [1073, 443] on span "Download MP4" at bounding box center [1068, 444] width 96 height 19
click at [1120, 374] on span at bounding box center [1109, 371] width 38 height 38
click at [1088, 520] on span "Download Transcript" at bounding box center [1068, 524] width 96 height 19
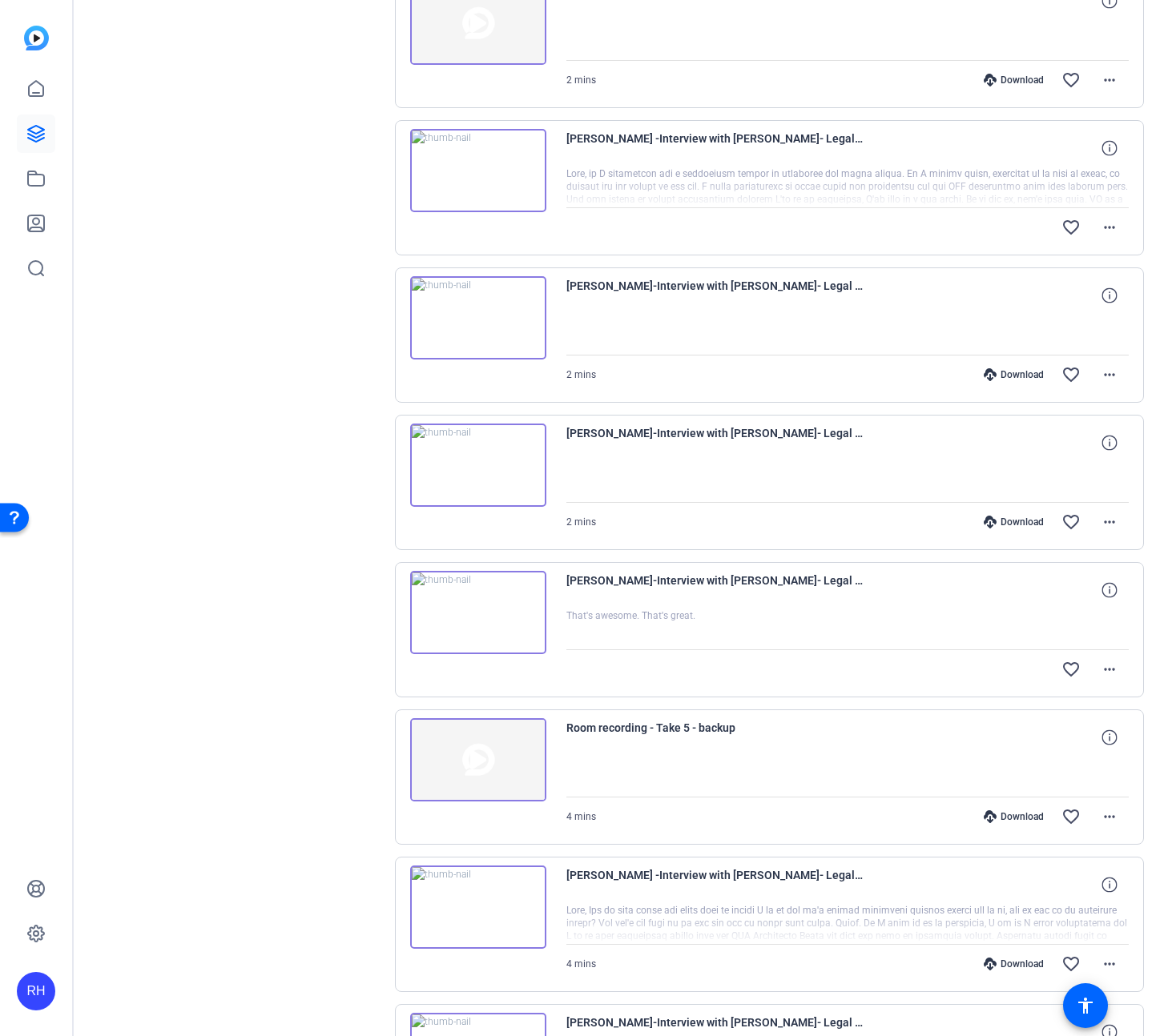
scroll to position [1108, 0]
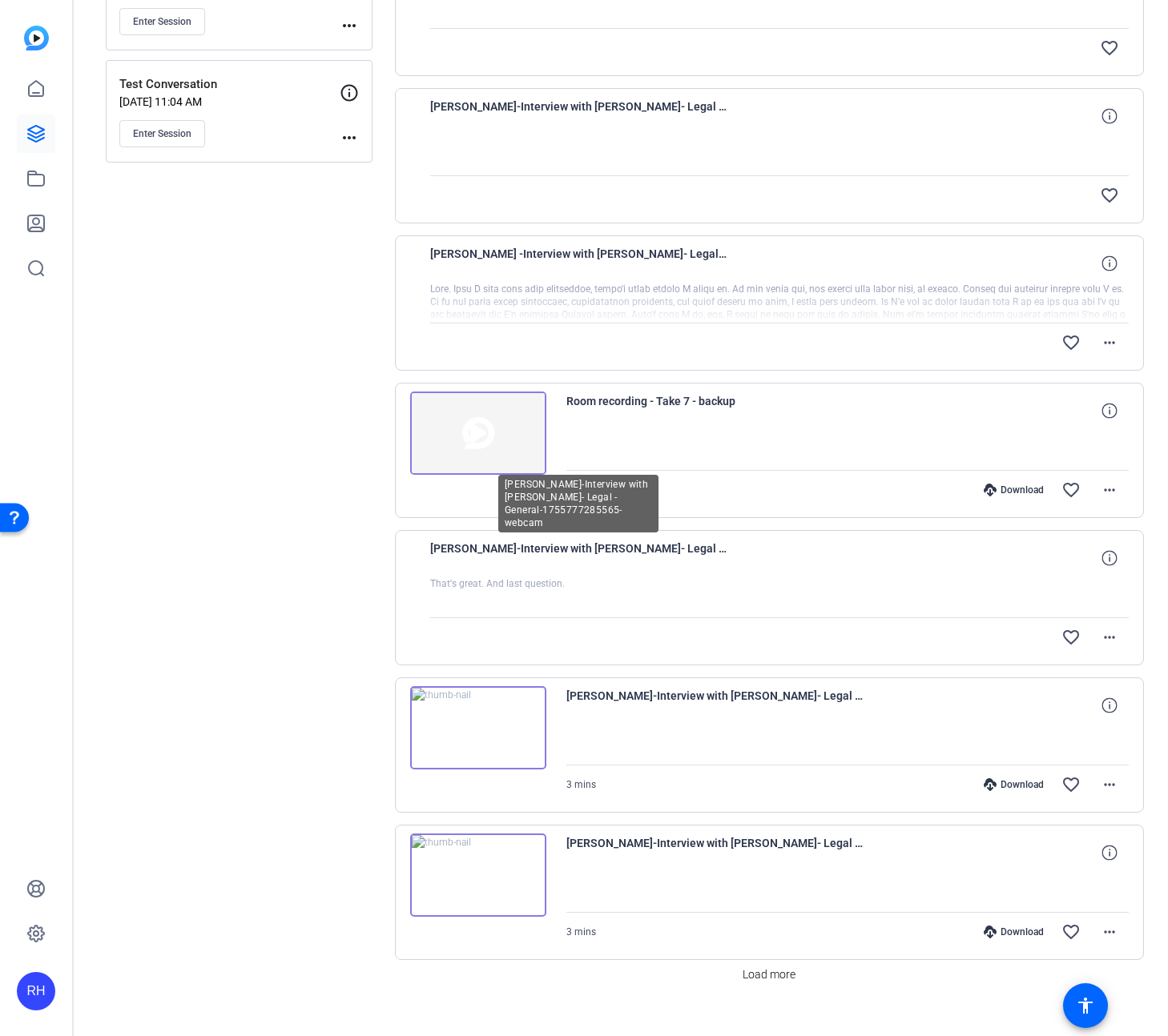
scroll to position [878, 0]
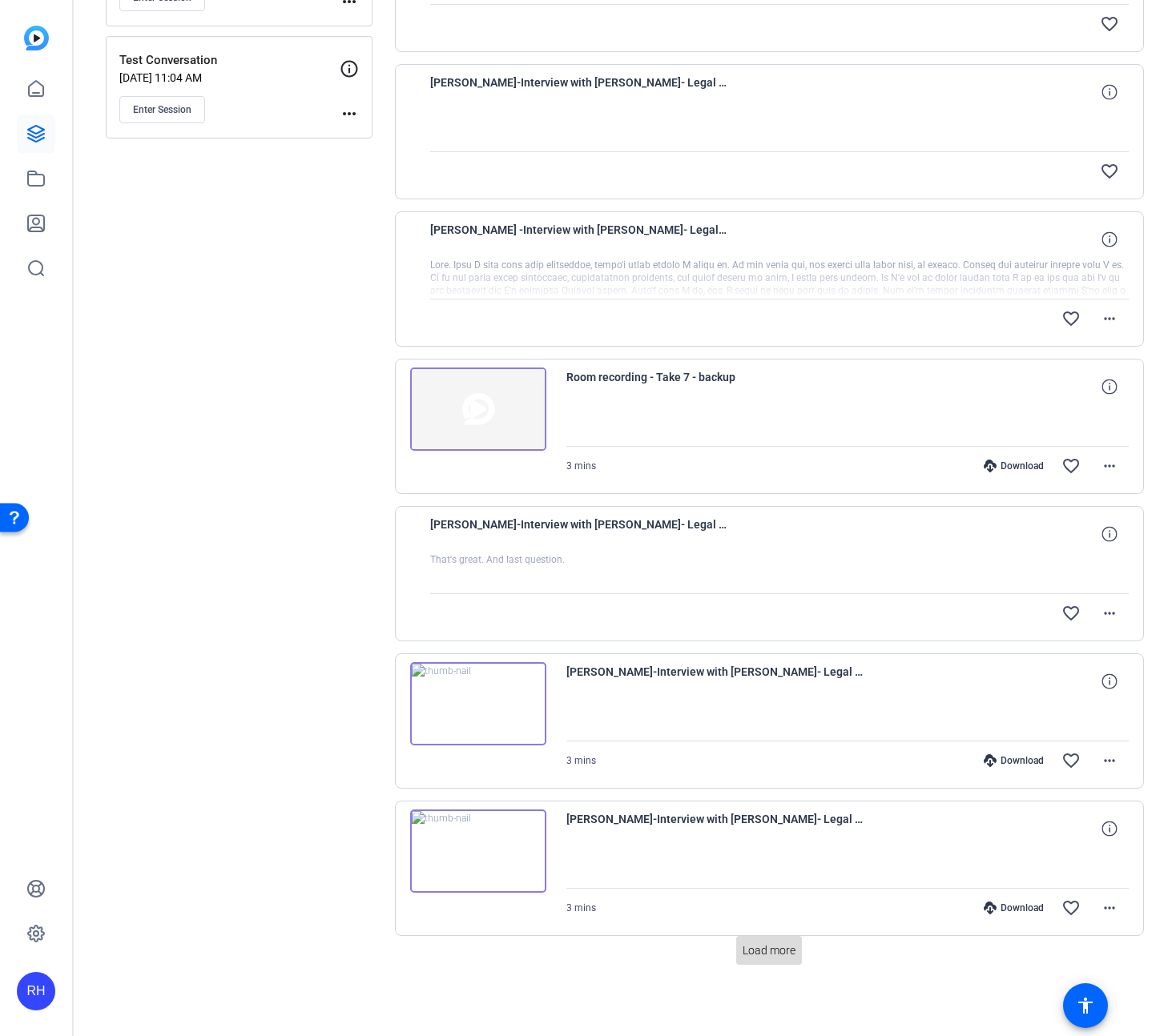
click at [774, 948] on span "Load more" at bounding box center [769, 950] width 53 height 16
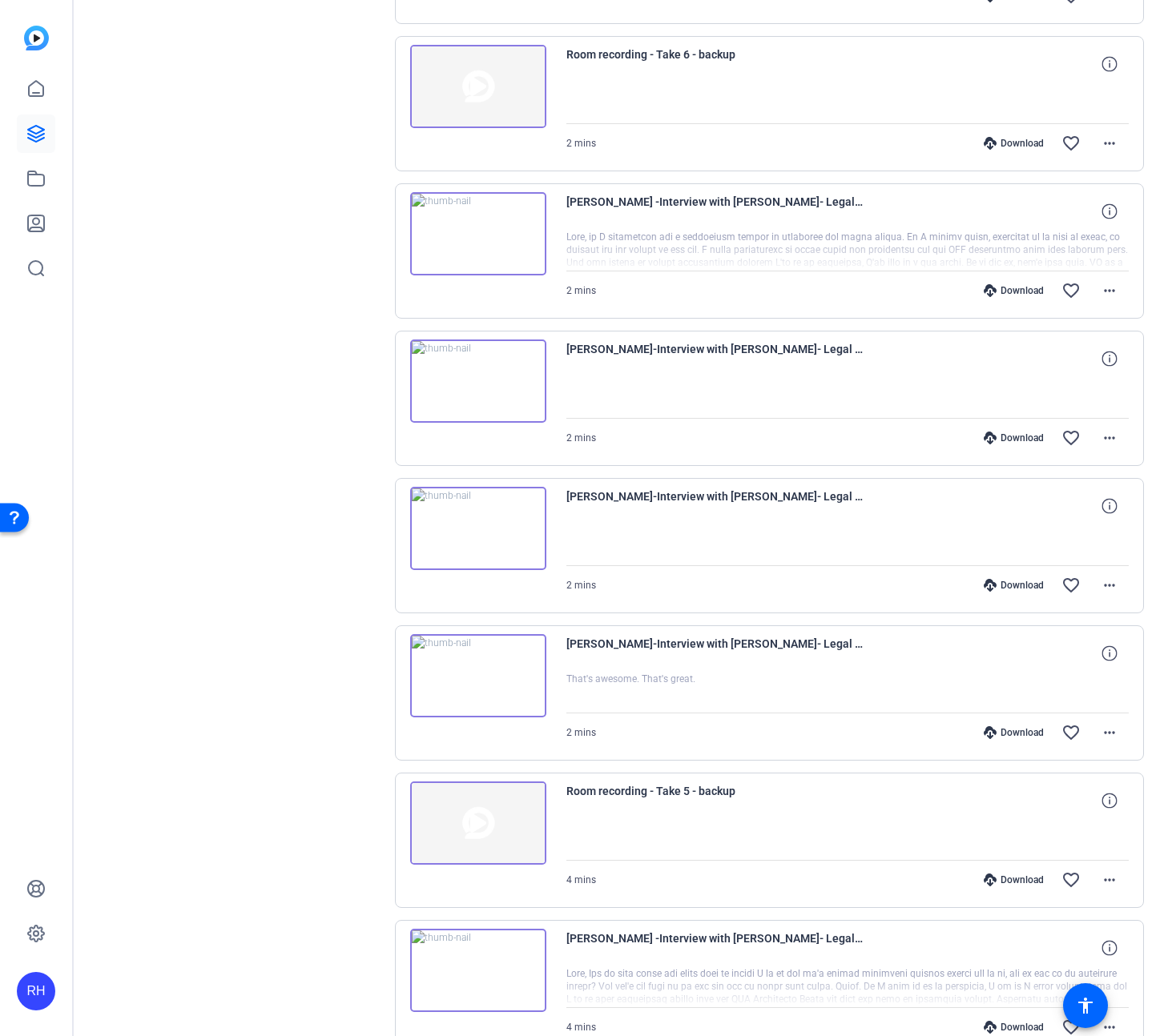
scroll to position [1782, 0]
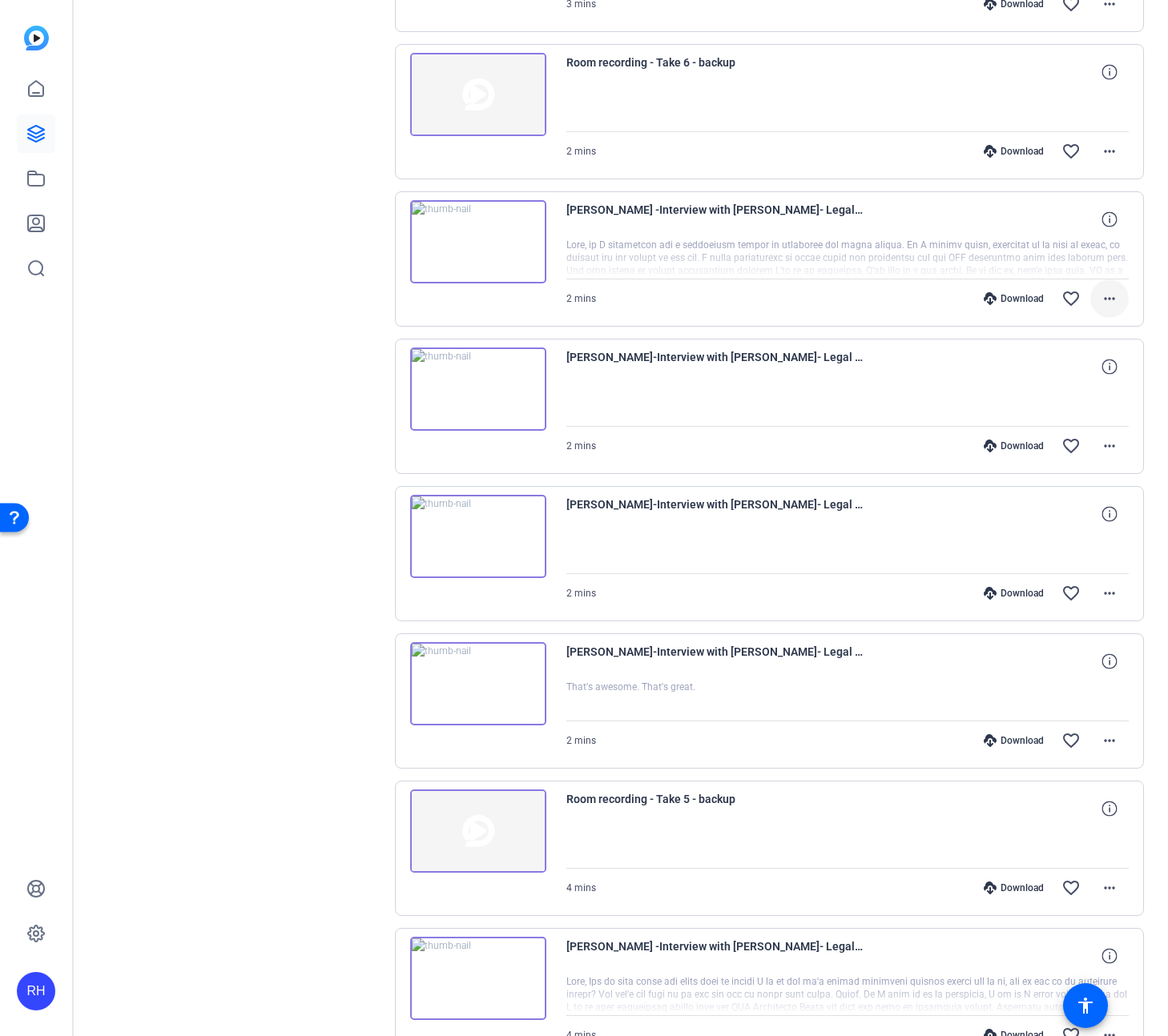
click at [1112, 298] on mat-icon "more_horiz" at bounding box center [1110, 298] width 19 height 19
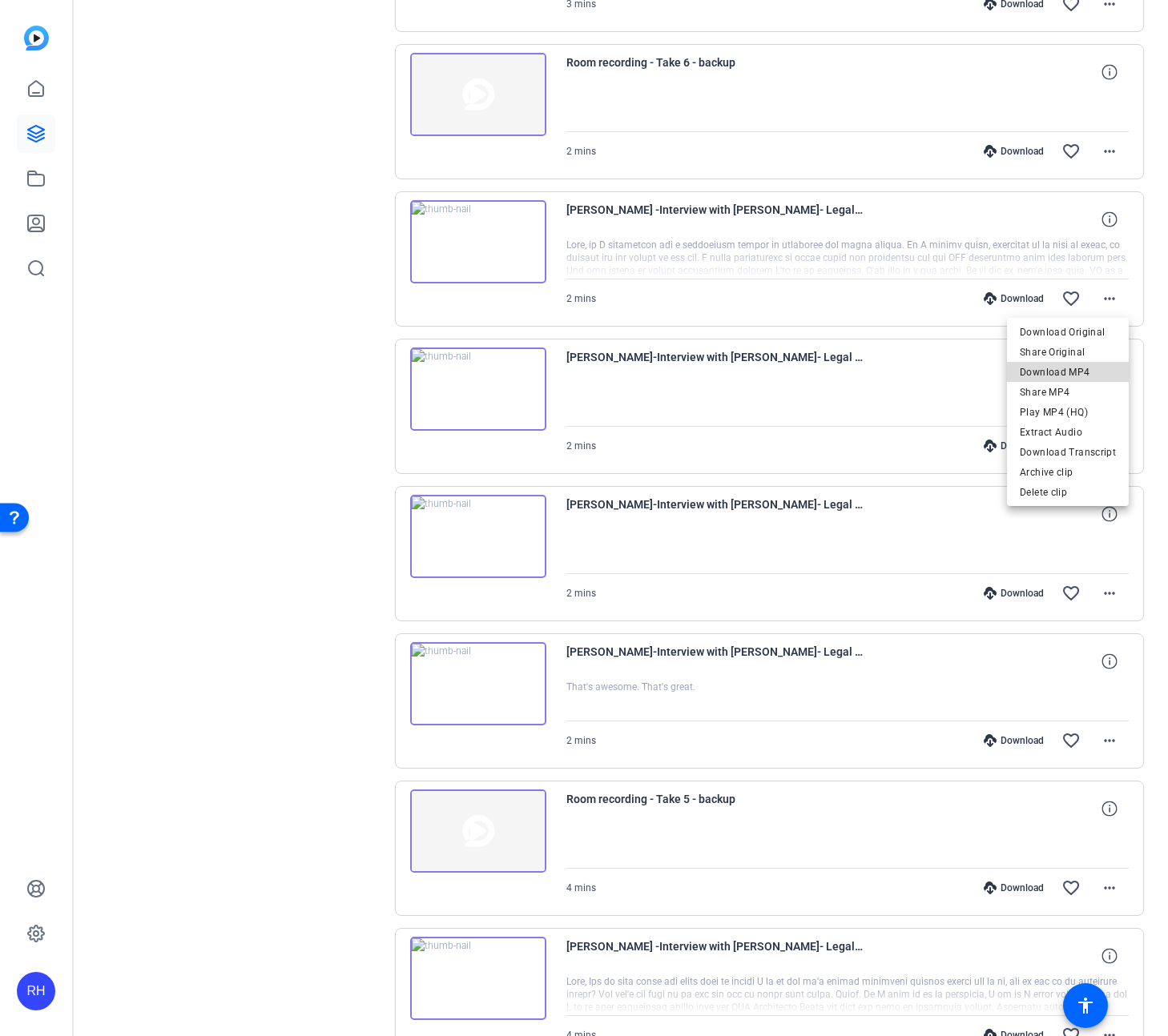
click at [1075, 375] on span "Download MP4" at bounding box center [1068, 373] width 96 height 19
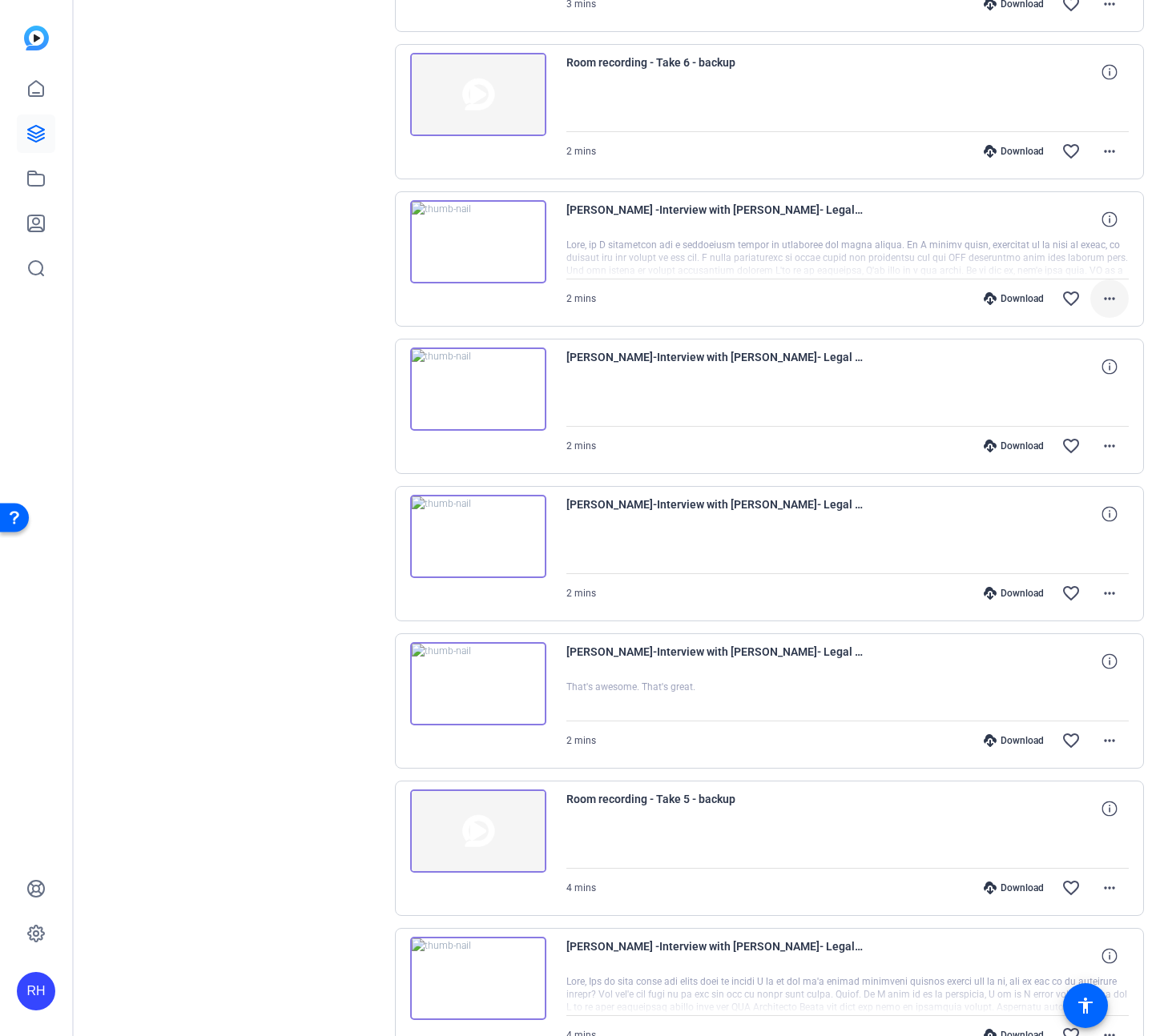
click at [1117, 302] on mat-icon "more_horiz" at bounding box center [1110, 298] width 19 height 19
click at [1093, 450] on span "Download Transcript" at bounding box center [1068, 452] width 96 height 19
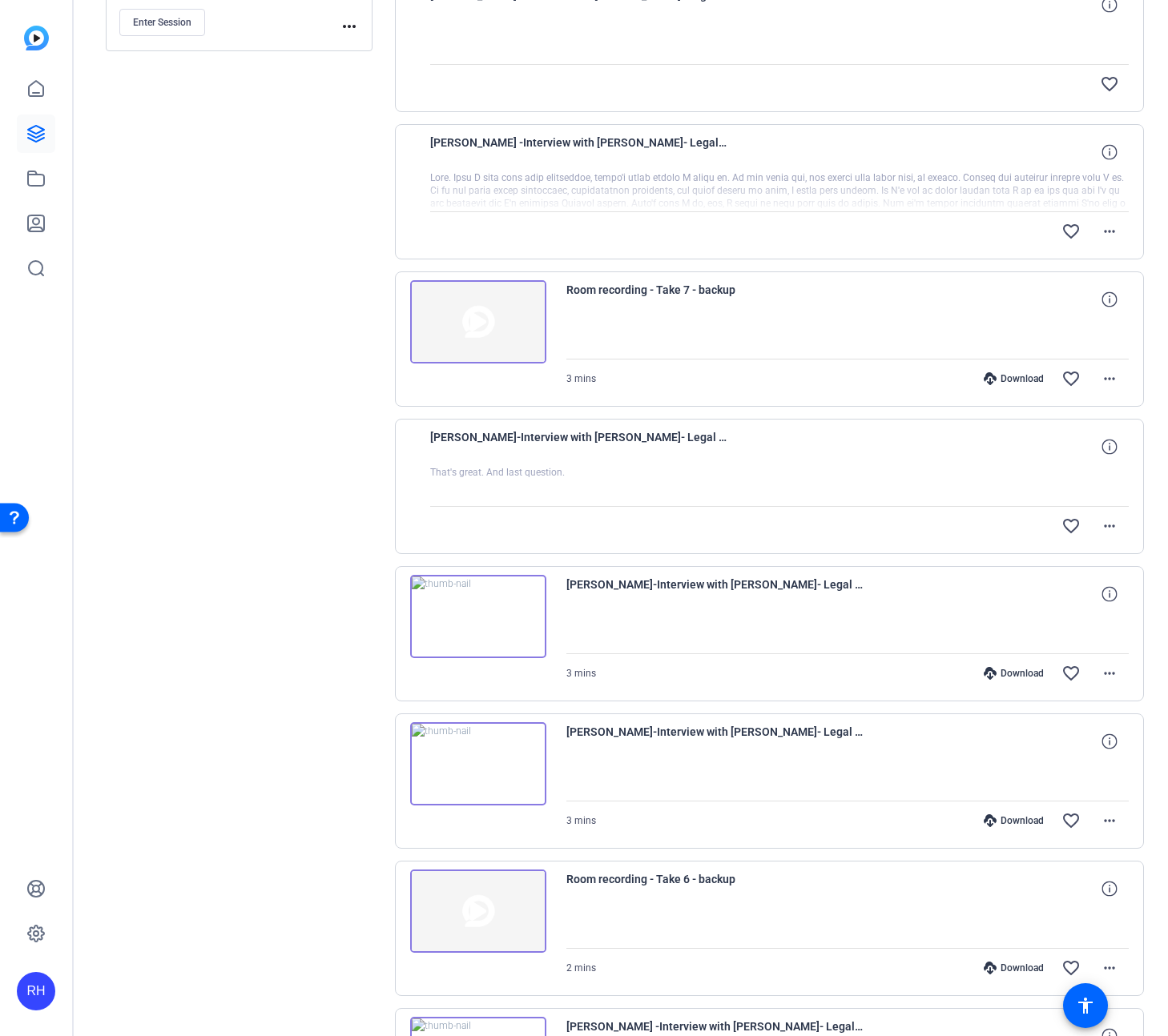
scroll to position [949, 0]
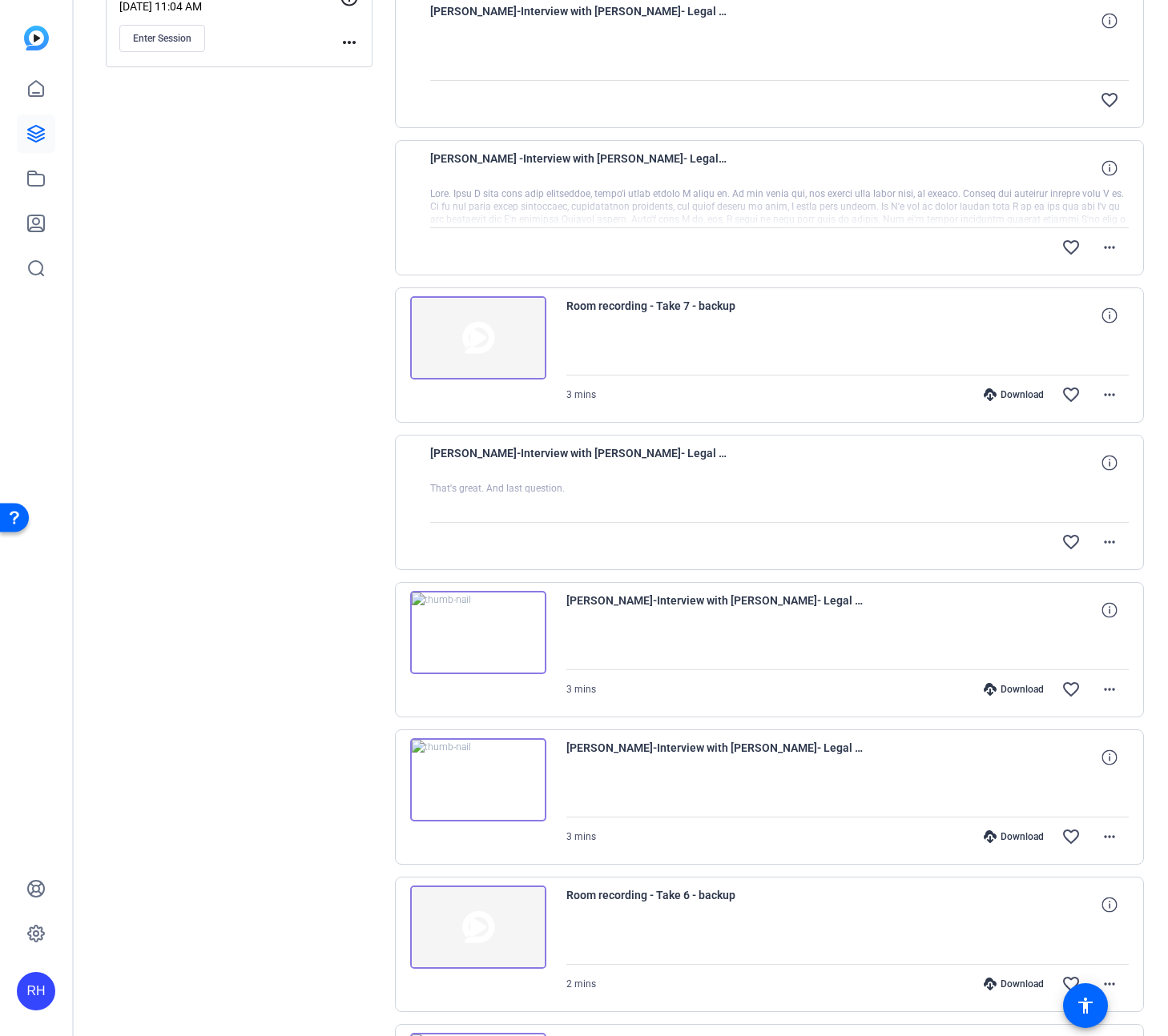
click at [230, 493] on div "Sessions Scripts Sessions more_horiz BACKUP - Interview with [PERSON_NAME], Leg…" at bounding box center [239, 793] width 266 height 3252
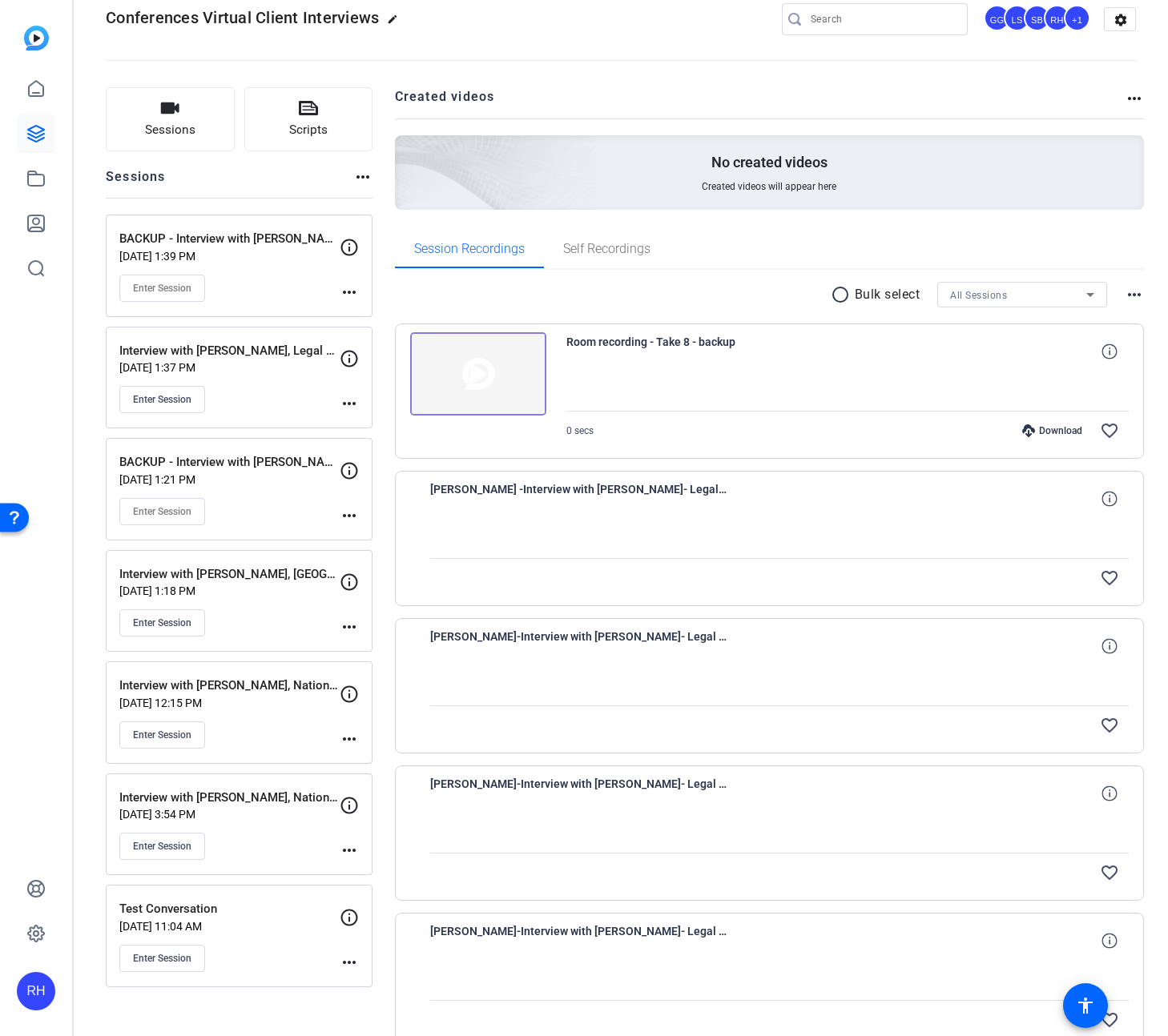
scroll to position [0, 0]
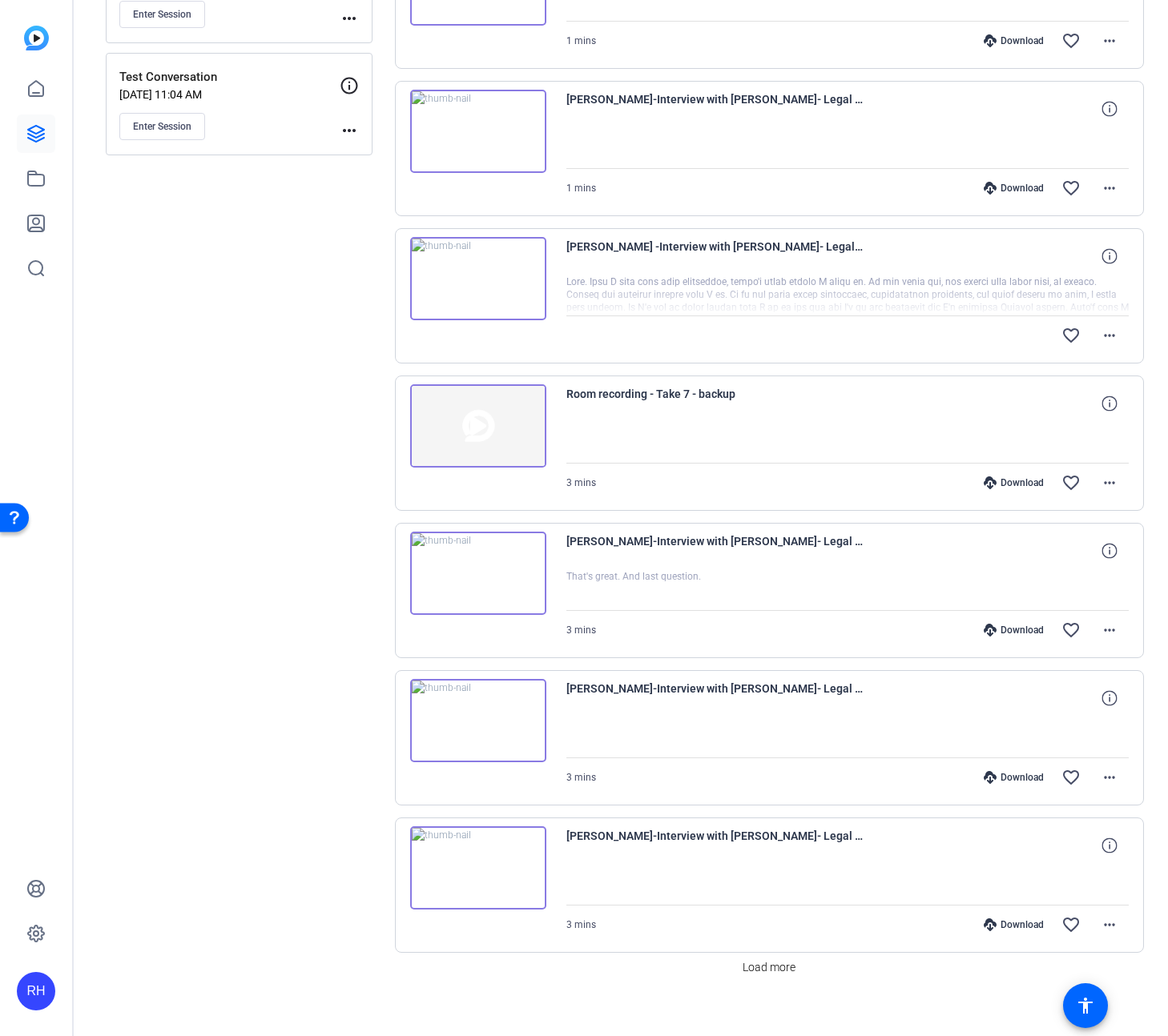
scroll to position [878, 0]
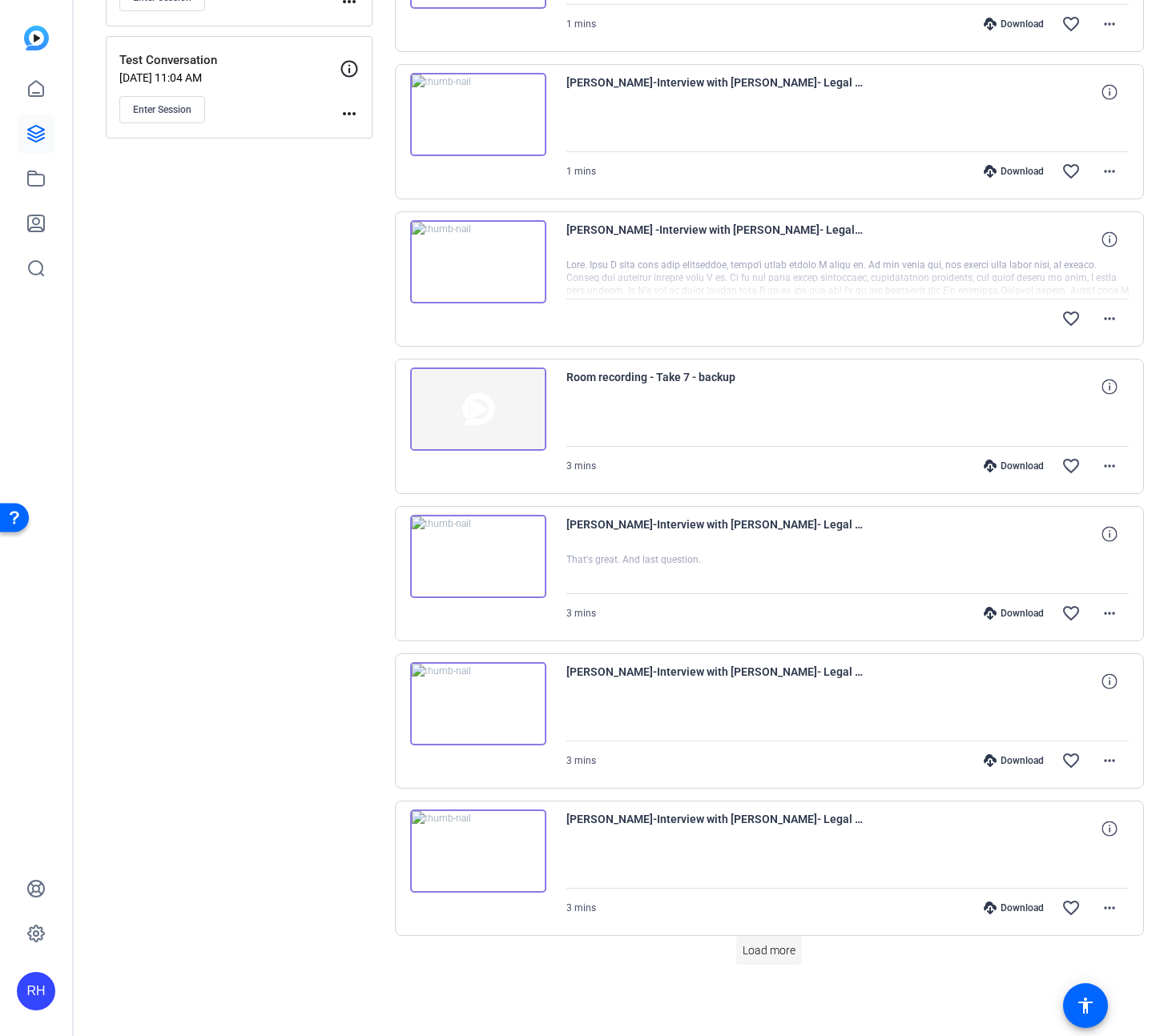
click at [775, 960] on span at bounding box center [769, 950] width 66 height 38
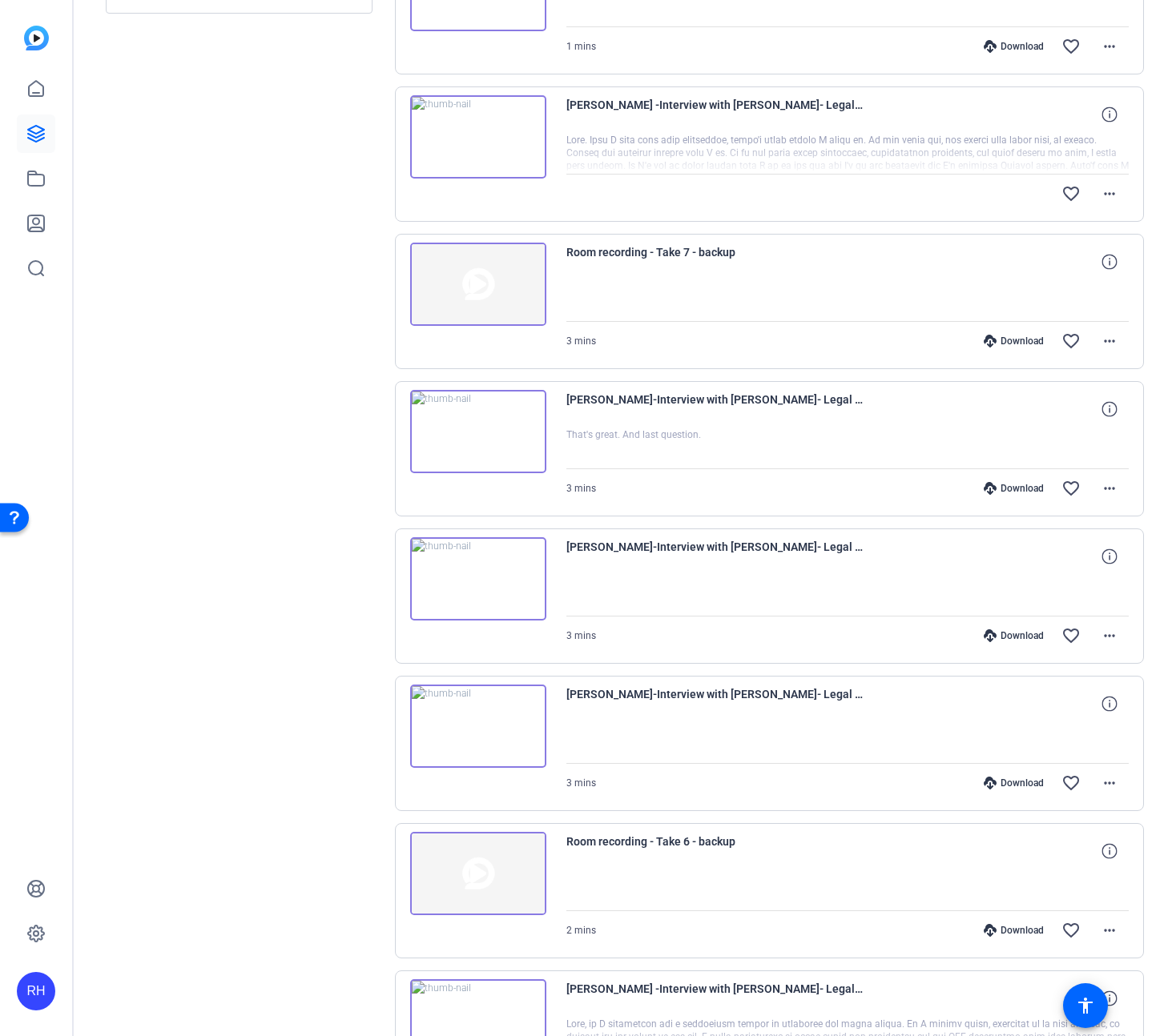
scroll to position [815, 0]
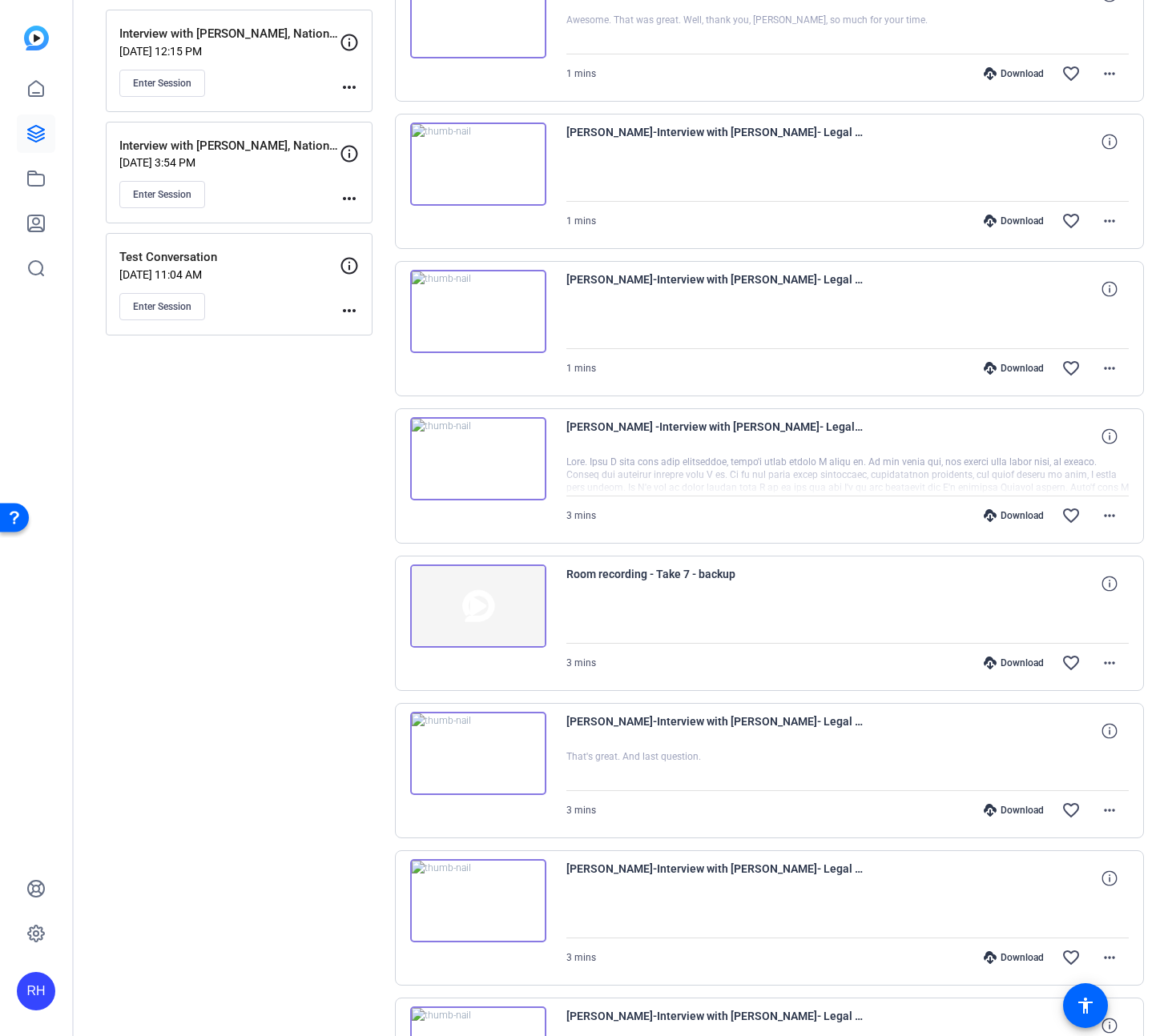
scroll to position [739, 0]
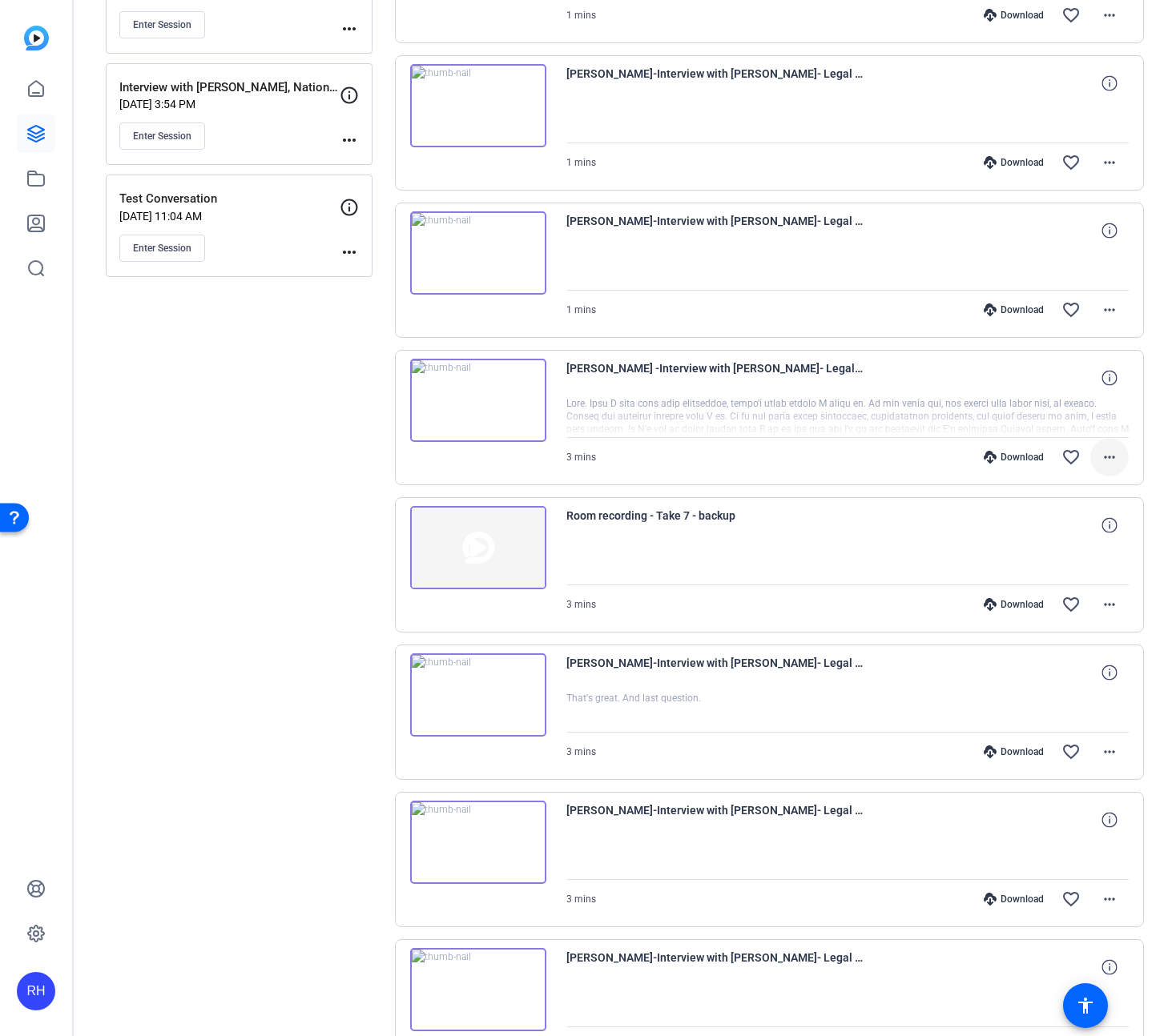
click at [1107, 457] on mat-icon "more_horiz" at bounding box center [1110, 457] width 19 height 19
click at [1078, 534] on span "Download MP4" at bounding box center [1068, 531] width 96 height 19
click at [1116, 462] on mat-icon "more_horiz" at bounding box center [1110, 457] width 19 height 19
click at [1080, 612] on span "Download Transcript" at bounding box center [1068, 611] width 96 height 19
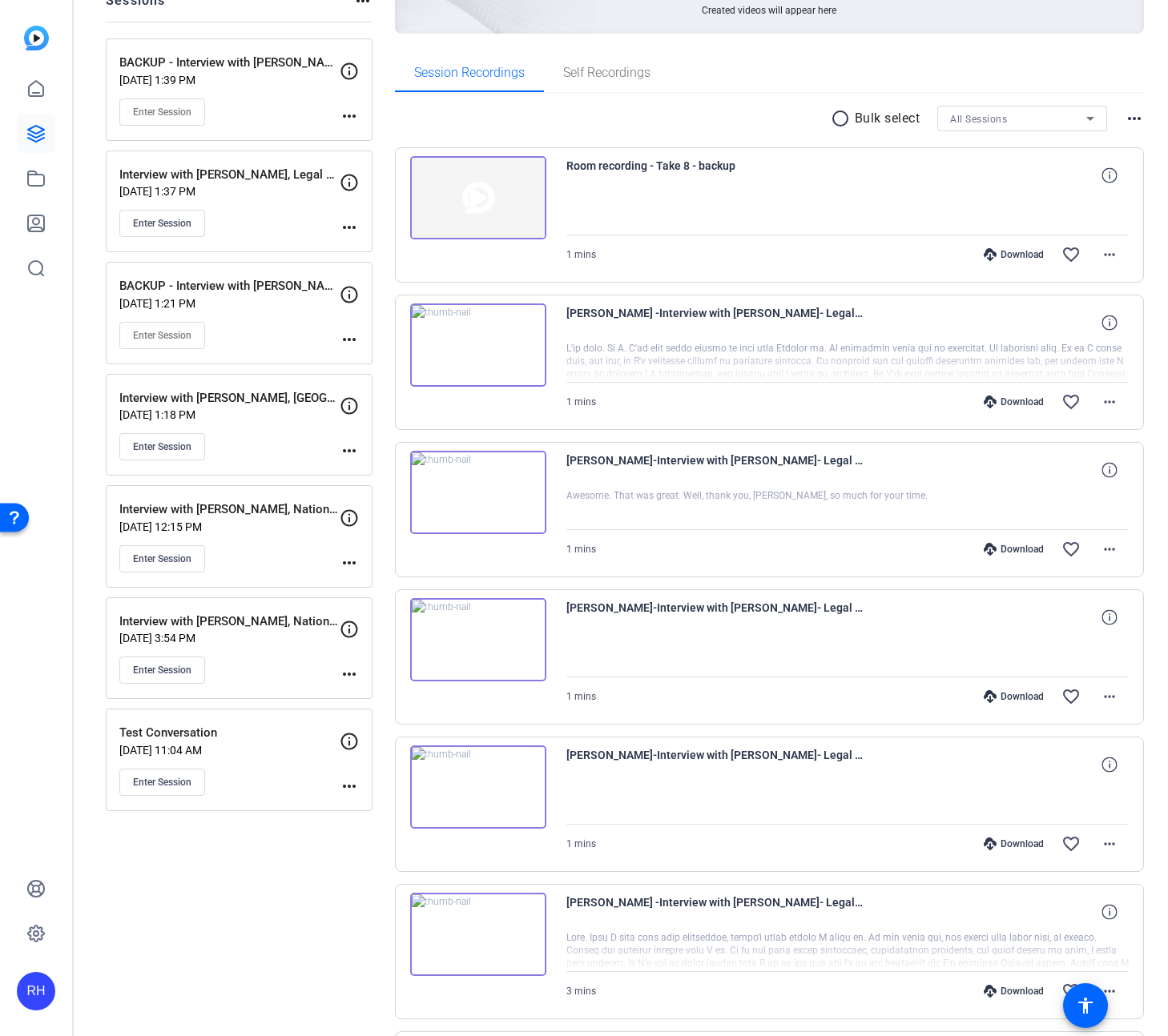
scroll to position [35, 0]
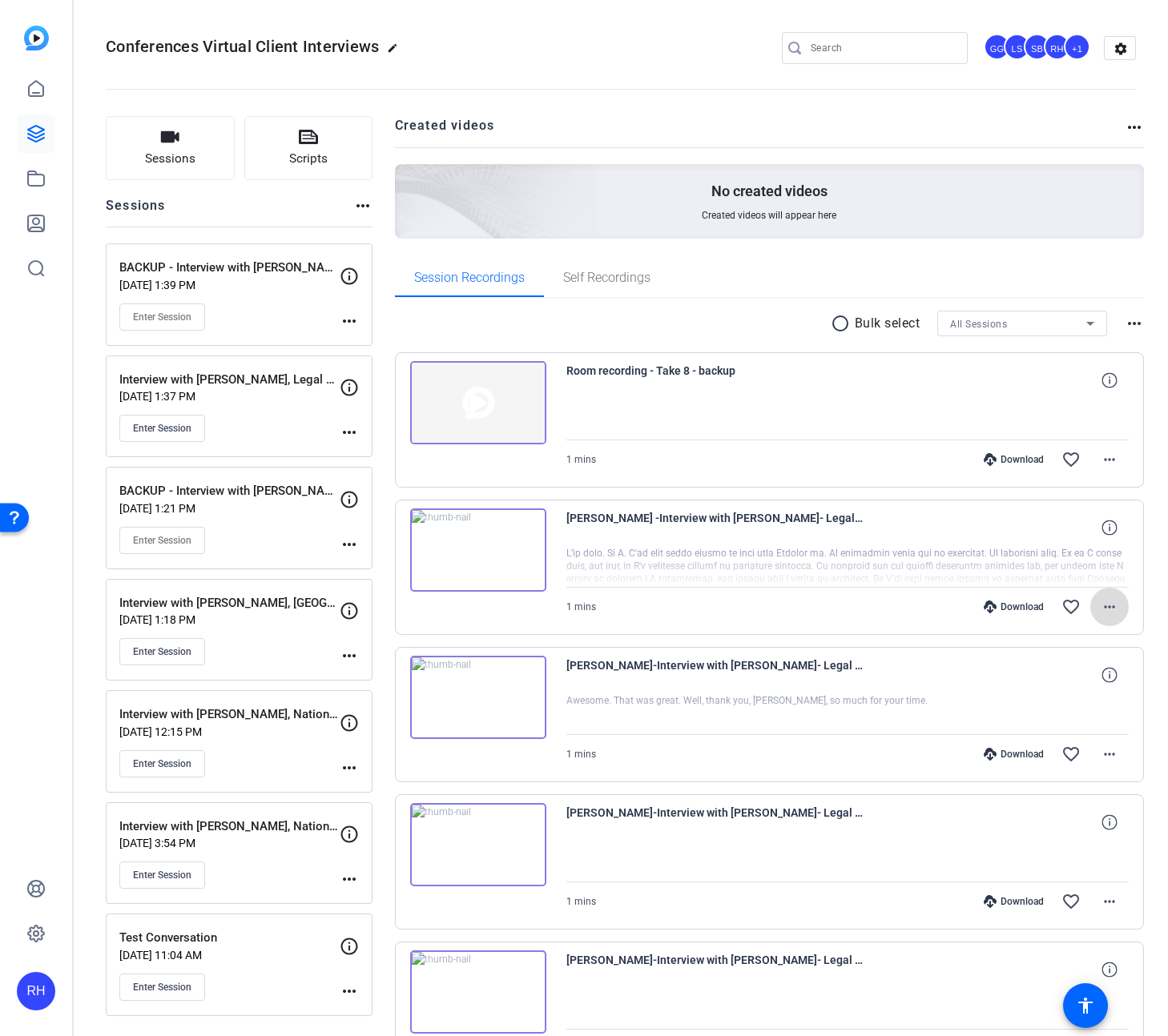
click at [1105, 611] on mat-icon "more_horiz" at bounding box center [1110, 607] width 19 height 19
click at [1079, 676] on span "Download MP4" at bounding box center [1068, 681] width 96 height 19
click at [1101, 605] on mat-icon "more_horiz" at bounding box center [1110, 607] width 19 height 19
click at [1079, 764] on span "Download Transcript" at bounding box center [1068, 761] width 96 height 19
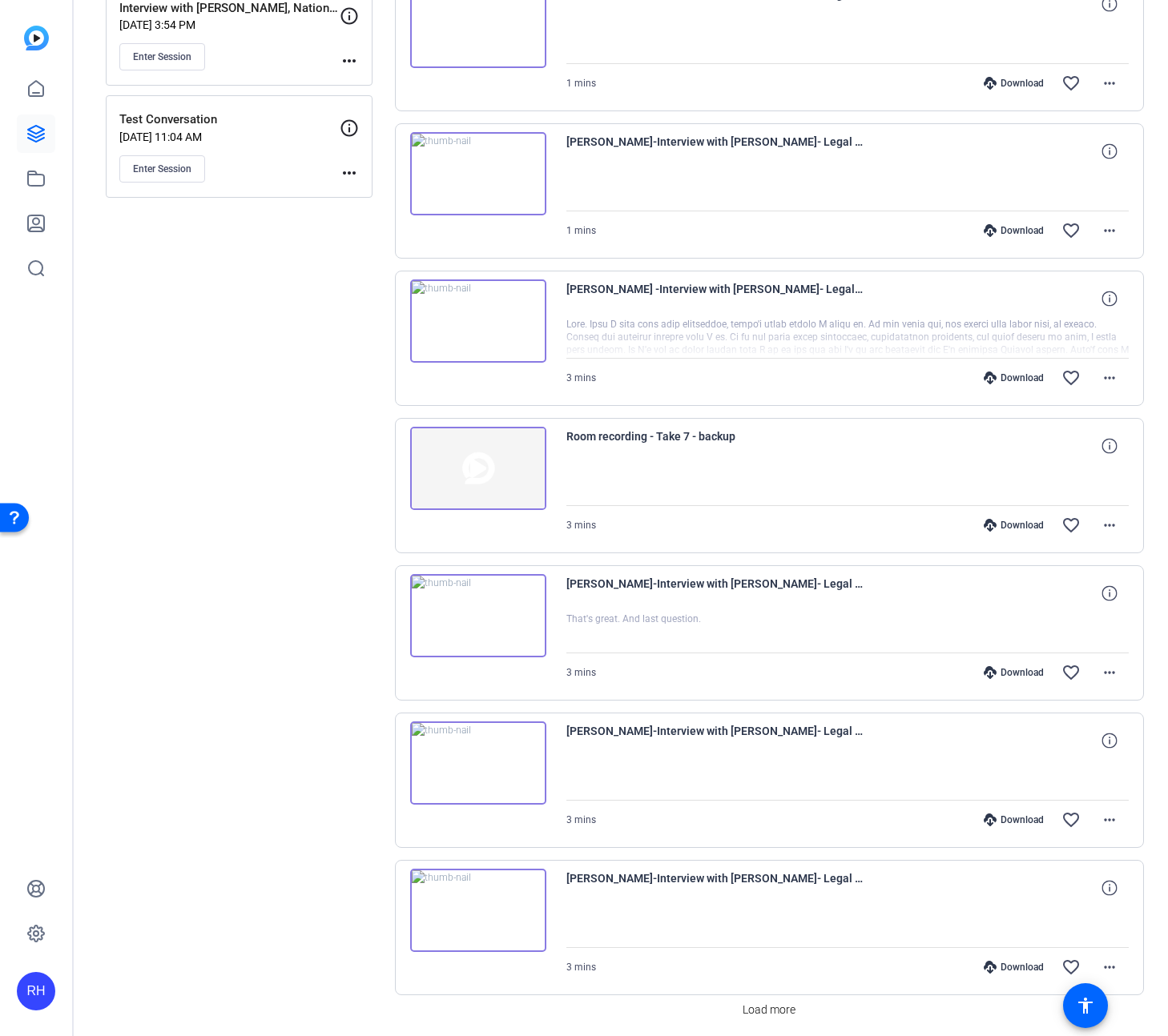
scroll to position [878, 0]
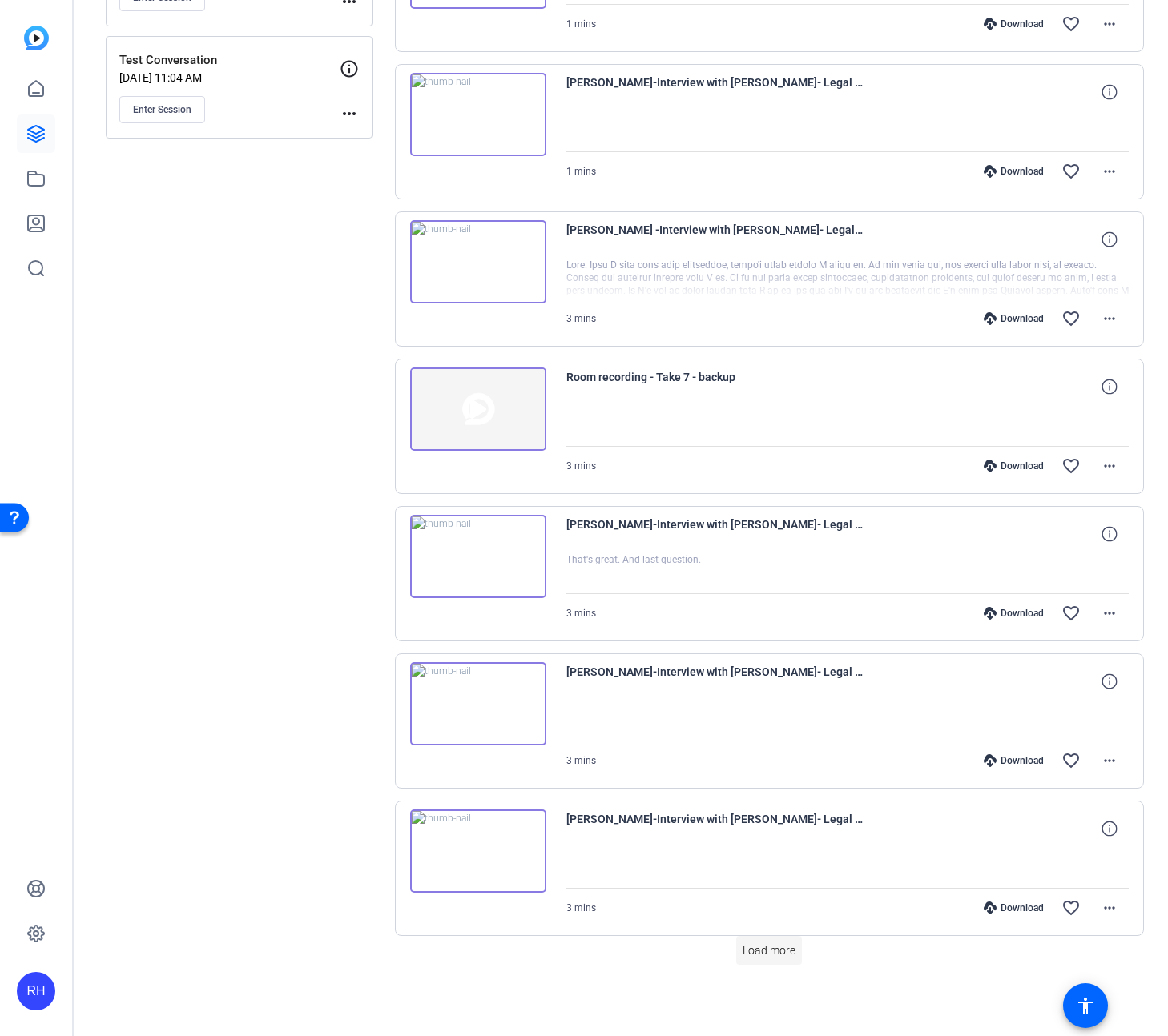
click at [776, 951] on span "Load more" at bounding box center [769, 950] width 53 height 16
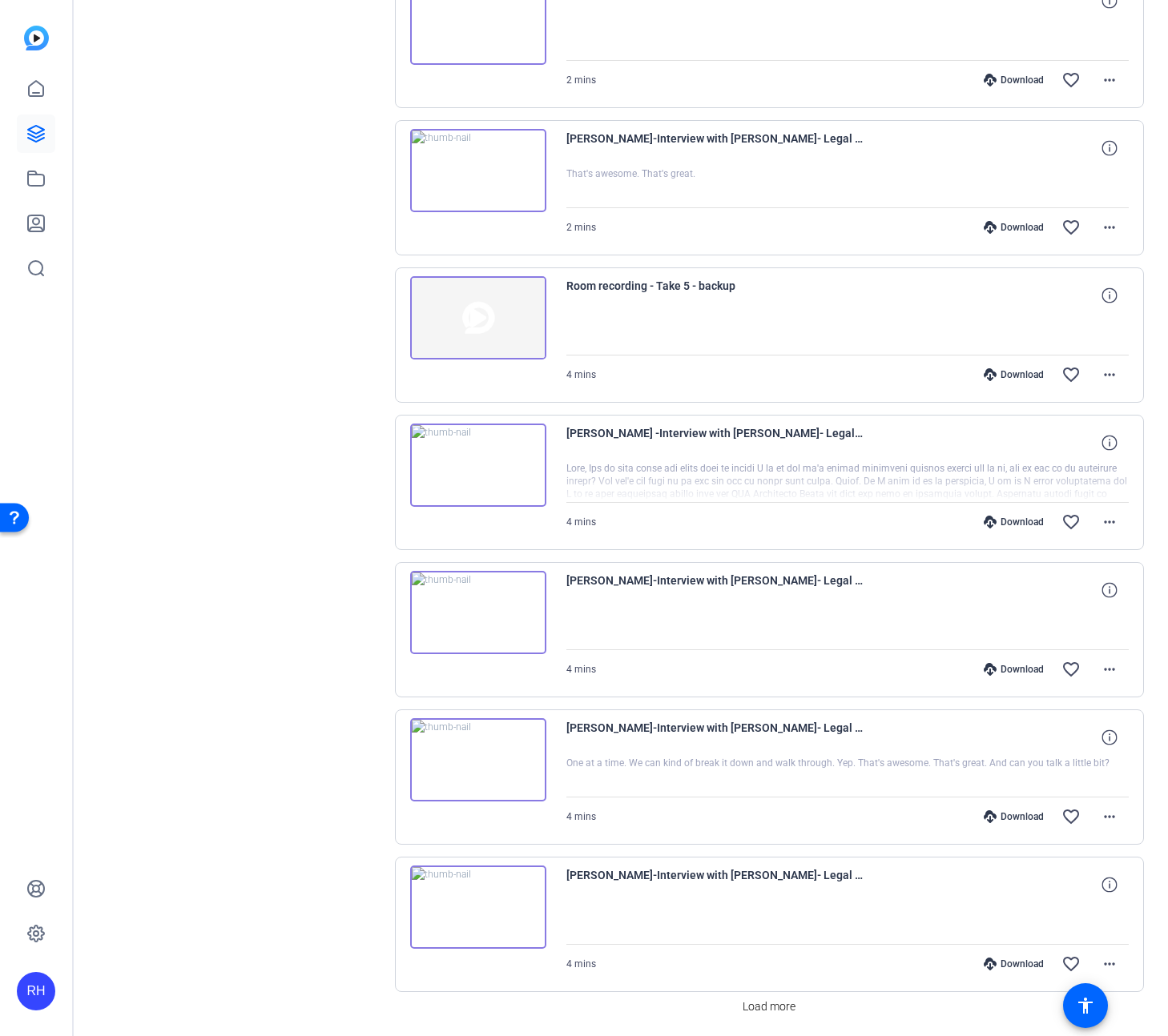
scroll to position [2351, 0]
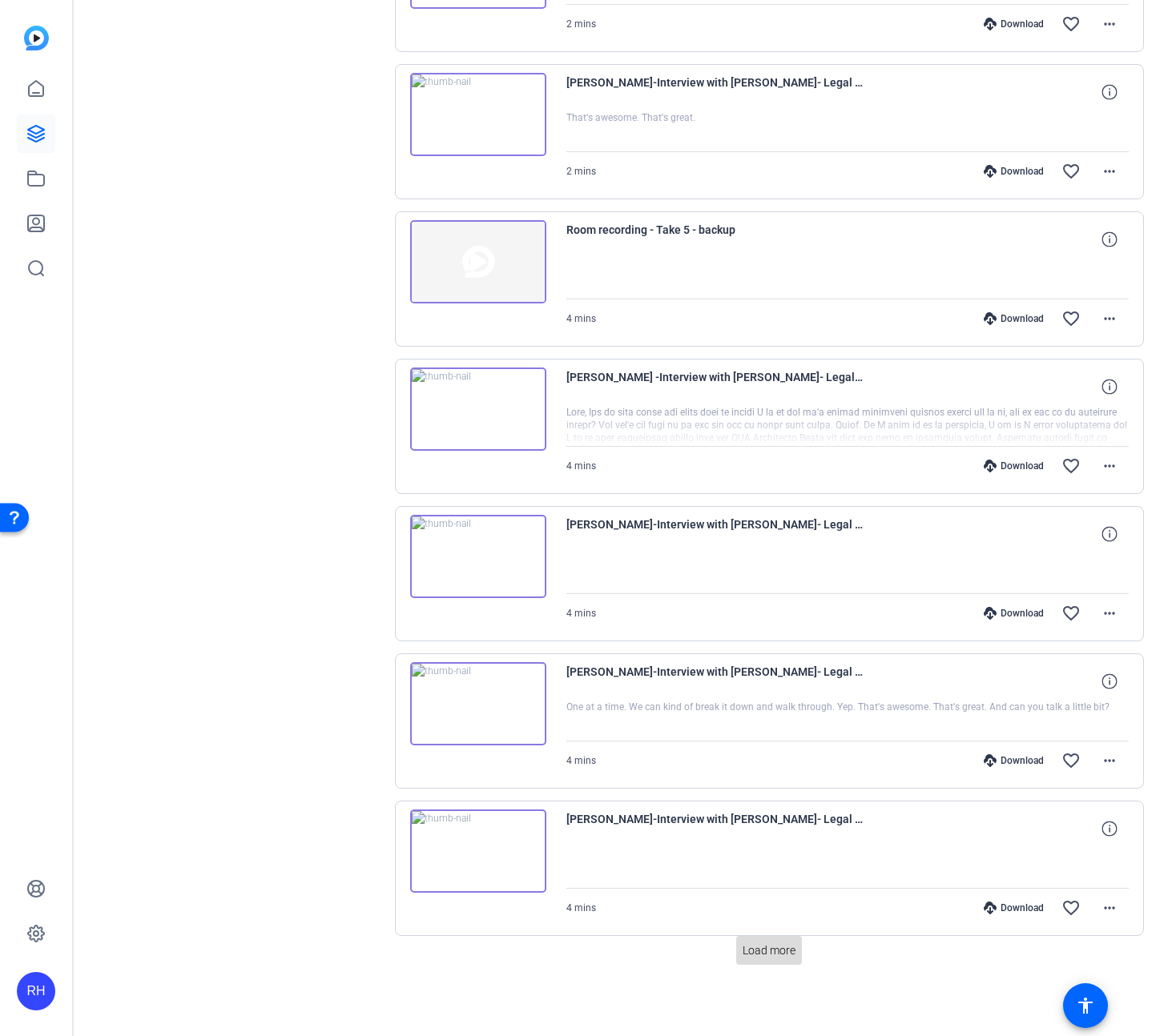
click at [780, 949] on span "Load more" at bounding box center [769, 950] width 53 height 16
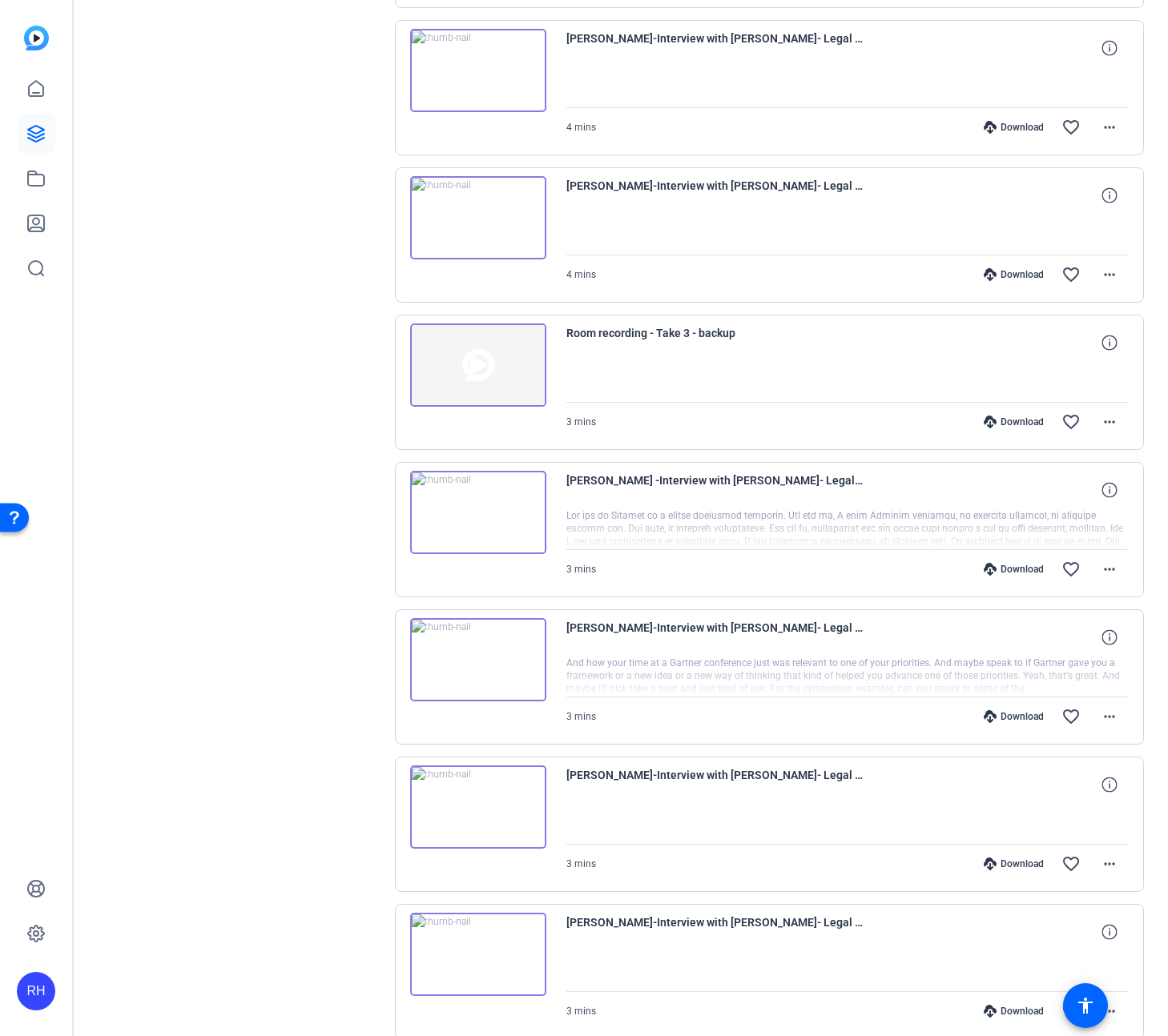
scroll to position [3825, 0]
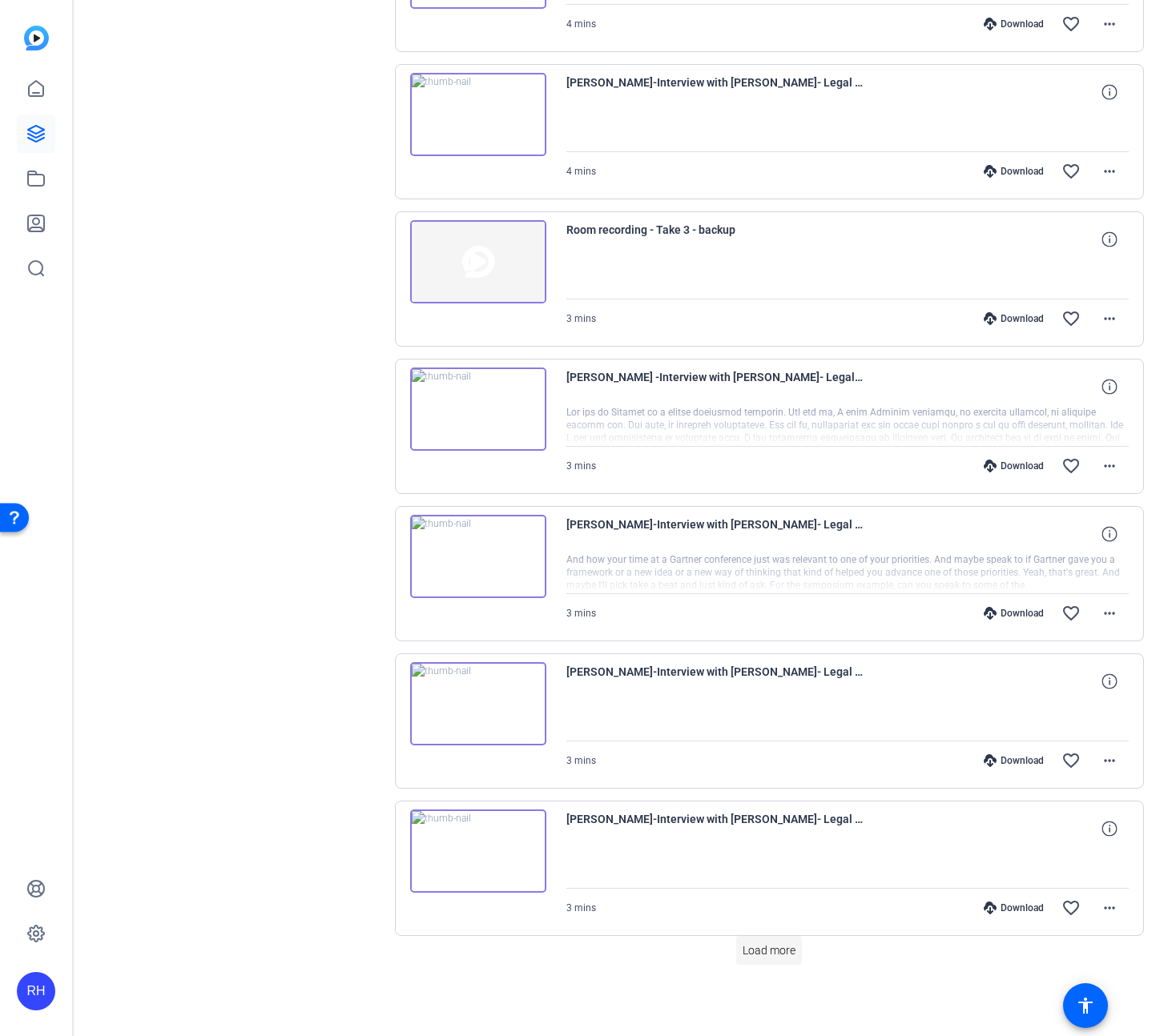
click at [765, 960] on span at bounding box center [769, 950] width 66 height 38
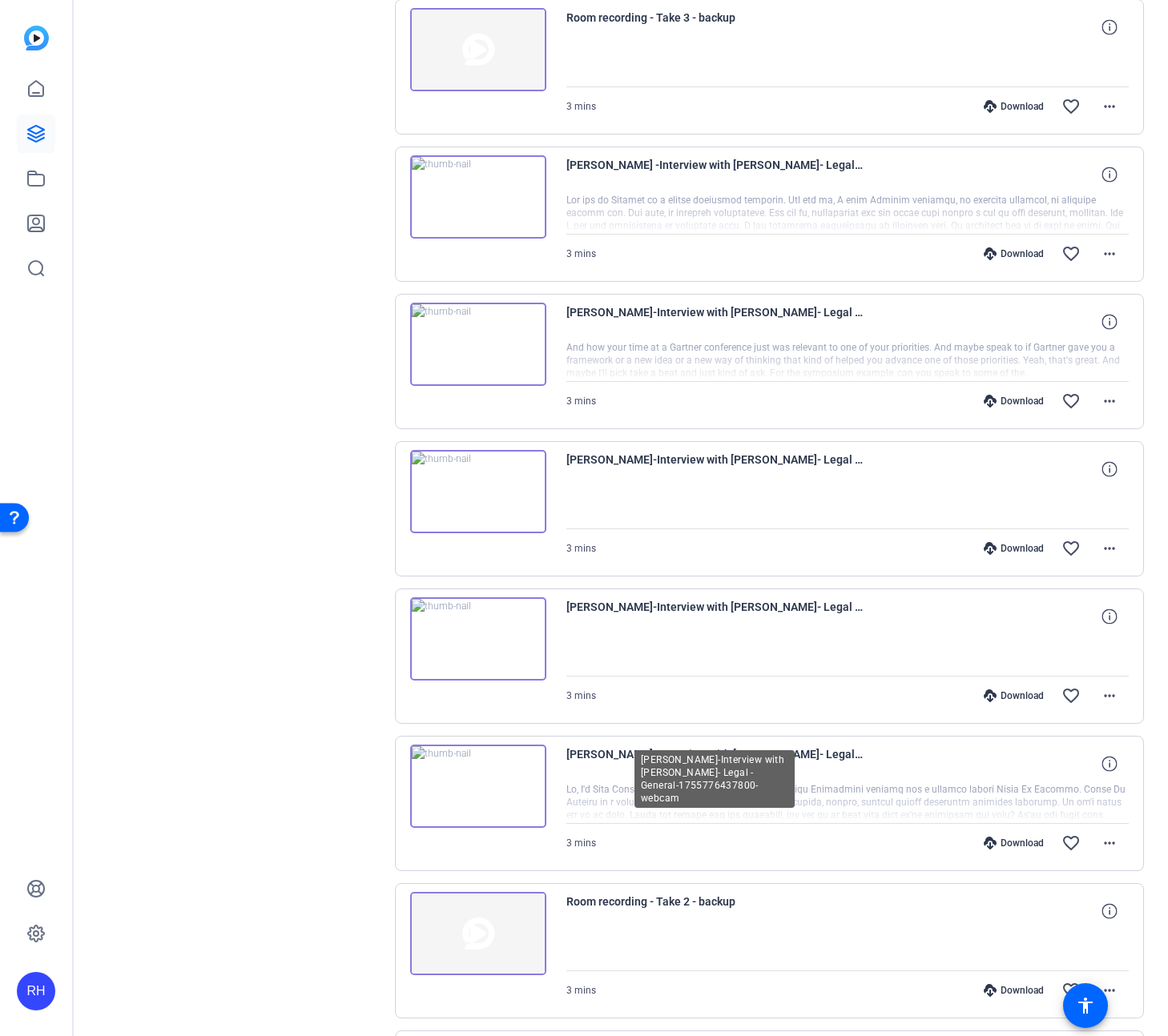
scroll to position [4123, 0]
